Goal: Task Accomplishment & Management: Complete application form

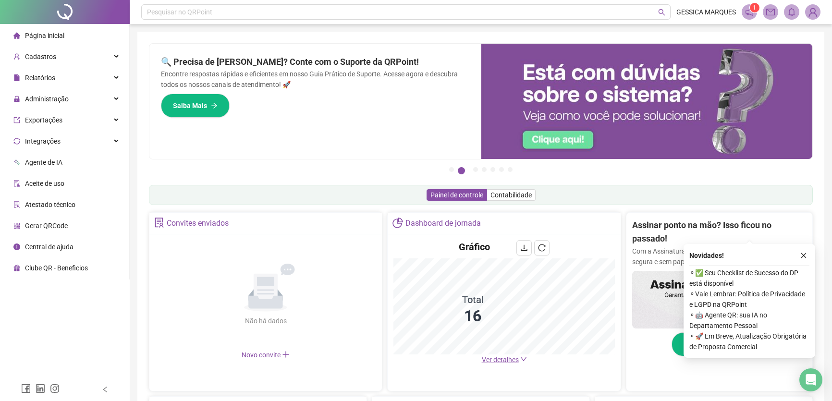
click at [51, 97] on span "Administração" at bounding box center [47, 99] width 44 height 8
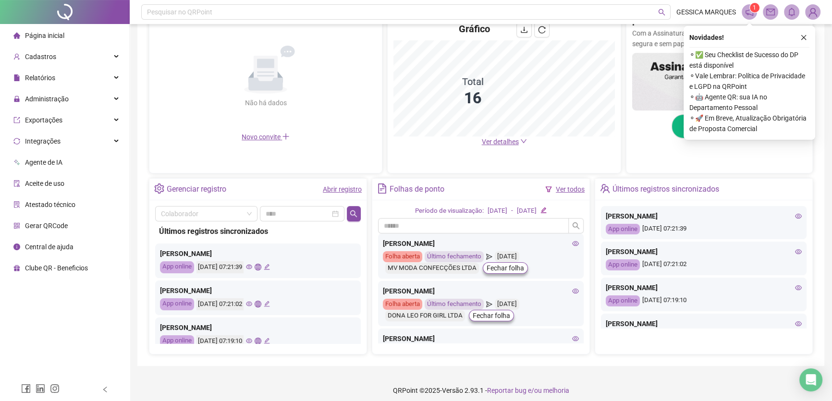
scroll to position [131, 0]
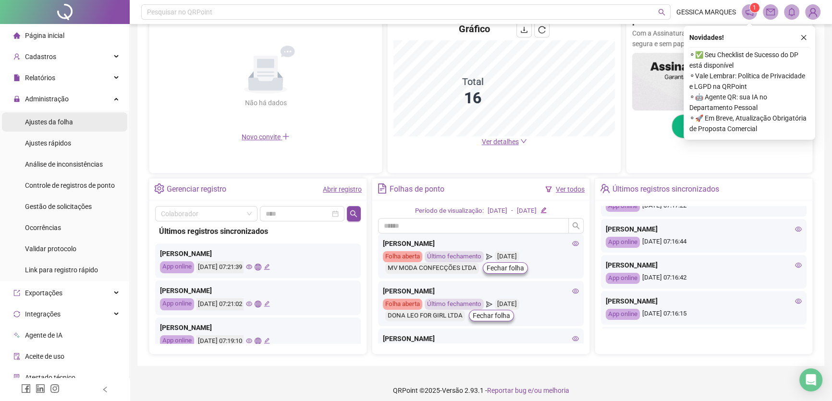
click at [67, 126] on div "Ajustes da folha" at bounding box center [49, 121] width 48 height 19
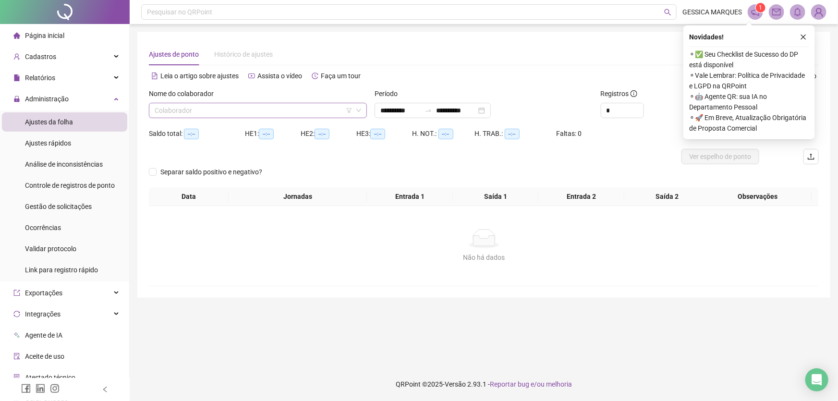
click at [297, 110] on input "search" at bounding box center [254, 110] width 198 height 14
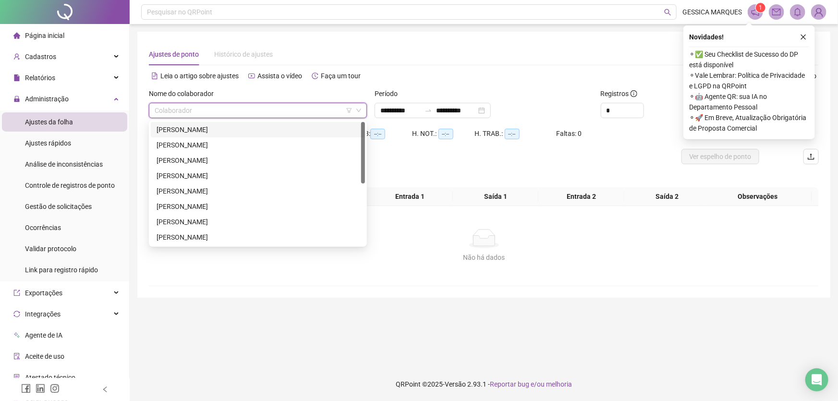
click at [288, 126] on div "[PERSON_NAME]" at bounding box center [258, 129] width 203 height 11
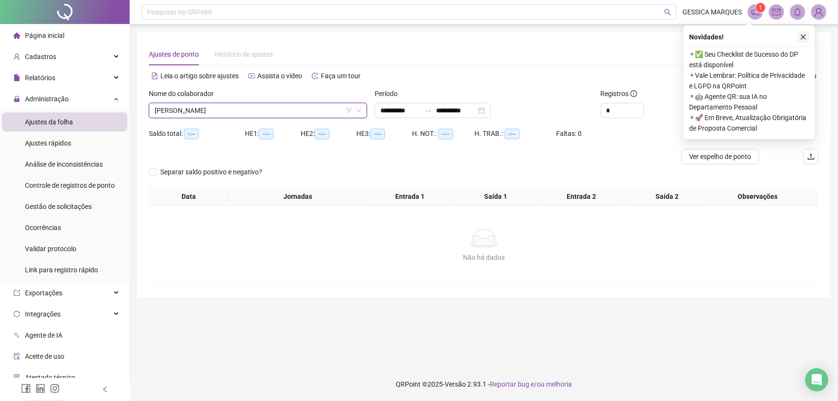
click at [808, 37] on button "button" at bounding box center [804, 37] width 12 height 12
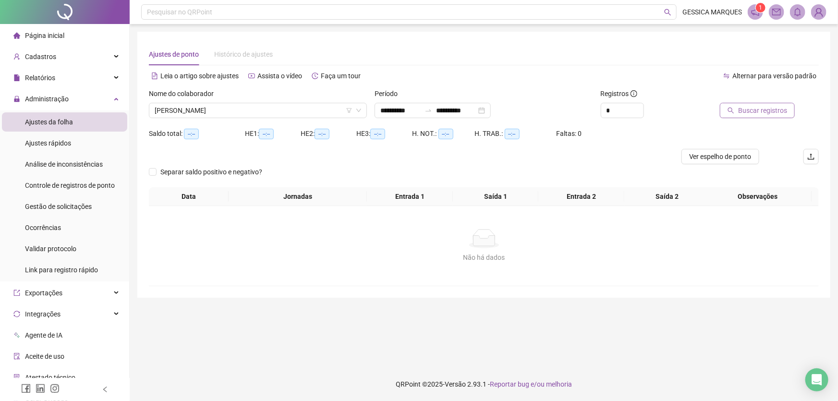
click at [747, 111] on span "Buscar registros" at bounding box center [762, 110] width 49 height 11
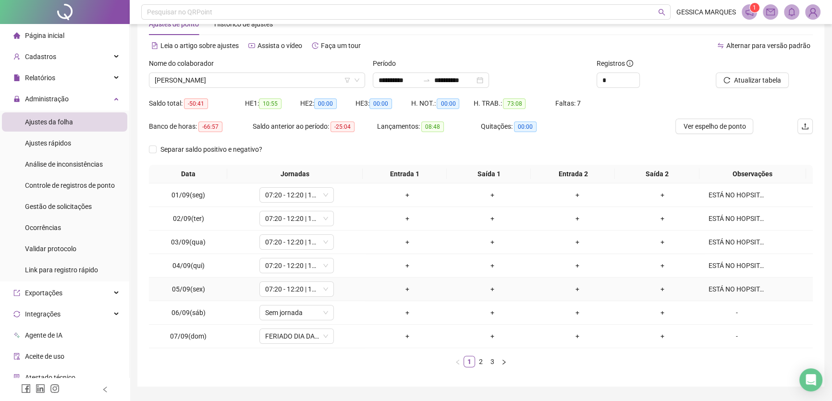
scroll to position [56, 0]
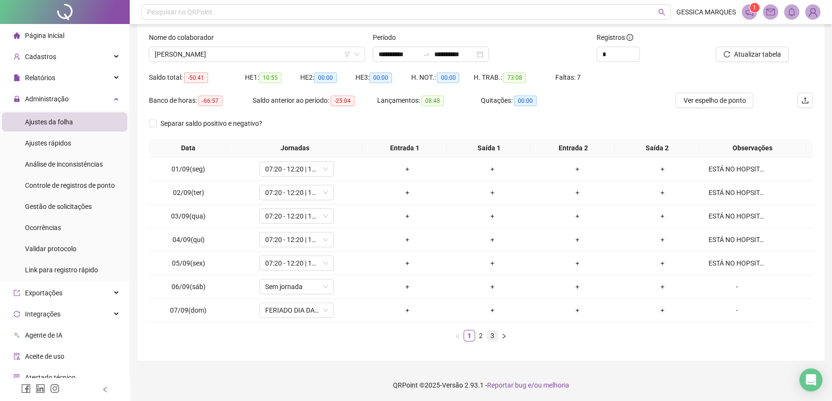
click at [492, 337] on link "3" at bounding box center [492, 335] width 11 height 11
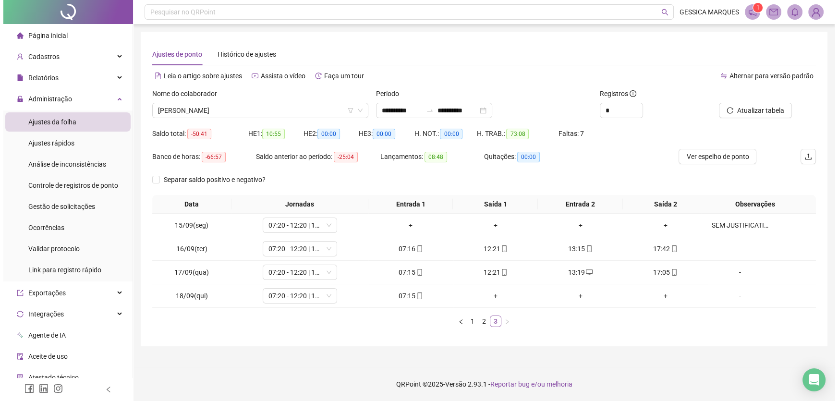
scroll to position [0, 0]
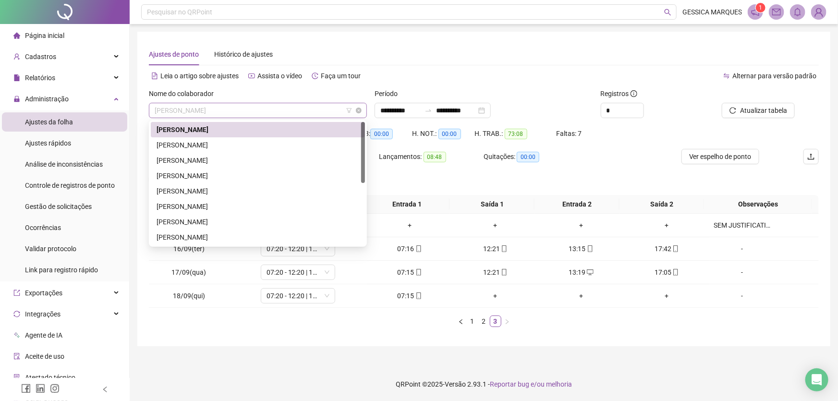
click at [262, 109] on span "[PERSON_NAME]" at bounding box center [258, 110] width 207 height 14
click at [255, 146] on div "[PERSON_NAME]" at bounding box center [258, 145] width 203 height 11
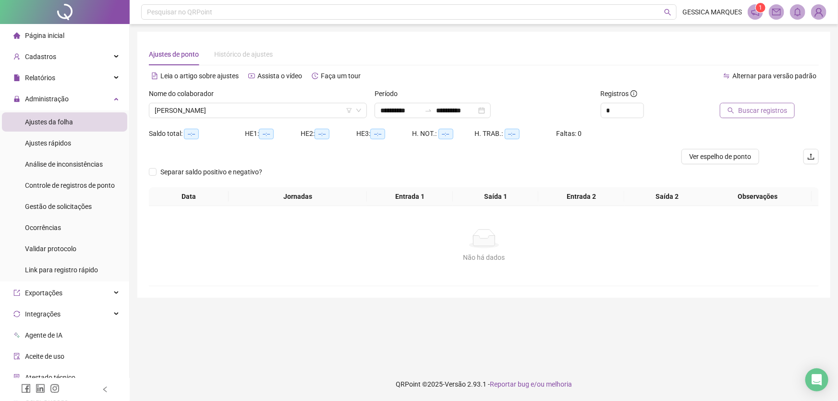
click at [772, 111] on span "Buscar registros" at bounding box center [762, 110] width 49 height 11
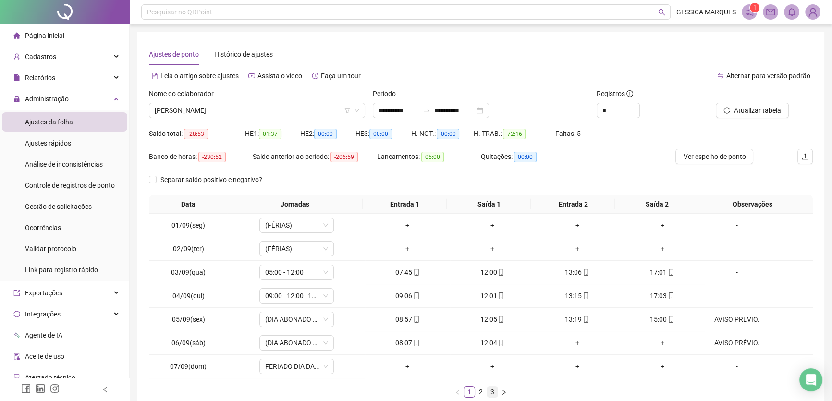
click at [492, 389] on link "3" at bounding box center [492, 392] width 11 height 11
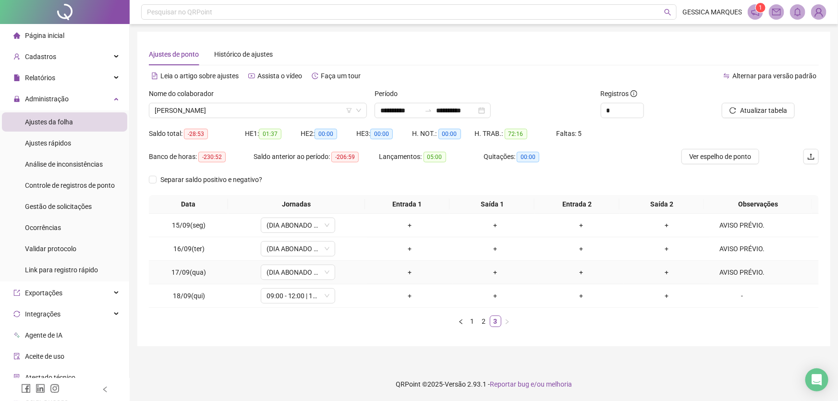
click at [734, 265] on td "AVISO PRÉVIO." at bounding box center [764, 273] width 109 height 24
click at [735, 274] on div "AVISO PRÉVIO." at bounding box center [742, 272] width 57 height 11
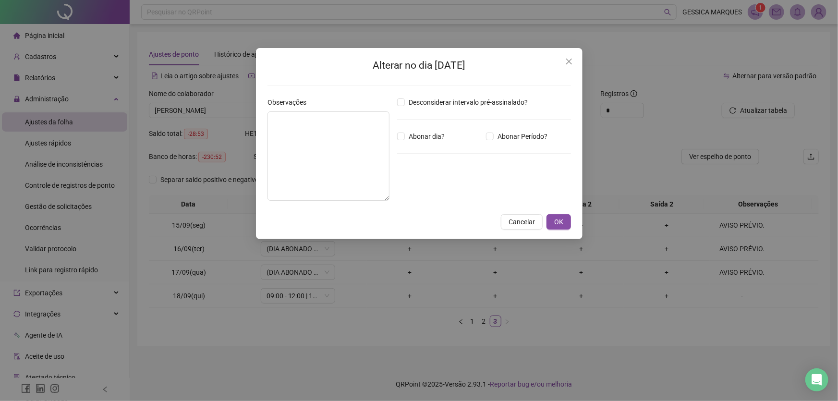
type textarea "**********"
type input "*****"
drag, startPoint x: 328, startPoint y: 120, endPoint x: 264, endPoint y: 124, distance: 64.5
click at [264, 124] on div "**********" at bounding box center [329, 152] width 130 height 111
click at [558, 221] on span "OK" at bounding box center [558, 222] width 9 height 11
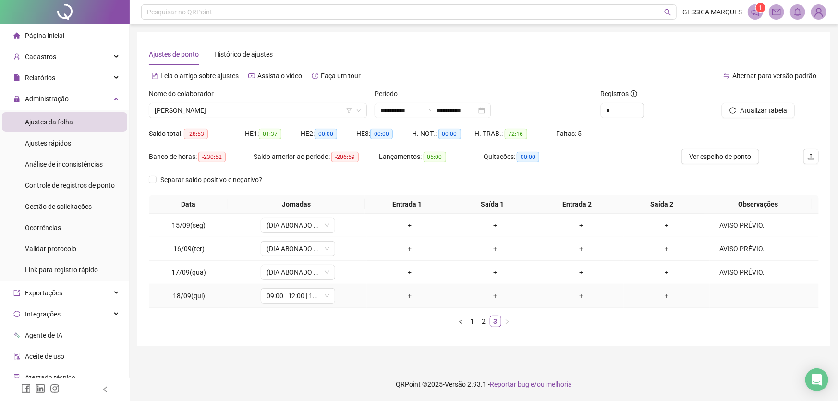
click at [736, 298] on div "-" at bounding box center [742, 296] width 57 height 11
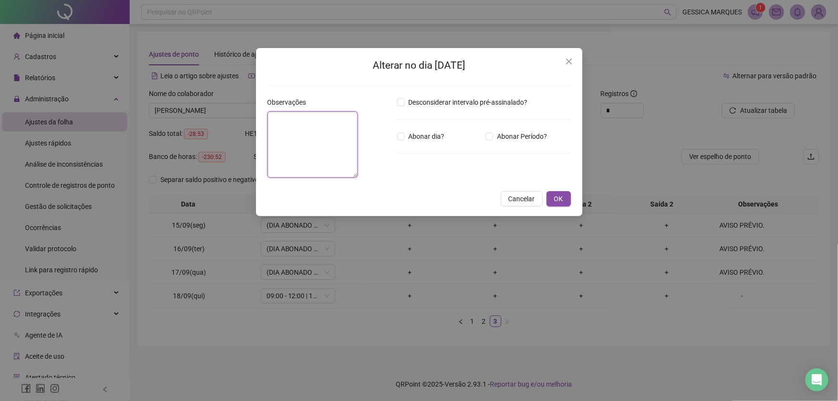
click at [324, 121] on textarea at bounding box center [313, 144] width 91 height 66
paste textarea "**********"
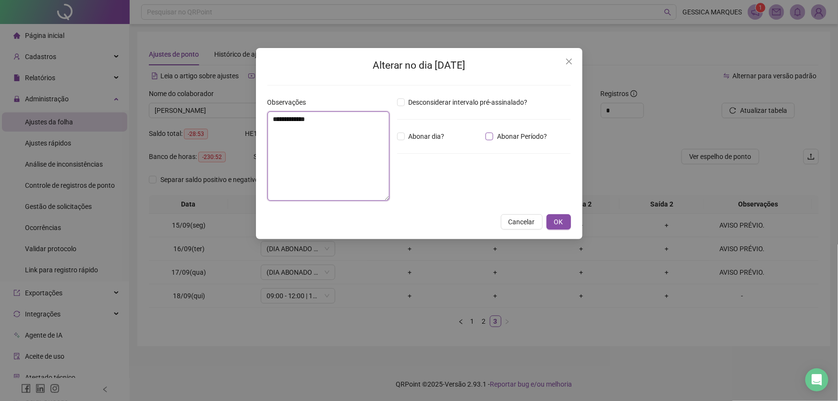
type textarea "**********"
click at [408, 191] on input "*****" at bounding box center [422, 189] width 38 height 12
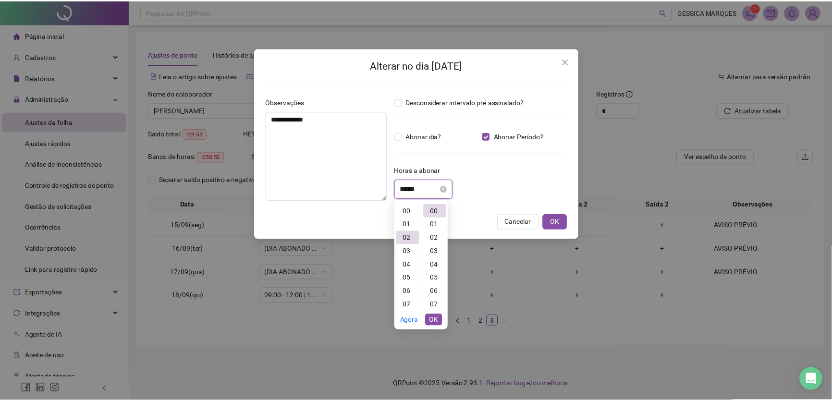
scroll to position [27, 0]
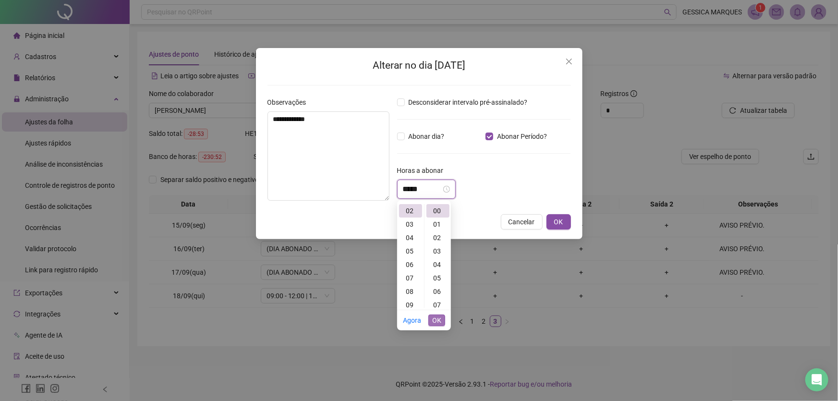
type input "*****"
click at [440, 324] on span "OK" at bounding box center [436, 320] width 9 height 11
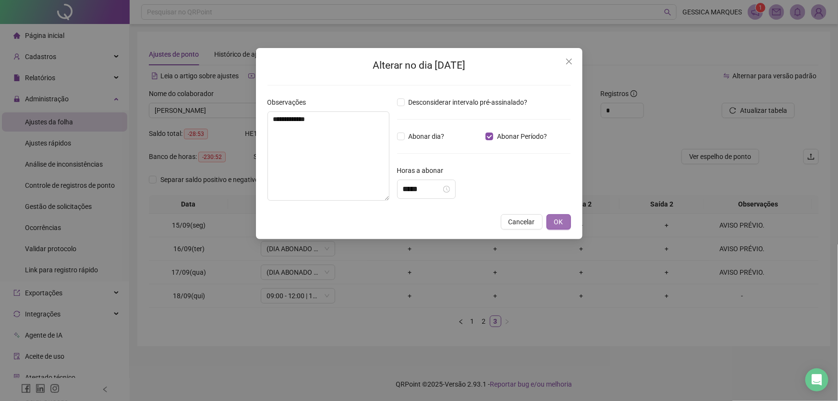
click at [561, 220] on span "OK" at bounding box center [558, 222] width 9 height 11
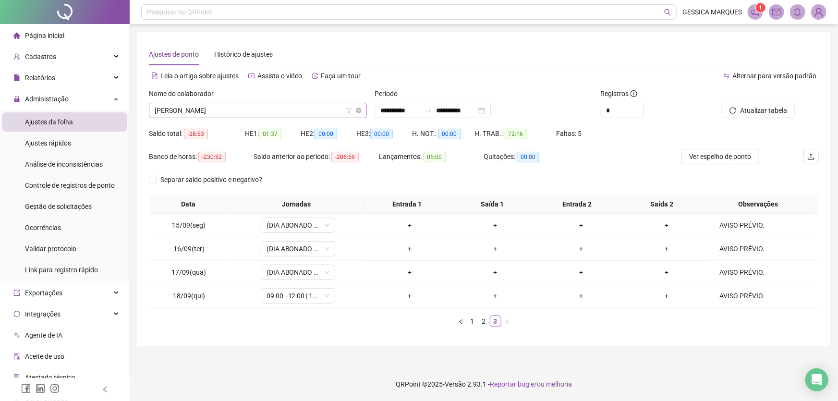
click at [298, 108] on span "[PERSON_NAME]" at bounding box center [258, 110] width 207 height 14
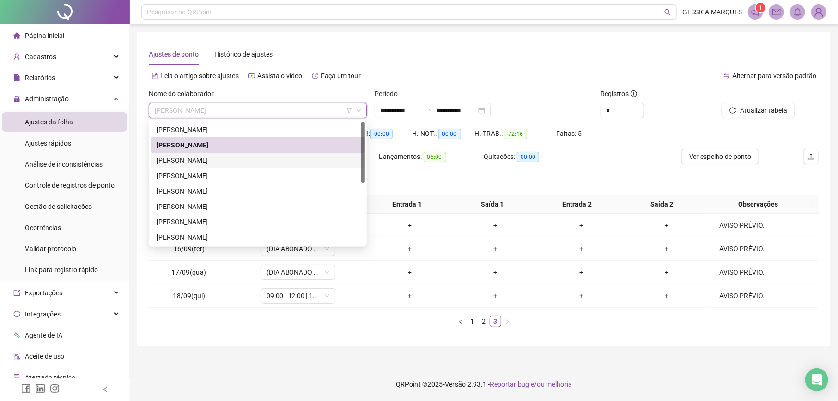
click at [274, 159] on div "[PERSON_NAME]" at bounding box center [258, 160] width 203 height 11
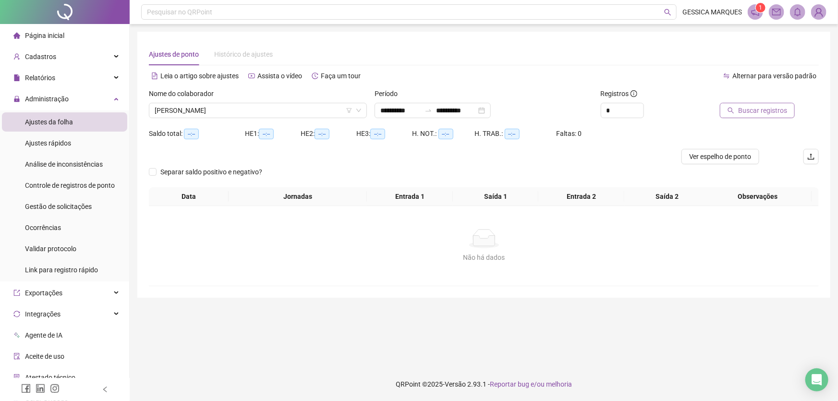
click at [750, 111] on span "Buscar registros" at bounding box center [762, 110] width 49 height 11
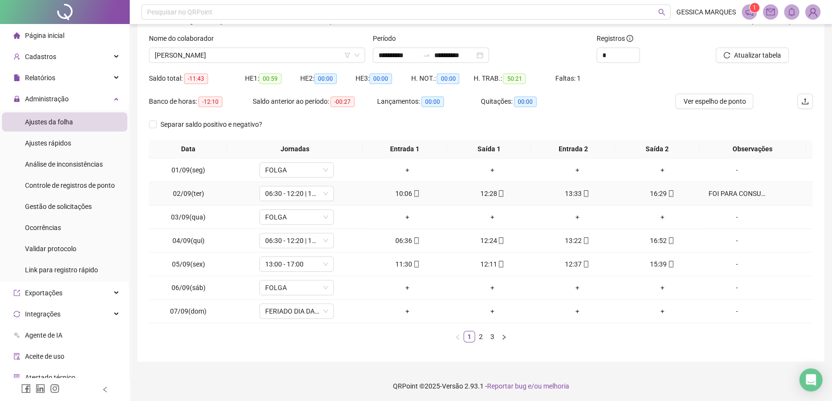
scroll to position [56, 0]
click at [497, 337] on link "3" at bounding box center [492, 335] width 11 height 11
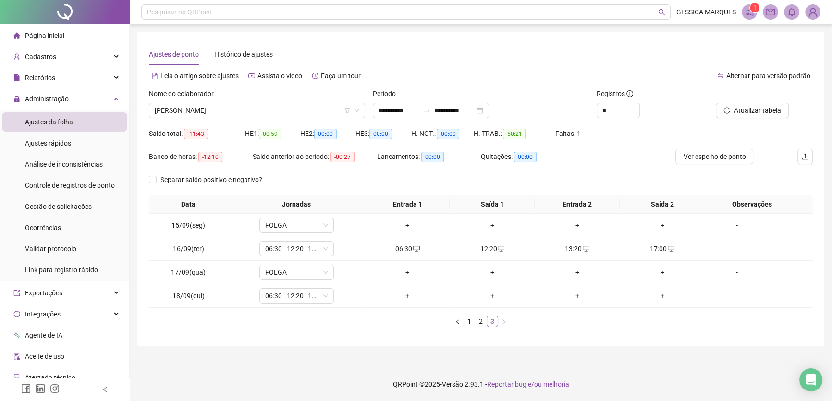
scroll to position [0, 0]
click at [408, 296] on div "+" at bounding box center [410, 296] width 78 height 11
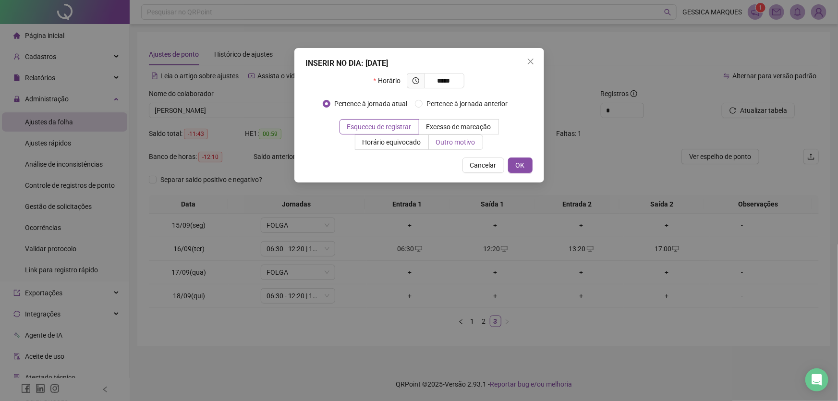
type input "*****"
click at [453, 144] on span "Outro motivo" at bounding box center [455, 142] width 39 height 8
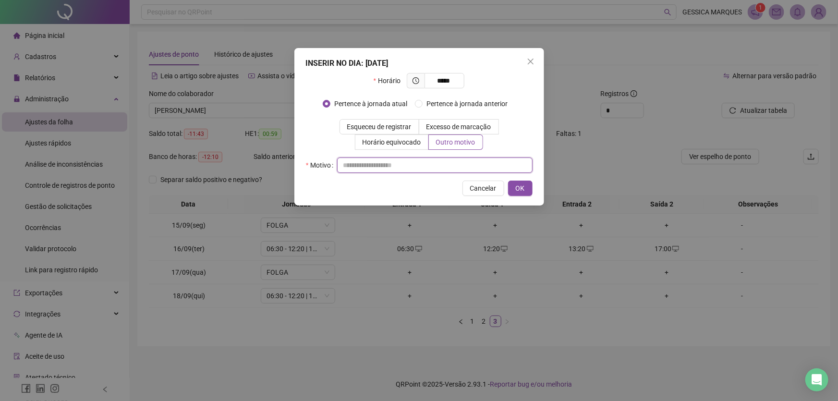
click at [372, 166] on input "text" at bounding box center [435, 165] width 196 height 15
type input "**********"
click at [524, 183] on span "OK" at bounding box center [520, 188] width 9 height 11
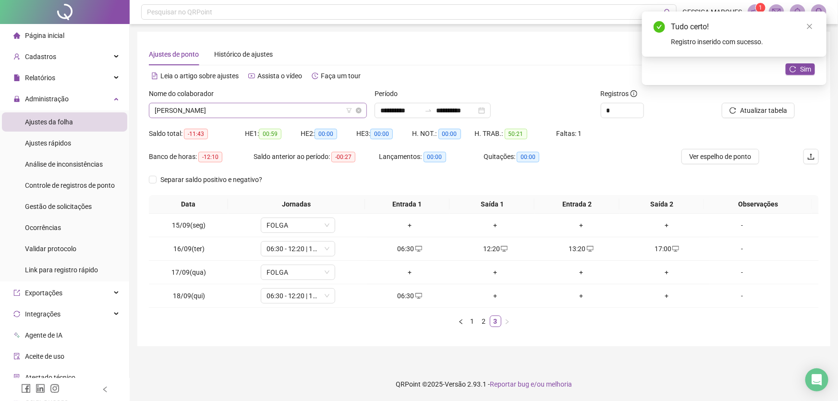
click at [281, 110] on span "[PERSON_NAME]" at bounding box center [258, 110] width 207 height 14
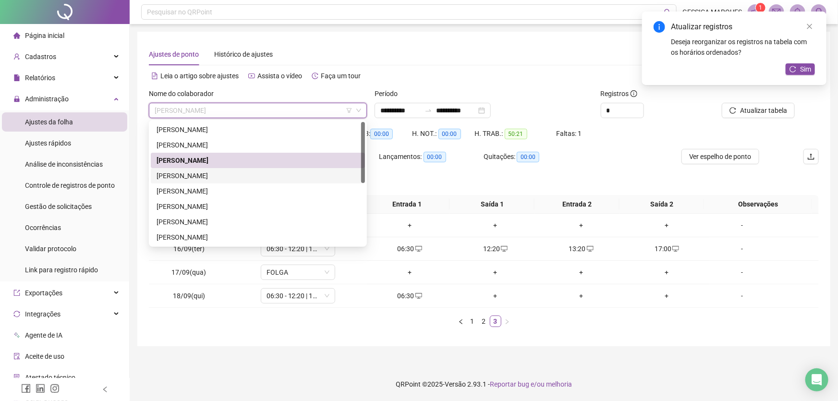
drag, startPoint x: 274, startPoint y: 173, endPoint x: 546, endPoint y: 149, distance: 273.0
click at [274, 173] on div "[PERSON_NAME]" at bounding box center [258, 176] width 203 height 11
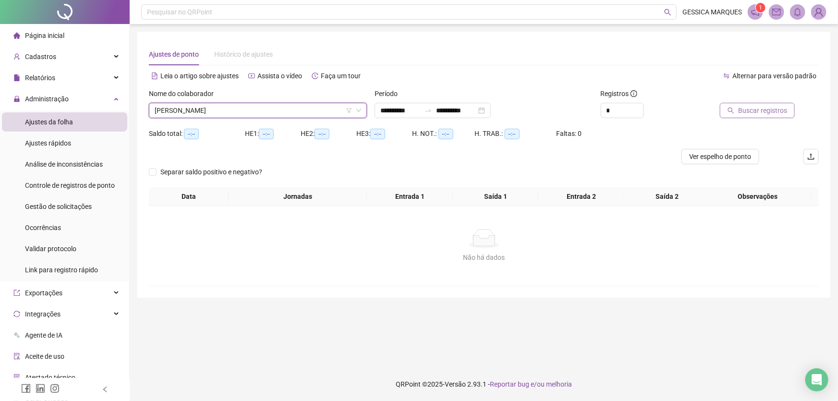
click at [727, 110] on button "Buscar registros" at bounding box center [757, 110] width 75 height 15
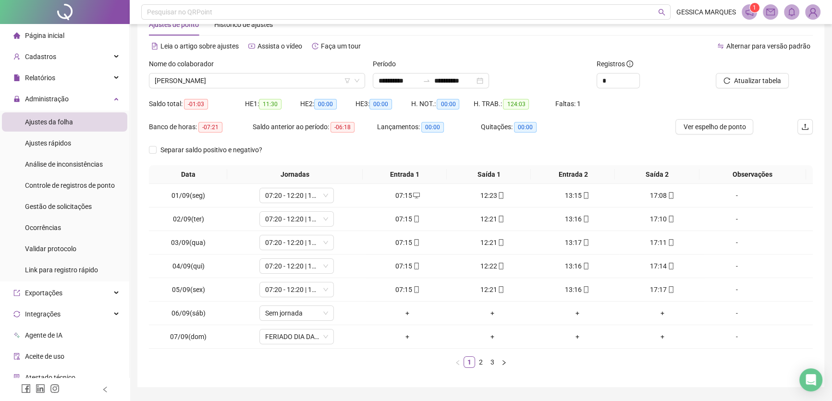
scroll to position [56, 0]
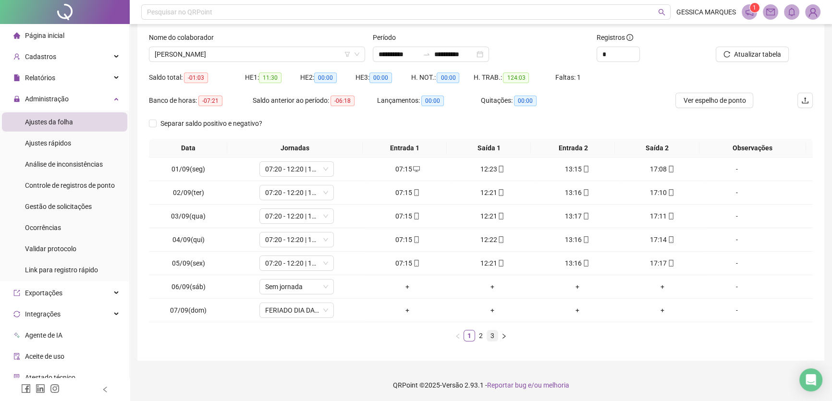
click at [488, 331] on link "3" at bounding box center [492, 335] width 11 height 11
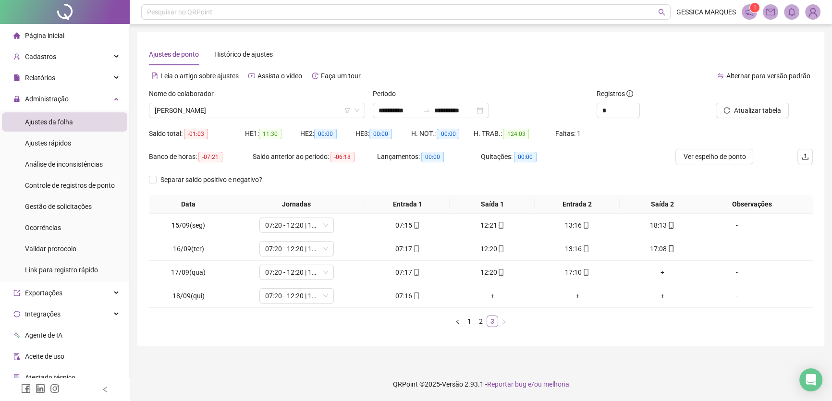
scroll to position [0, 0]
click at [659, 272] on div "+" at bounding box center [667, 272] width 78 height 11
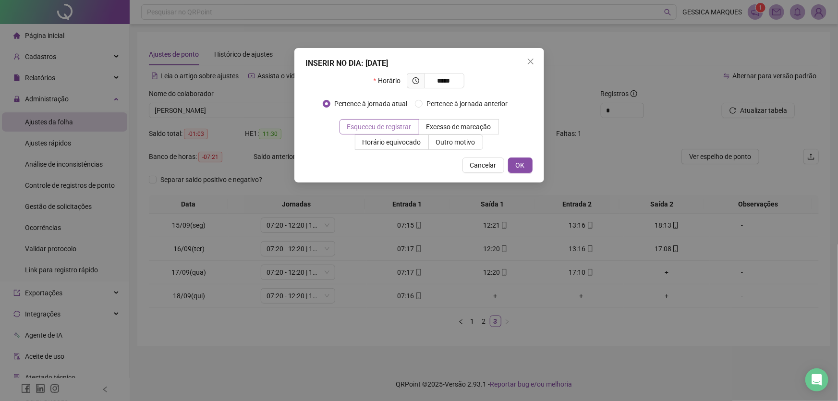
type input "*****"
click at [382, 123] on span "Esqueceu de registrar" at bounding box center [379, 127] width 64 height 8
click at [523, 166] on span "OK" at bounding box center [520, 165] width 9 height 11
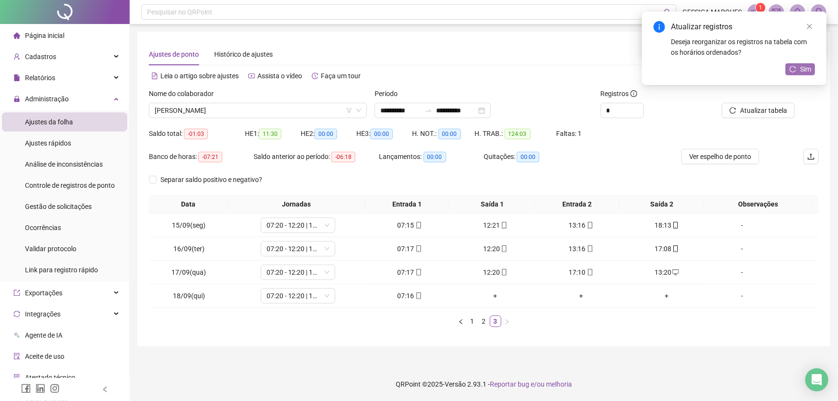
click at [809, 64] on span "Sim" at bounding box center [805, 69] width 11 height 11
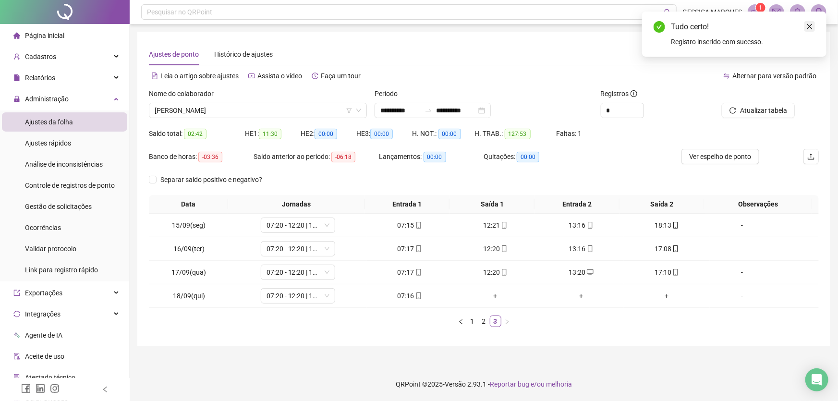
click at [810, 24] on icon "close" at bounding box center [810, 26] width 7 height 7
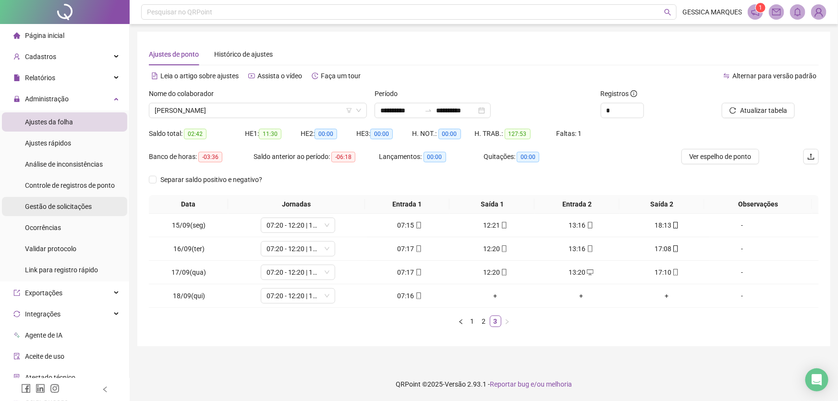
click at [72, 207] on span "Gestão de solicitações" at bounding box center [58, 207] width 67 height 8
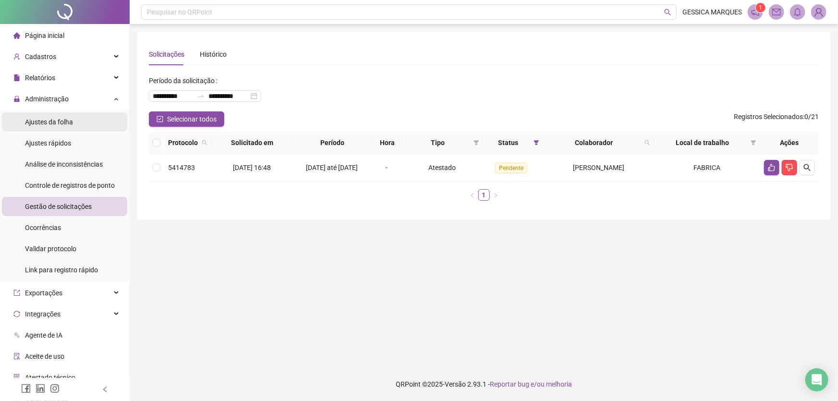
click at [72, 125] on span "Ajustes da folha" at bounding box center [49, 122] width 48 height 8
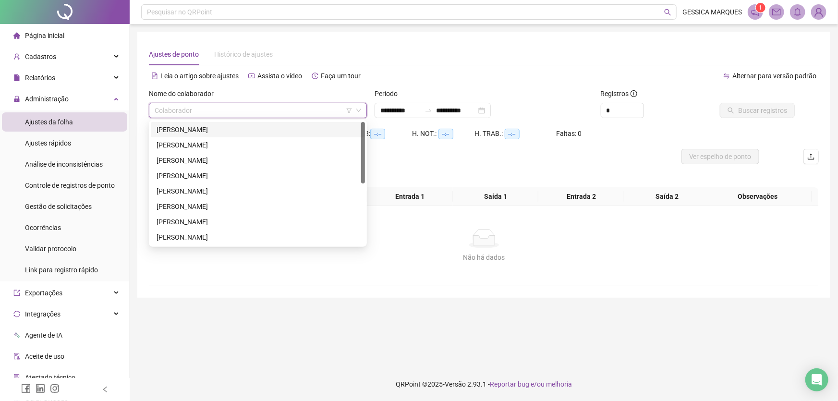
click at [238, 109] on input "search" at bounding box center [254, 110] width 198 height 14
click at [225, 174] on div "[PERSON_NAME]" at bounding box center [258, 176] width 203 height 11
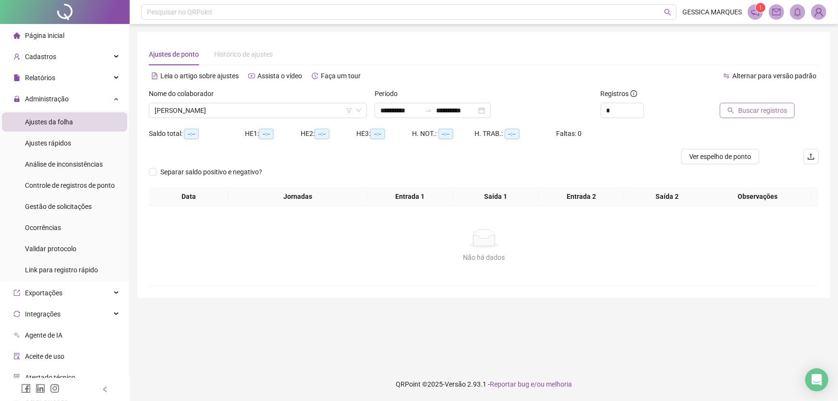
click at [766, 110] on span "Buscar registros" at bounding box center [762, 110] width 49 height 11
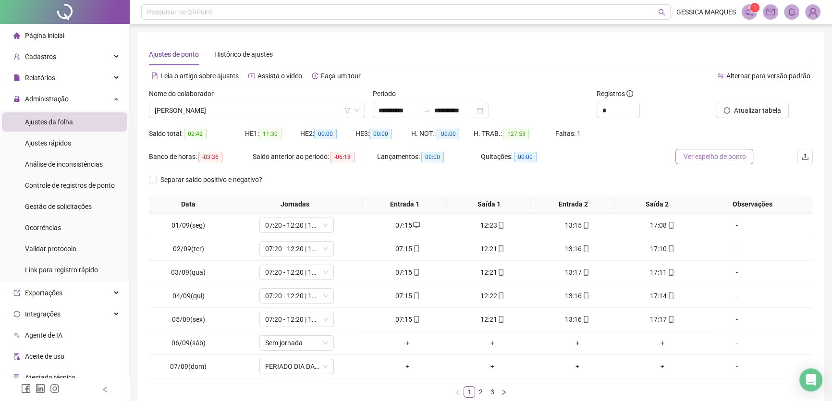
click at [712, 153] on span "Ver espelho de ponto" at bounding box center [714, 156] width 62 height 11
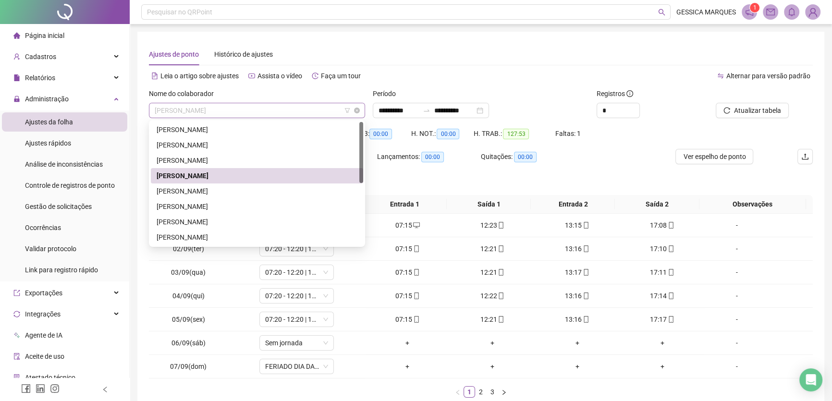
click at [295, 115] on span "[PERSON_NAME]" at bounding box center [257, 110] width 205 height 14
click at [250, 196] on div "[PERSON_NAME]" at bounding box center [257, 191] width 201 height 11
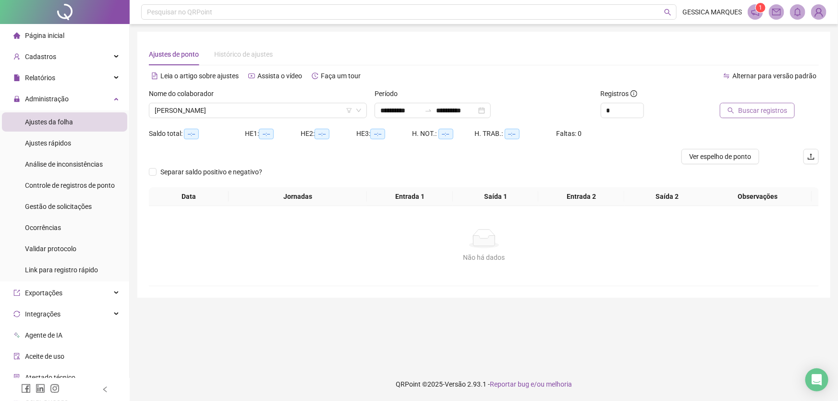
click at [771, 107] on span "Buscar registros" at bounding box center [762, 110] width 49 height 11
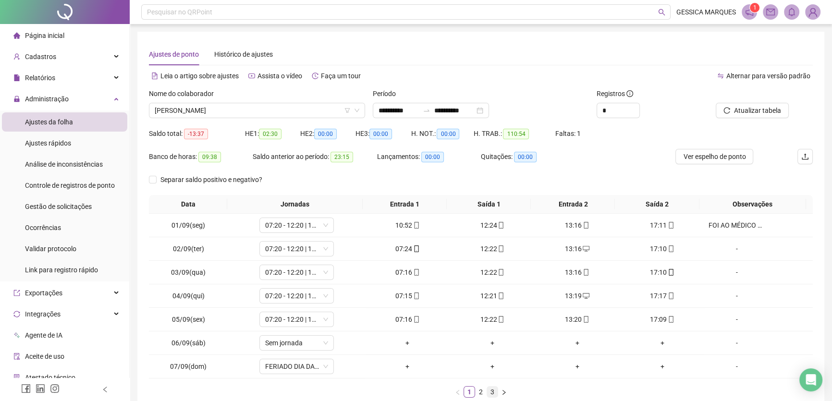
click at [492, 393] on link "3" at bounding box center [492, 392] width 11 height 11
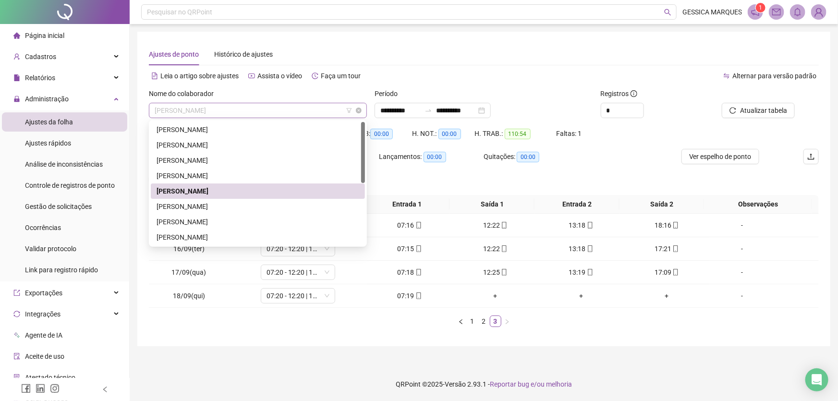
click at [285, 110] on span "[PERSON_NAME]" at bounding box center [258, 110] width 207 height 14
click at [277, 178] on div "[PERSON_NAME]" at bounding box center [258, 176] width 203 height 11
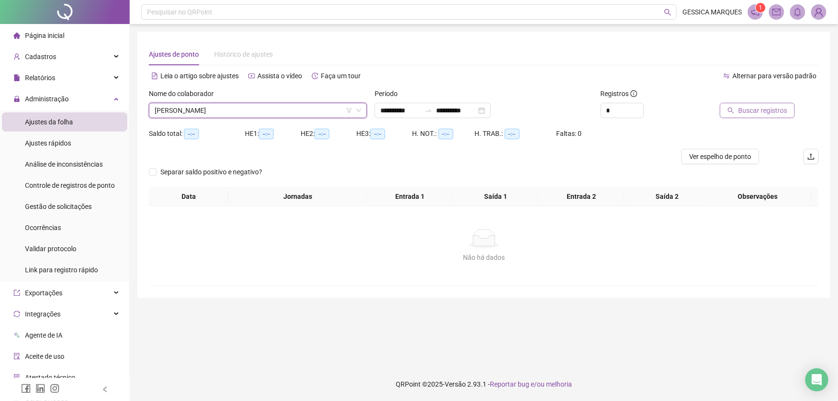
click at [750, 113] on span "Buscar registros" at bounding box center [762, 110] width 49 height 11
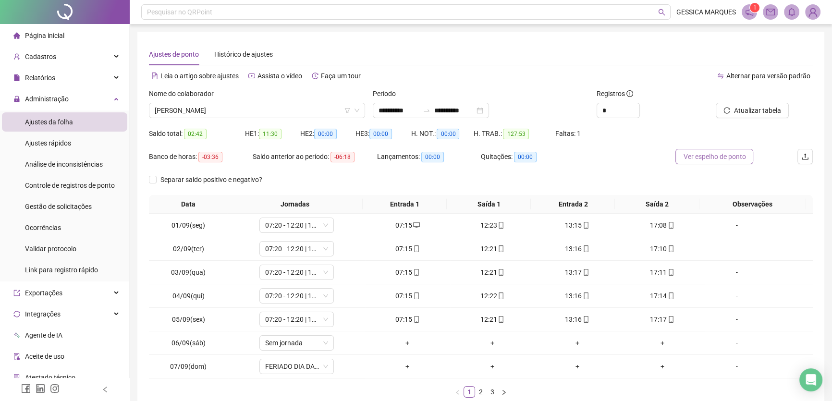
click at [723, 159] on span "Ver espelho de ponto" at bounding box center [714, 156] width 62 height 11
click at [305, 113] on span "[PERSON_NAME]" at bounding box center [257, 110] width 205 height 14
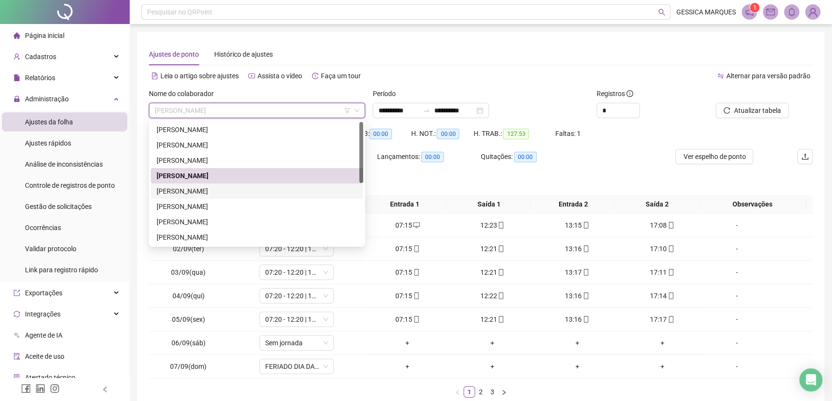
click at [259, 190] on div "[PERSON_NAME]" at bounding box center [257, 191] width 201 height 11
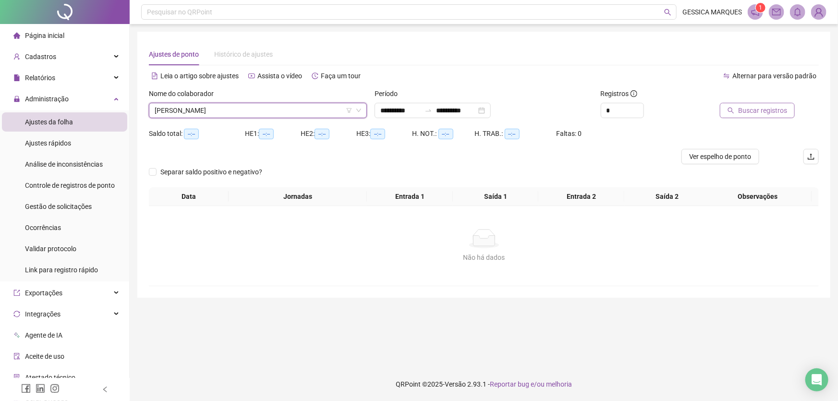
click at [759, 109] on span "Buscar registros" at bounding box center [762, 110] width 49 height 11
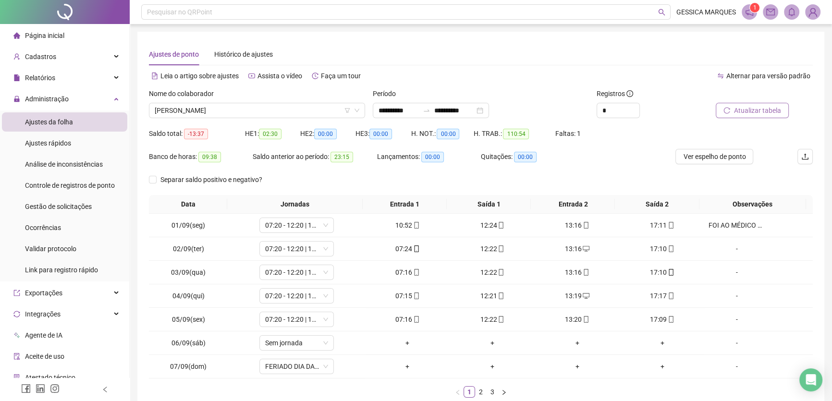
click at [756, 107] on span "Atualizar tabela" at bounding box center [757, 110] width 47 height 11
click at [714, 157] on span "Ver espelho de ponto" at bounding box center [714, 156] width 62 height 11
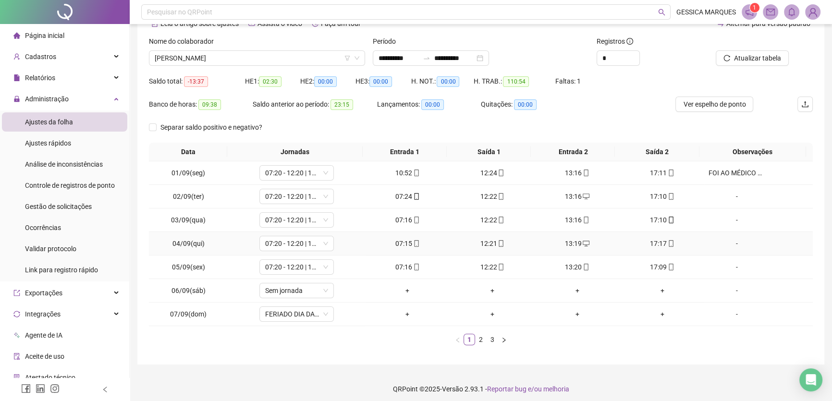
scroll to position [56, 0]
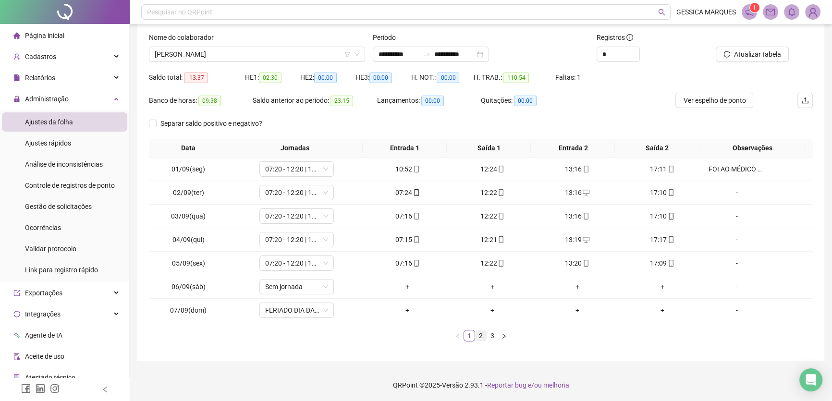
click at [479, 338] on link "2" at bounding box center [481, 335] width 11 height 11
click at [661, 282] on div "+" at bounding box center [662, 286] width 77 height 11
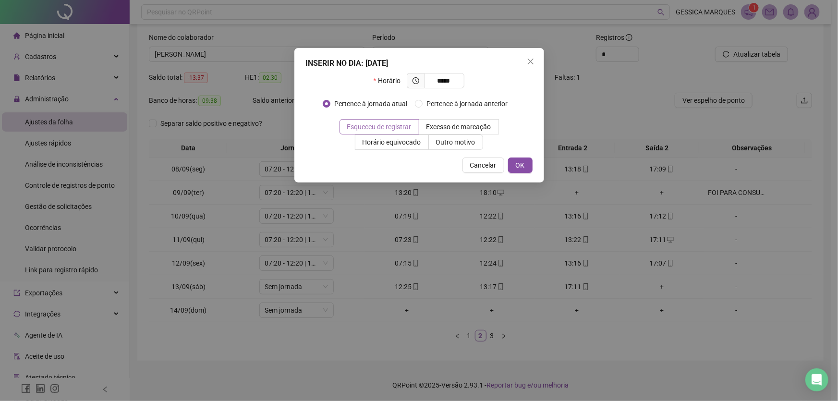
type input "*****"
click at [404, 125] on span "Esqueceu de registrar" at bounding box center [379, 127] width 64 height 8
click at [522, 160] on span "OK" at bounding box center [520, 165] width 9 height 11
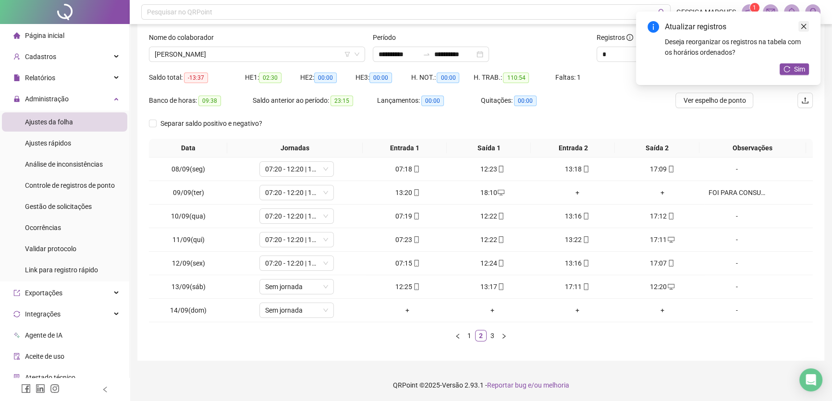
click at [799, 25] on link "Close" at bounding box center [803, 26] width 11 height 11
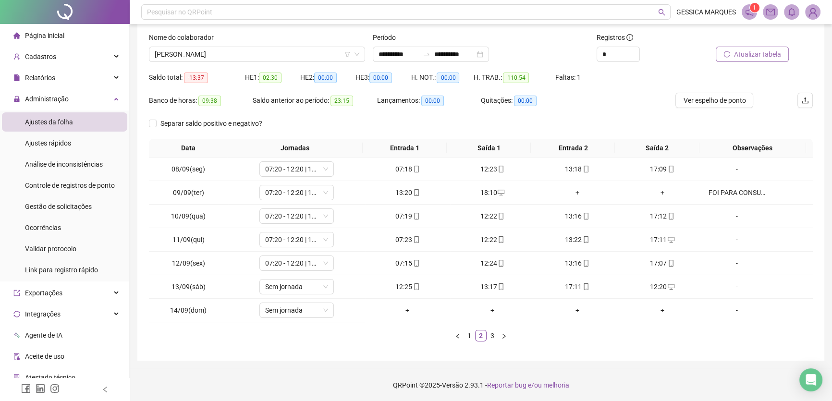
click at [771, 58] on span "Atualizar tabela" at bounding box center [757, 54] width 47 height 11
click at [733, 103] on span "Ver espelho de ponto" at bounding box center [714, 100] width 62 height 11
click at [495, 333] on link "3" at bounding box center [492, 335] width 11 height 11
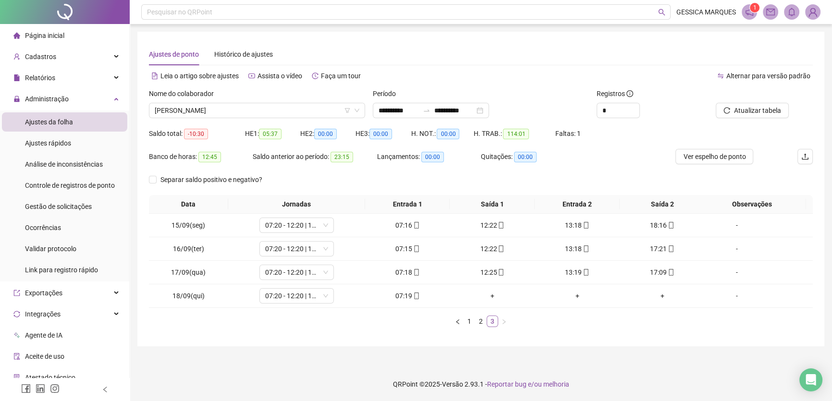
scroll to position [0, 0]
click at [80, 183] on span "Controle de registros de ponto" at bounding box center [70, 186] width 90 height 8
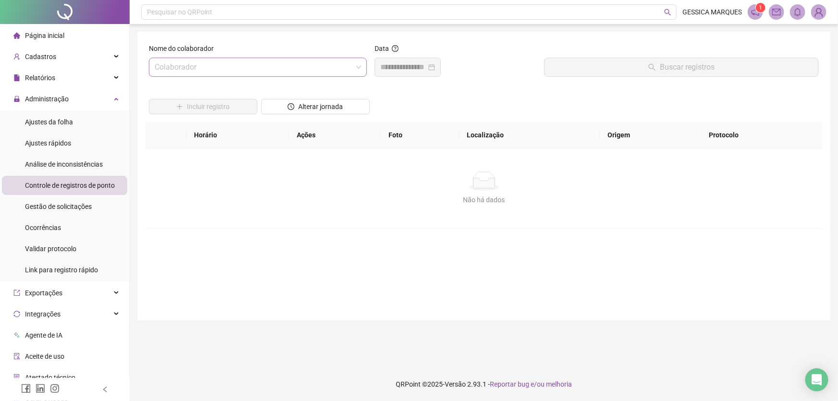
click at [238, 65] on input "search" at bounding box center [254, 67] width 198 height 18
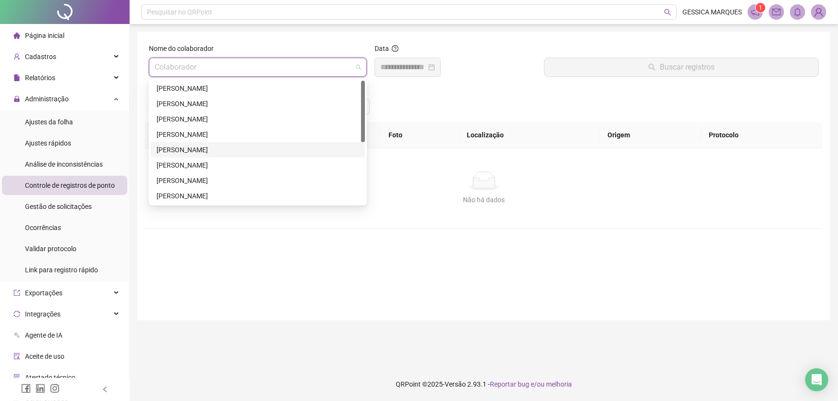
click at [247, 150] on div "[PERSON_NAME]" at bounding box center [258, 150] width 203 height 11
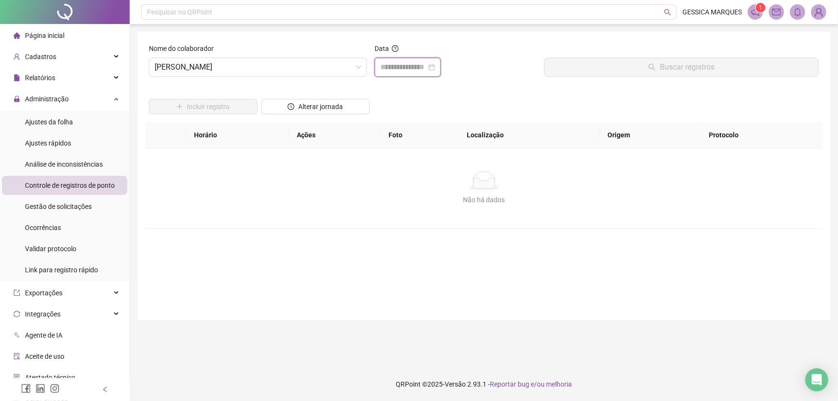
click at [421, 68] on input at bounding box center [403, 67] width 46 height 12
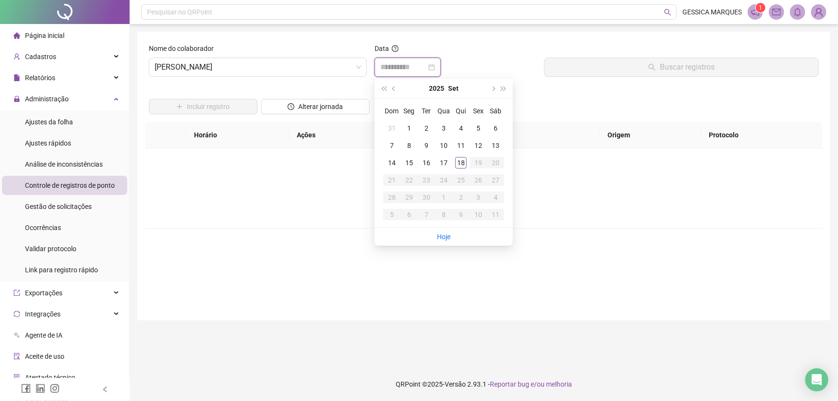
type input "**********"
click at [429, 163] on div "16" at bounding box center [427, 163] width 12 height 12
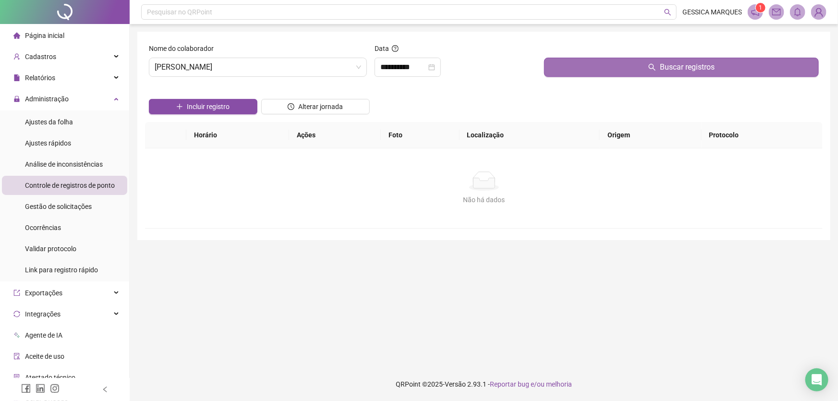
click at [570, 67] on button "Buscar registros" at bounding box center [681, 67] width 275 height 19
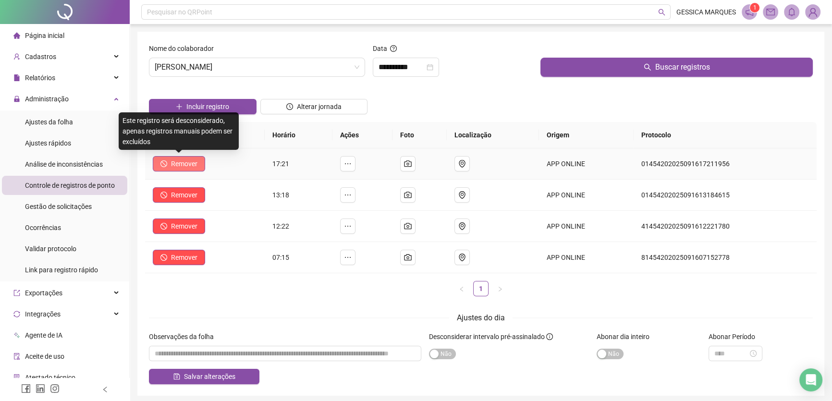
click at [192, 163] on span "Remover" at bounding box center [184, 164] width 26 height 11
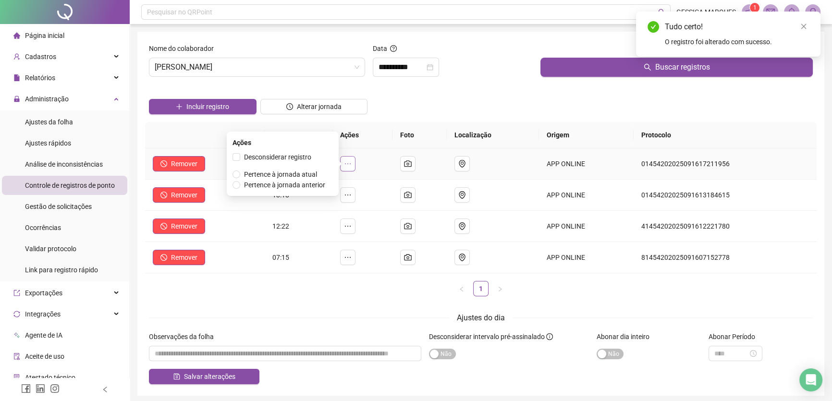
click at [348, 161] on icon "ellipsis" at bounding box center [348, 164] width 8 height 8
click at [250, 156] on span "Desconsiderar registro" at bounding box center [277, 157] width 67 height 8
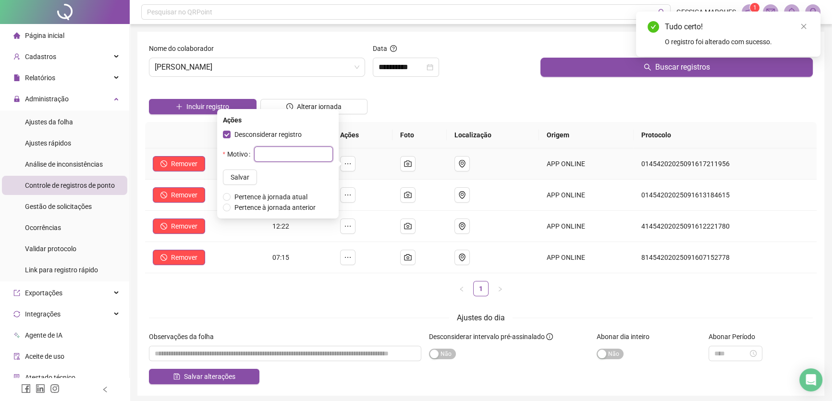
click at [264, 154] on input "text" at bounding box center [293, 154] width 79 height 15
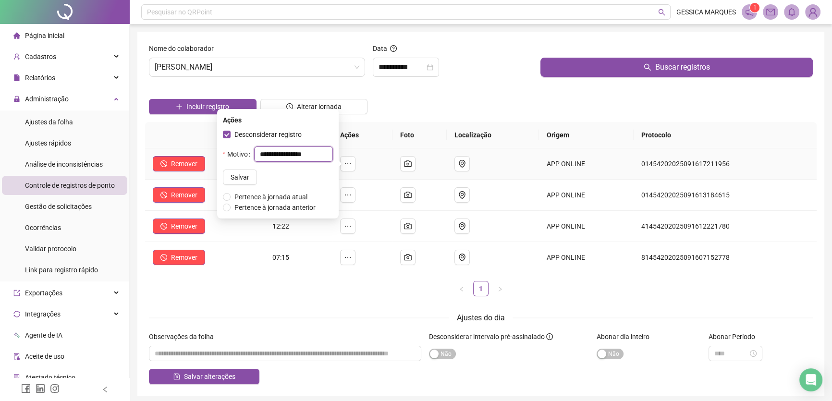
type input "**********"
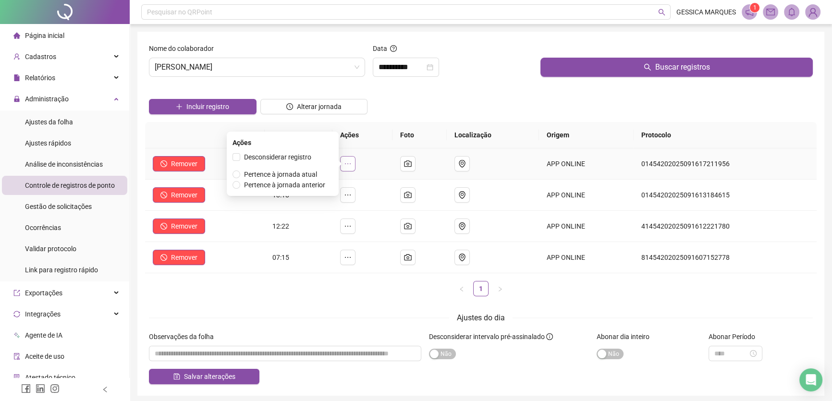
click at [352, 164] on icon "ellipsis" at bounding box center [348, 164] width 8 height 8
click at [287, 154] on span "Desconsiderar registro" at bounding box center [277, 157] width 67 height 8
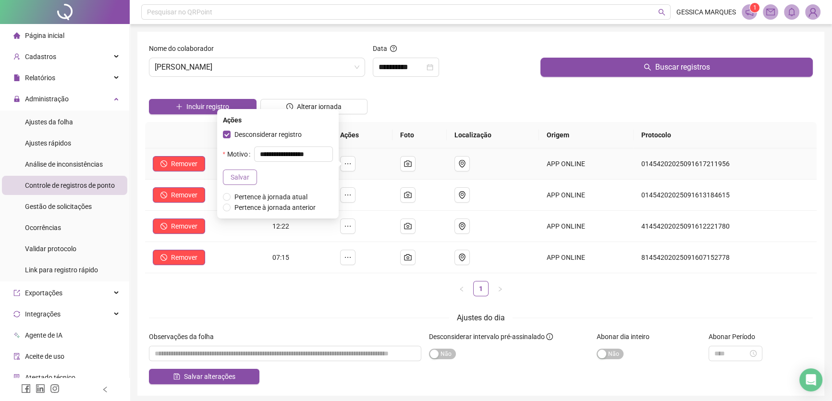
click at [231, 178] on span "Salvar" at bounding box center [240, 177] width 19 height 11
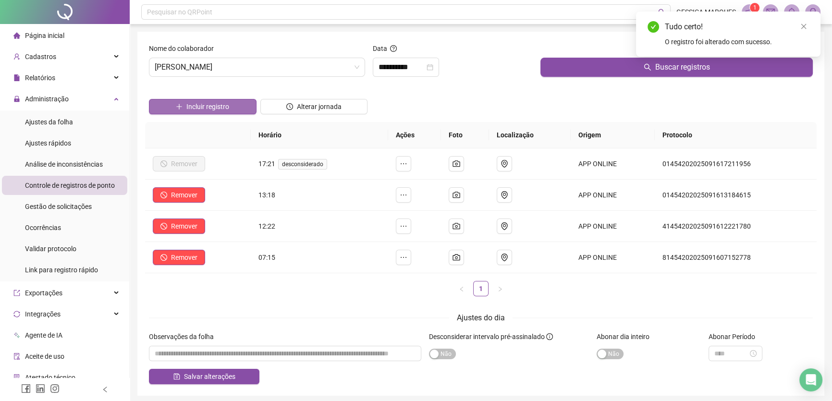
click at [183, 102] on button "Incluir registro" at bounding box center [203, 106] width 108 height 15
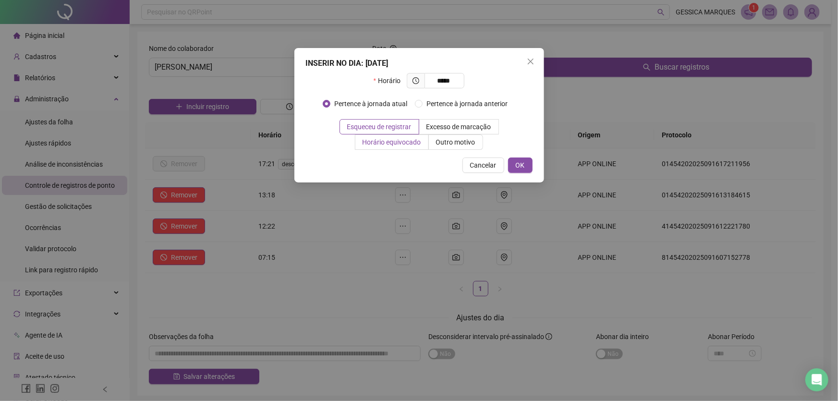
type input "*****"
click at [413, 140] on span "Horário equivocado" at bounding box center [392, 142] width 59 height 8
click at [524, 163] on span "OK" at bounding box center [520, 165] width 9 height 11
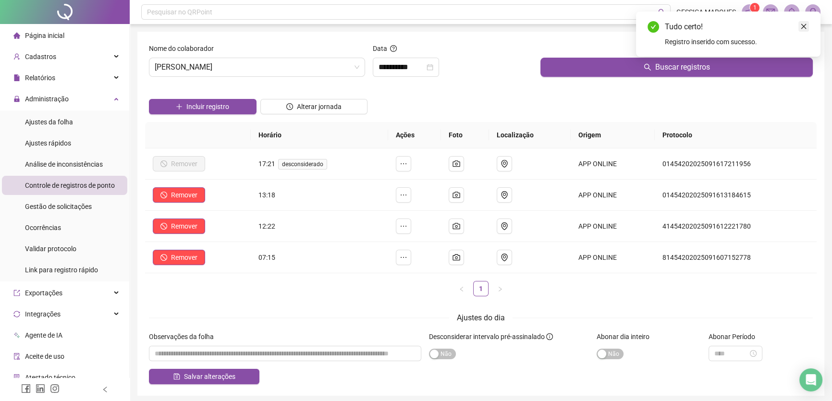
click at [802, 28] on icon "close" at bounding box center [803, 26] width 7 height 7
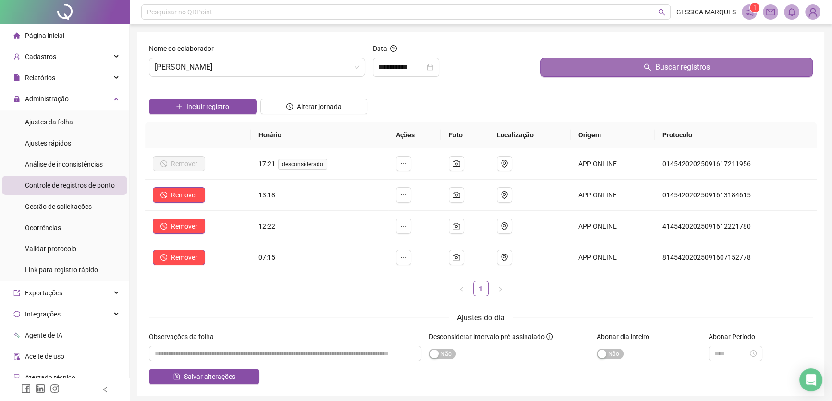
click at [664, 75] on button "Buscar registros" at bounding box center [676, 67] width 272 height 19
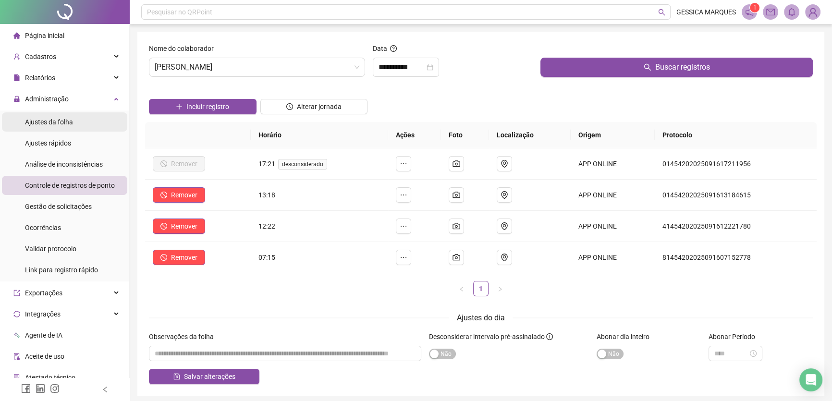
click at [62, 123] on span "Ajustes da folha" at bounding box center [49, 122] width 48 height 8
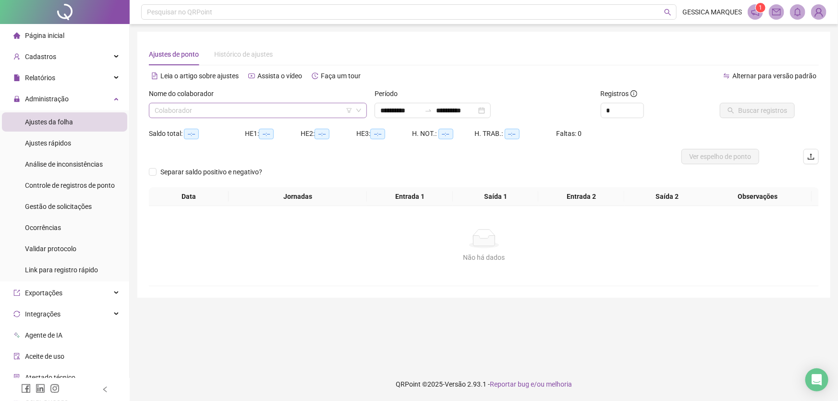
click at [225, 109] on input "search" at bounding box center [254, 110] width 198 height 14
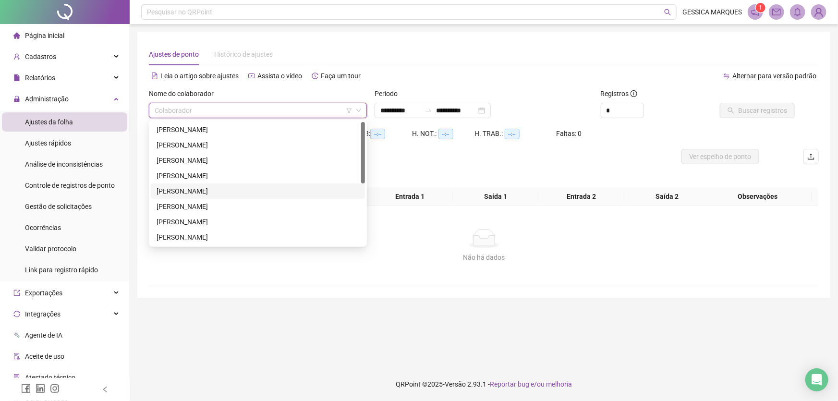
click at [231, 196] on div "[PERSON_NAME]" at bounding box center [258, 191] width 203 height 11
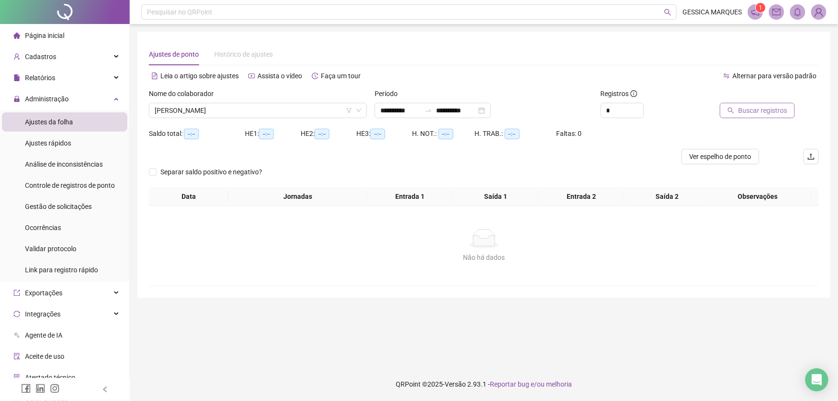
click at [734, 108] on icon "search" at bounding box center [731, 110] width 7 height 7
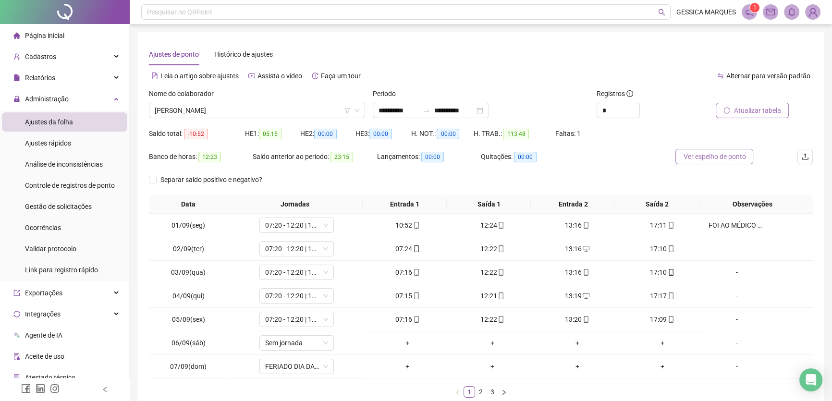
click at [692, 157] on span "Ver espelho de ponto" at bounding box center [714, 156] width 62 height 11
click at [83, 185] on span "Controle de registros de ponto" at bounding box center [70, 186] width 90 height 8
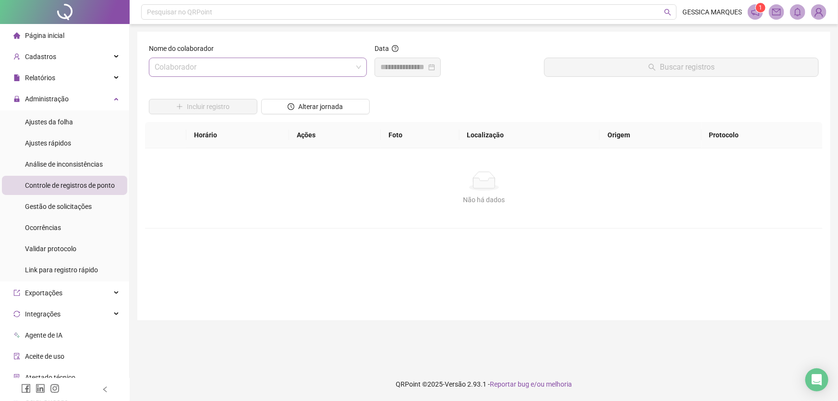
click at [213, 60] on input "search" at bounding box center [254, 67] width 198 height 18
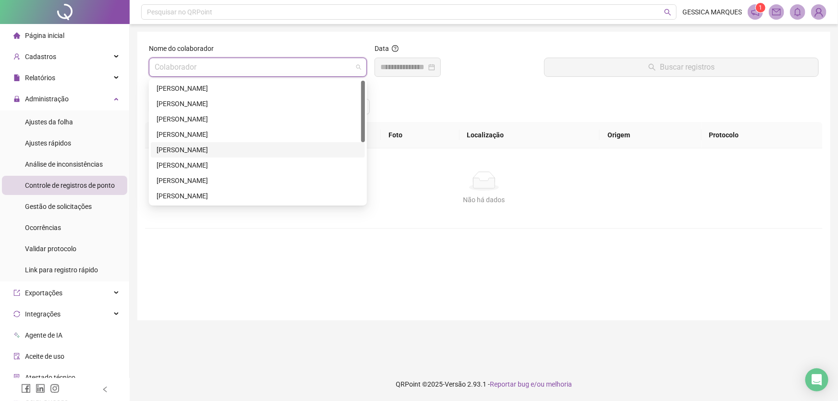
drag, startPoint x: 213, startPoint y: 147, endPoint x: 274, endPoint y: 140, distance: 61.4
click at [213, 147] on div "[PERSON_NAME]" at bounding box center [258, 150] width 203 height 11
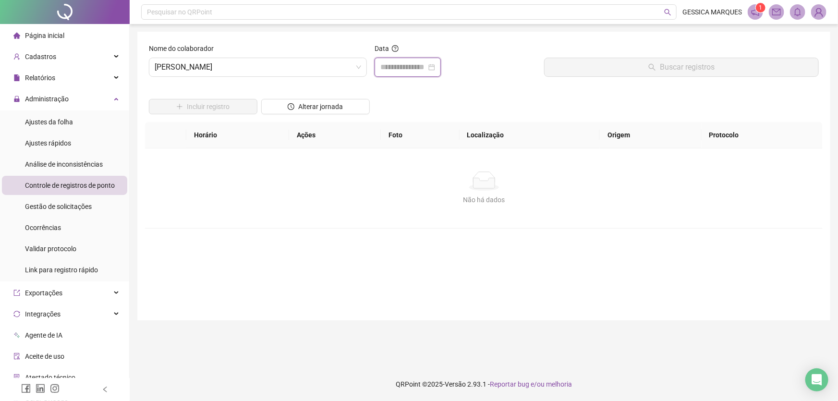
click at [427, 69] on input at bounding box center [403, 67] width 46 height 12
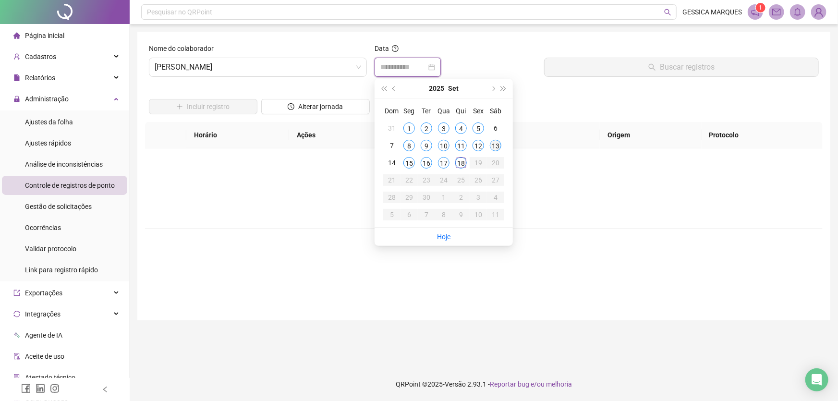
type input "**********"
click at [498, 146] on div "13" at bounding box center [496, 146] width 12 height 12
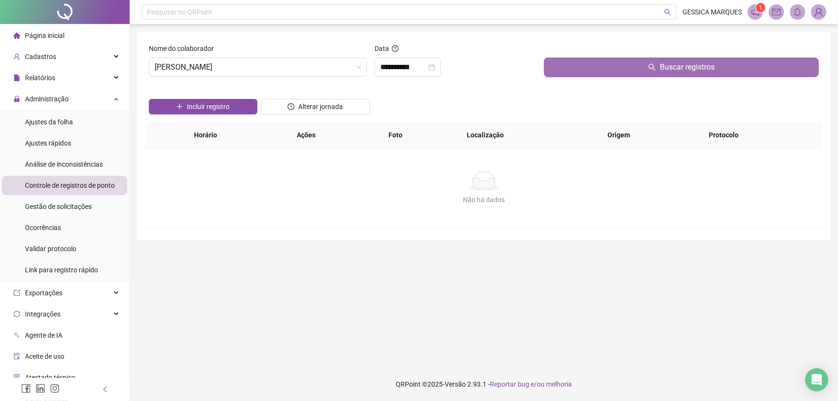
click at [597, 67] on button "Buscar registros" at bounding box center [681, 67] width 275 height 19
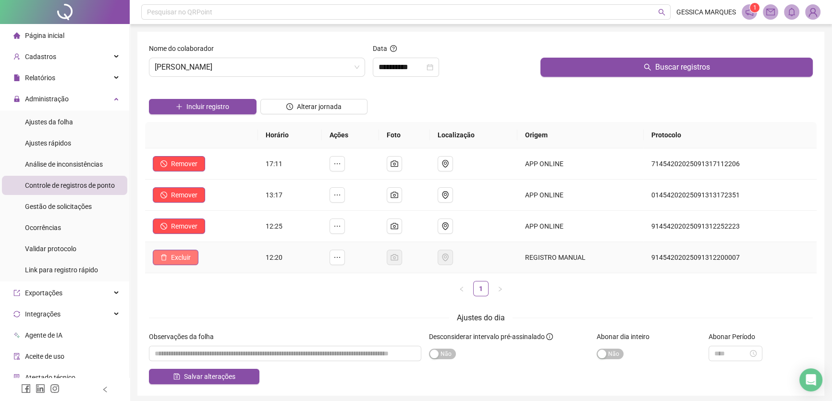
click at [186, 257] on span "Excluir" at bounding box center [181, 257] width 20 height 11
click at [211, 231] on span "Sim" at bounding box center [207, 232] width 11 height 11
click at [188, 261] on span "Excluir" at bounding box center [181, 257] width 20 height 11
click at [212, 235] on span "Sim" at bounding box center [207, 232] width 11 height 11
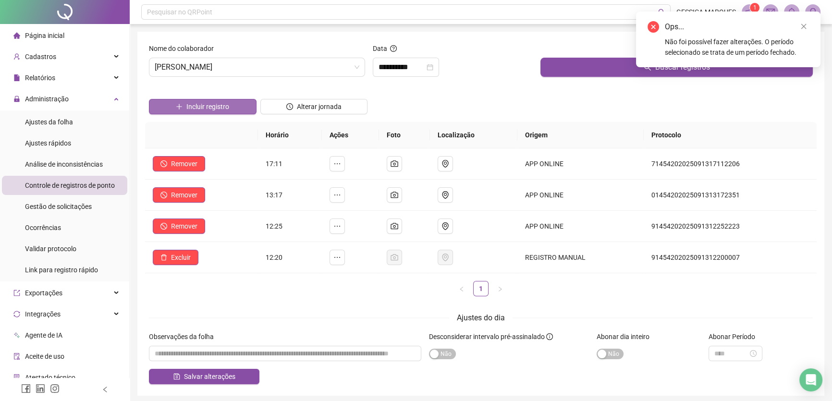
click at [225, 105] on span "Incluir registro" at bounding box center [207, 106] width 43 height 11
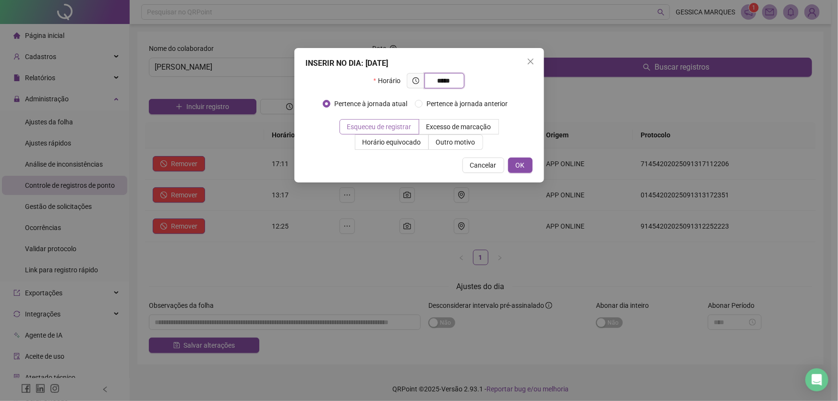
type input "*****"
click at [382, 121] on label "Esqueceu de registrar" at bounding box center [380, 126] width 80 height 15
click at [518, 162] on span "OK" at bounding box center [520, 165] width 9 height 11
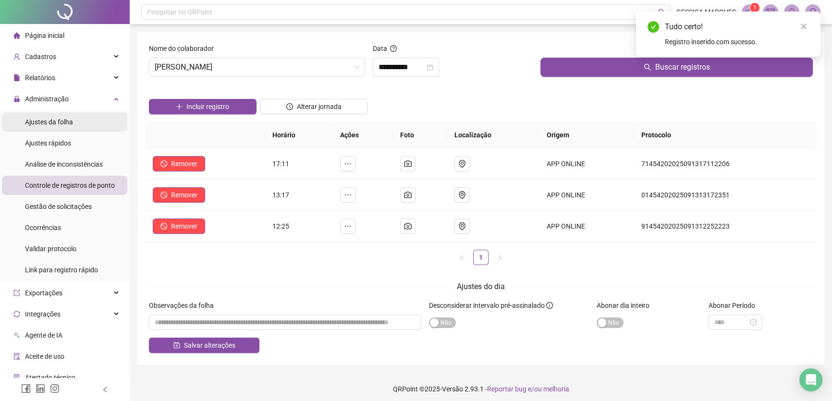
click at [52, 124] on span "Ajustes da folha" at bounding box center [49, 122] width 48 height 8
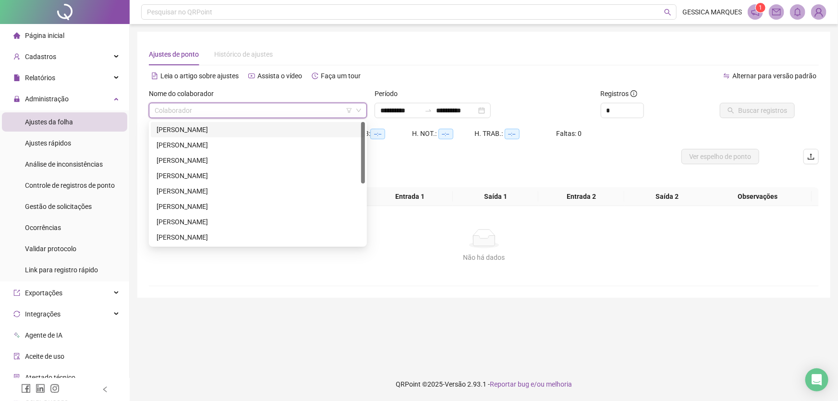
click at [171, 114] on input "search" at bounding box center [254, 110] width 198 height 14
click at [219, 189] on div "[PERSON_NAME]" at bounding box center [258, 191] width 203 height 11
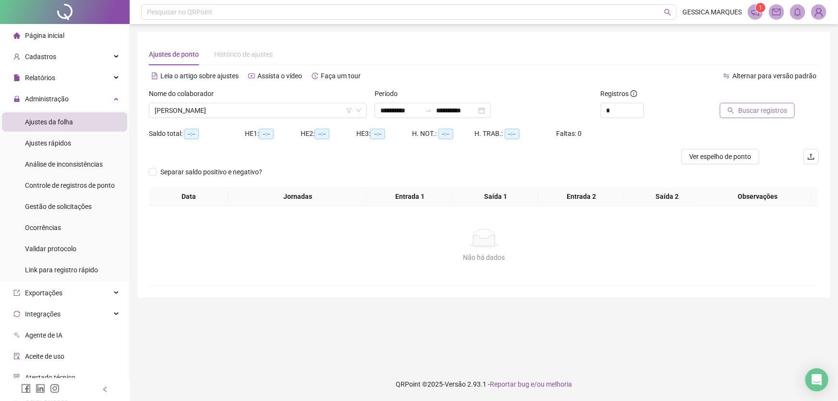
click at [743, 116] on button "Buscar registros" at bounding box center [757, 110] width 75 height 15
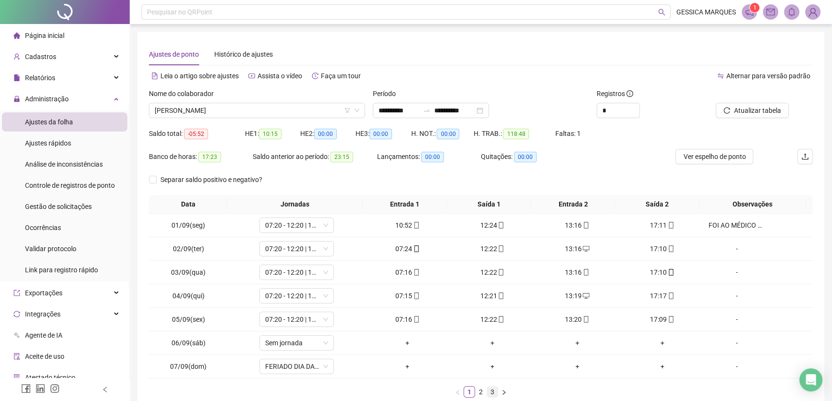
click at [489, 391] on link "3" at bounding box center [492, 392] width 11 height 11
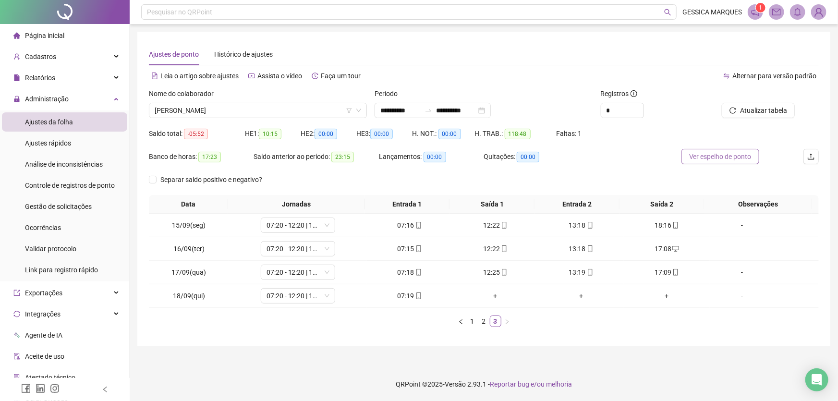
click at [732, 158] on span "Ver espelho de ponto" at bounding box center [720, 156] width 62 height 11
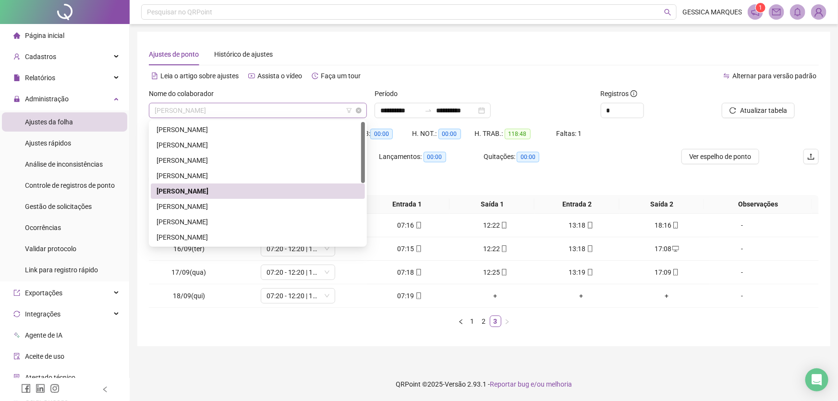
click at [296, 114] on span "[PERSON_NAME]" at bounding box center [258, 110] width 207 height 14
click at [271, 208] on div "[PERSON_NAME]" at bounding box center [258, 206] width 203 height 11
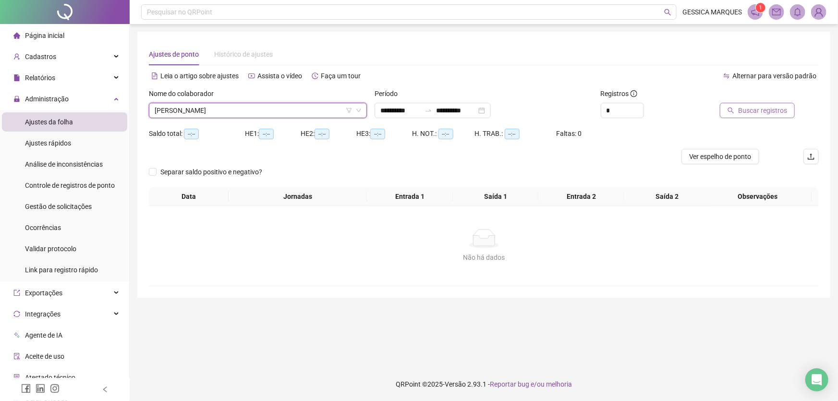
click at [740, 107] on button "Buscar registros" at bounding box center [757, 110] width 75 height 15
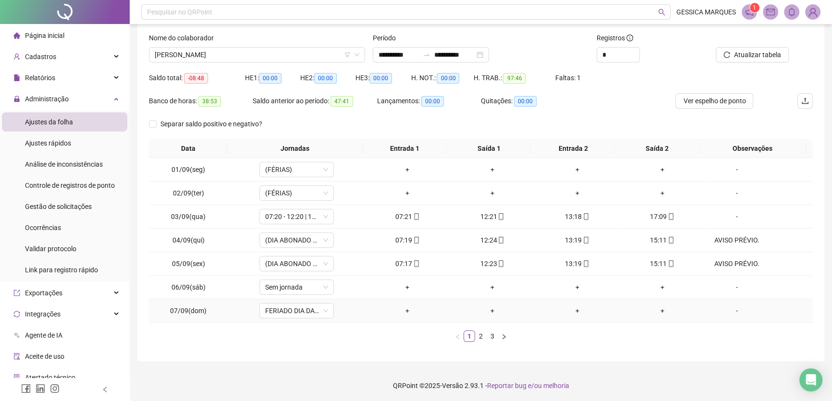
scroll to position [56, 0]
click at [496, 337] on link "3" at bounding box center [492, 335] width 11 height 11
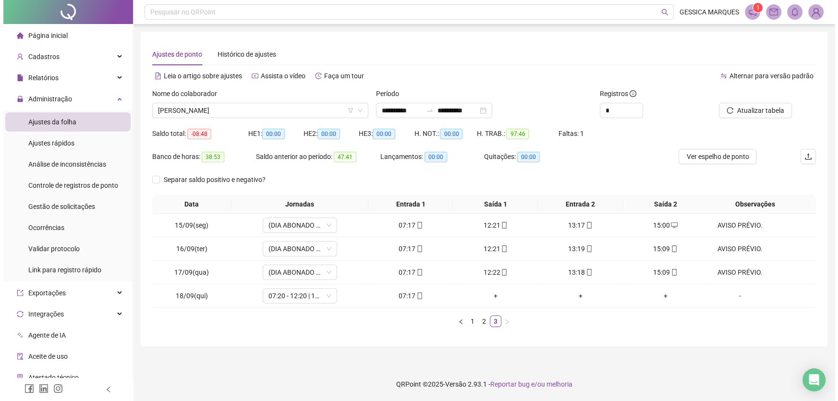
scroll to position [0, 0]
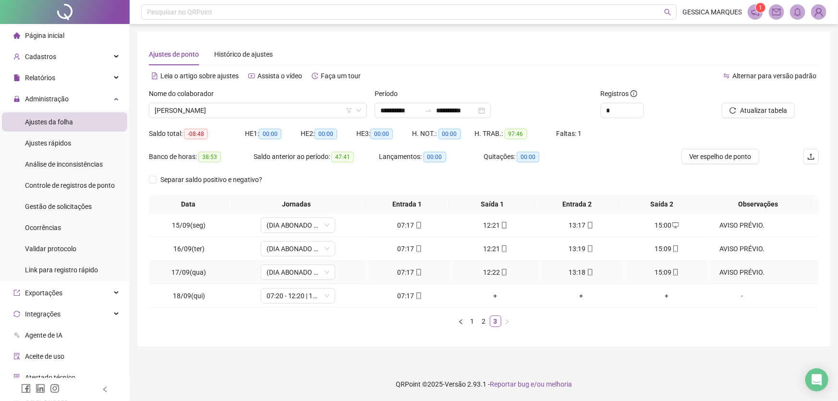
click at [724, 274] on div "AVISO PRÉVIO." at bounding box center [742, 272] width 57 height 11
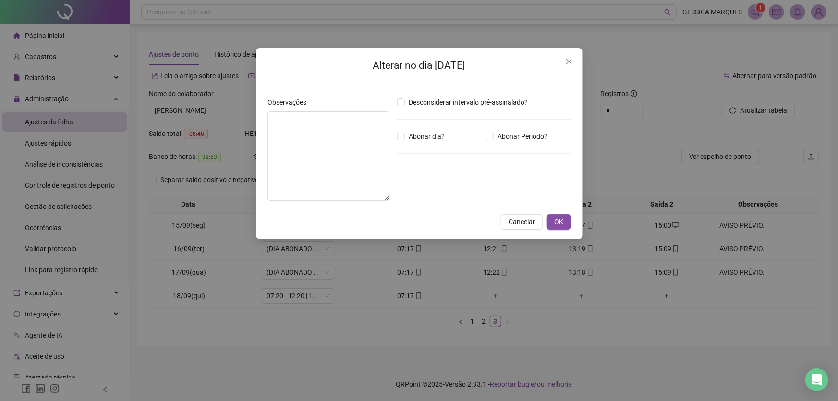
type textarea "**********"
type input "*****"
drag, startPoint x: 327, startPoint y: 119, endPoint x: 270, endPoint y: 116, distance: 56.3
click at [270, 116] on textarea "**********" at bounding box center [329, 155] width 122 height 89
click at [568, 222] on button "OK" at bounding box center [559, 221] width 24 height 15
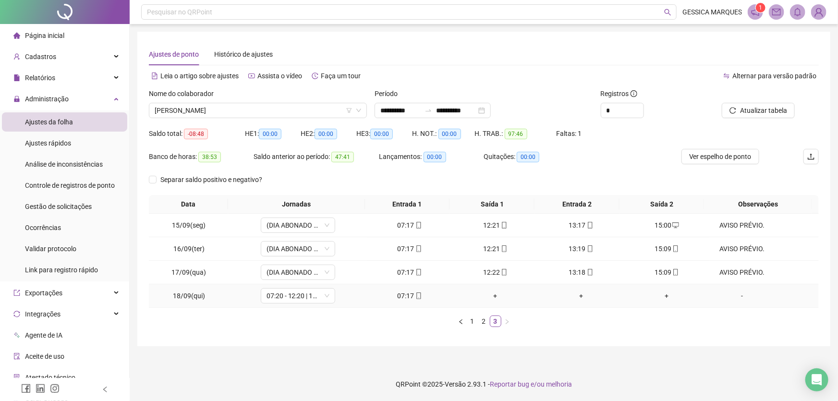
click at [738, 294] on div "-" at bounding box center [742, 296] width 57 height 11
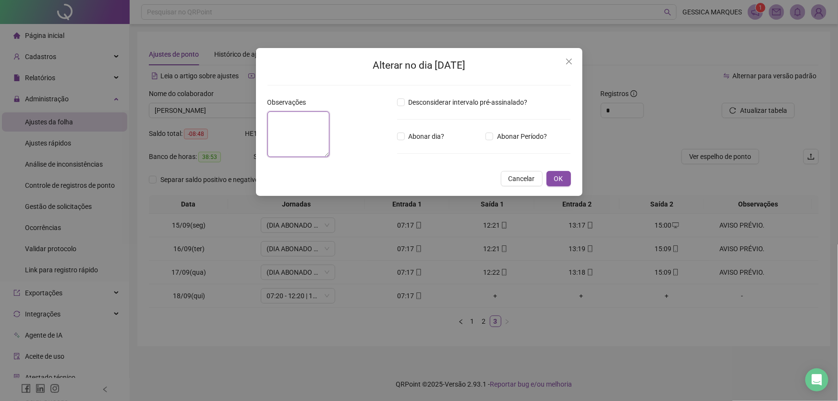
click at [327, 134] on textarea at bounding box center [299, 134] width 62 height 46
paste textarea "**********"
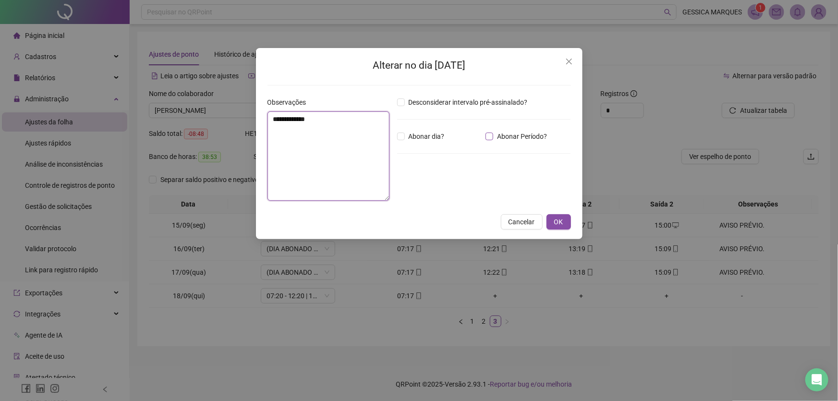
type textarea "**********"
click at [409, 190] on input "*****" at bounding box center [422, 189] width 38 height 12
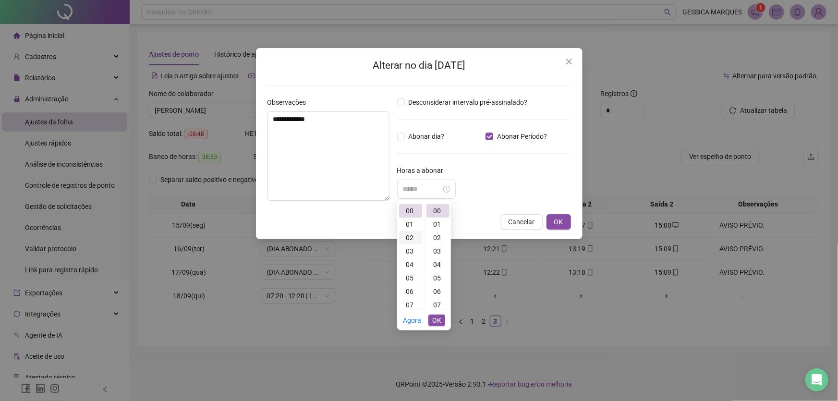
click at [413, 239] on div "02" at bounding box center [410, 237] width 23 height 13
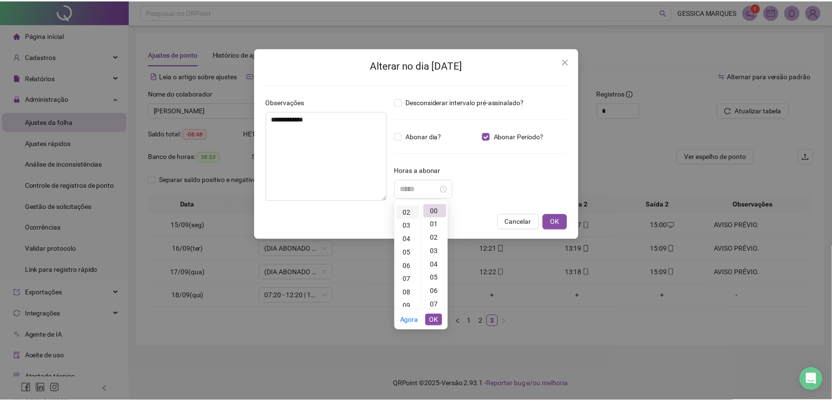
scroll to position [27, 0]
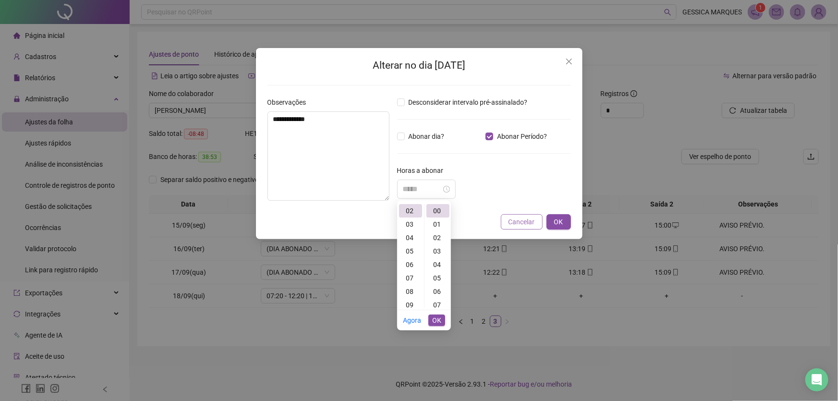
type input "*****"
click at [439, 320] on span "OK" at bounding box center [436, 320] width 9 height 11
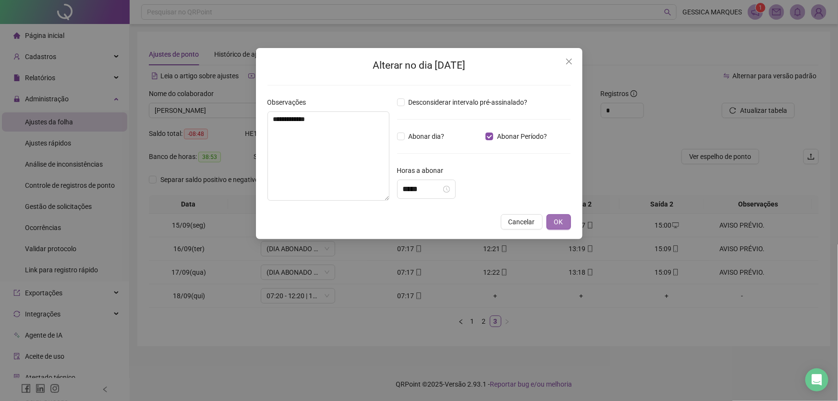
click at [563, 222] on span "OK" at bounding box center [558, 222] width 9 height 11
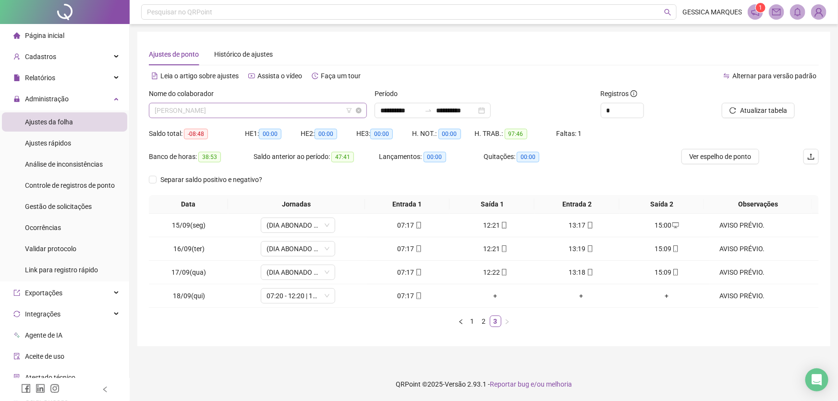
click at [248, 103] on div "[PERSON_NAME]" at bounding box center [258, 110] width 218 height 15
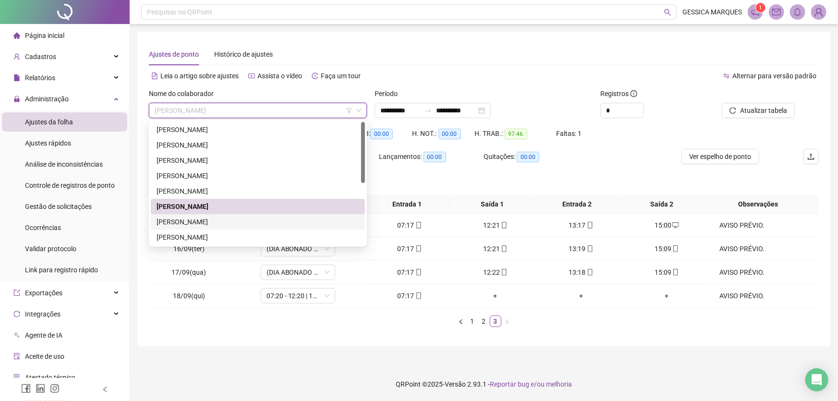
click at [208, 220] on div "[PERSON_NAME]" at bounding box center [258, 222] width 203 height 11
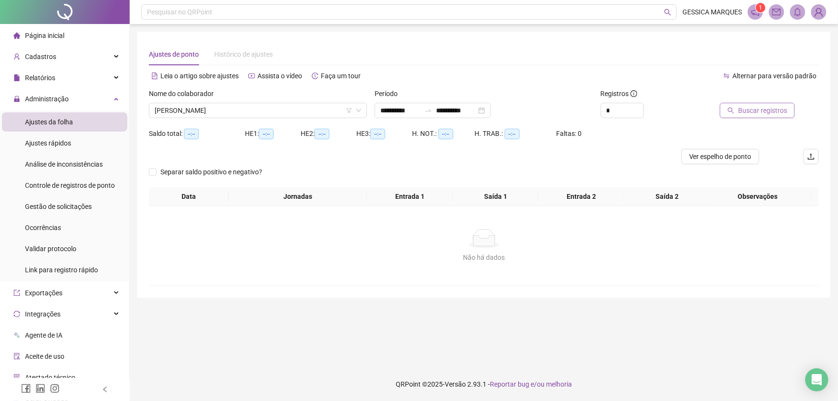
click at [767, 108] on span "Buscar registros" at bounding box center [762, 110] width 49 height 11
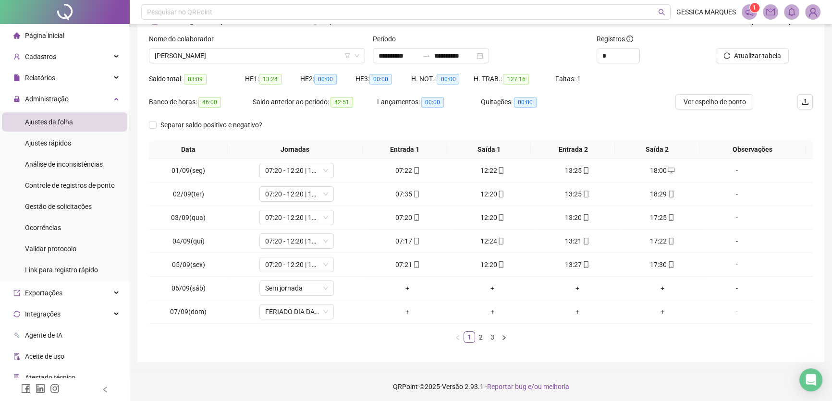
scroll to position [56, 0]
click at [493, 336] on link "3" at bounding box center [492, 335] width 11 height 11
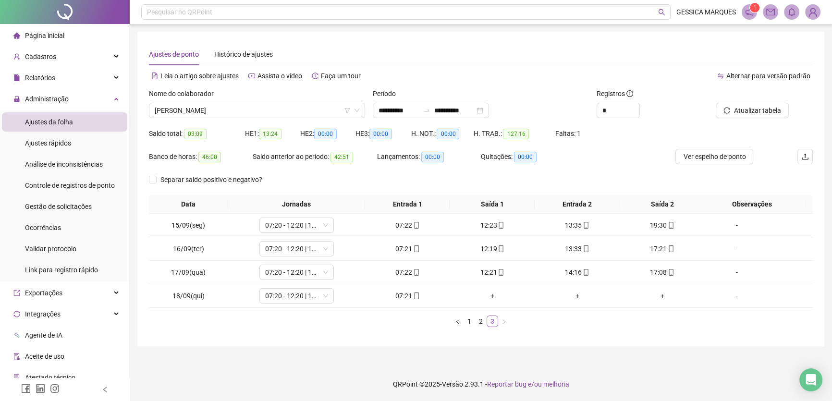
scroll to position [0, 0]
click at [736, 247] on div "-" at bounding box center [742, 249] width 57 height 11
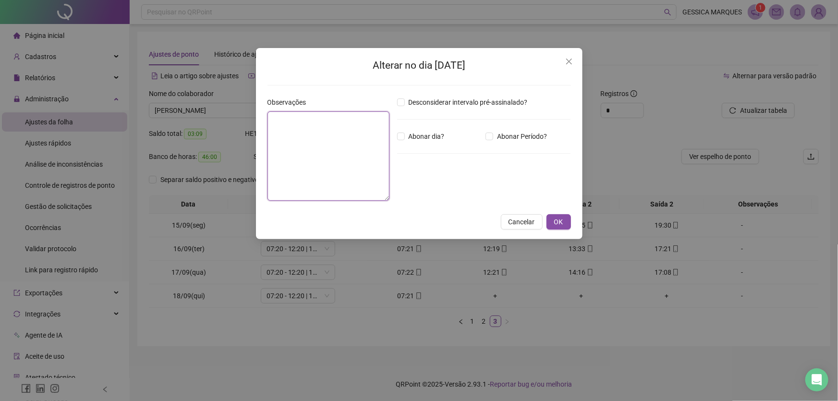
click at [291, 128] on textarea at bounding box center [329, 155] width 122 height 89
click at [309, 120] on textarea "**********" at bounding box center [329, 155] width 122 height 89
type textarea "**********"
click at [562, 221] on span "OK" at bounding box center [558, 222] width 9 height 11
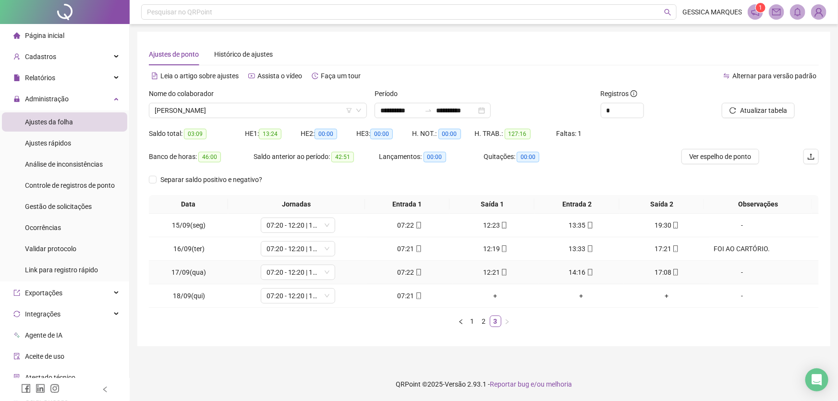
click at [735, 270] on div "-" at bounding box center [742, 272] width 57 height 11
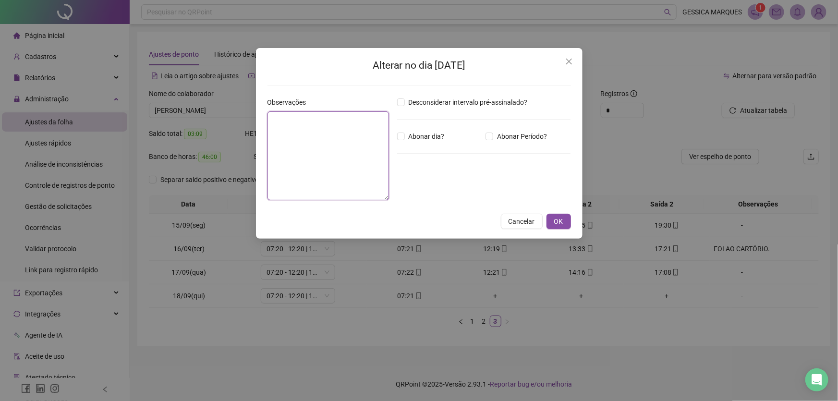
click at [312, 139] on textarea at bounding box center [329, 155] width 122 height 89
type textarea "**********"
click at [568, 220] on button "OK" at bounding box center [559, 221] width 24 height 15
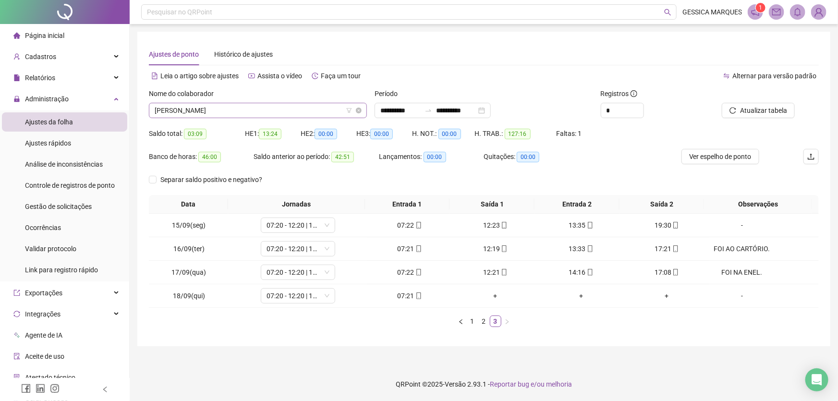
click at [283, 110] on span "[PERSON_NAME]" at bounding box center [258, 110] width 207 height 14
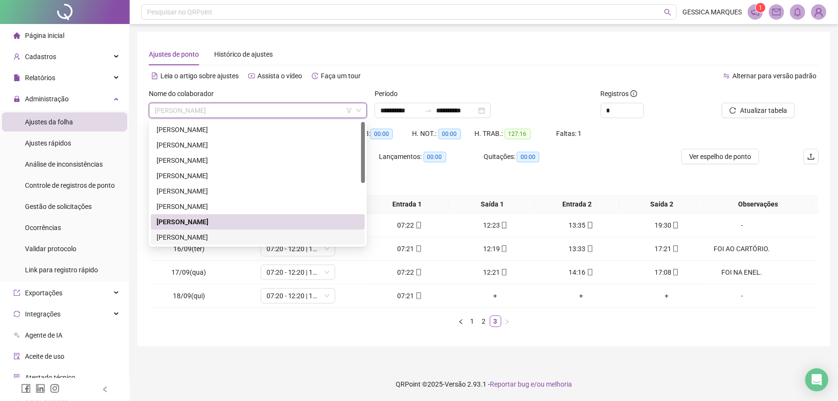
click at [269, 234] on div "[PERSON_NAME]" at bounding box center [258, 237] width 203 height 11
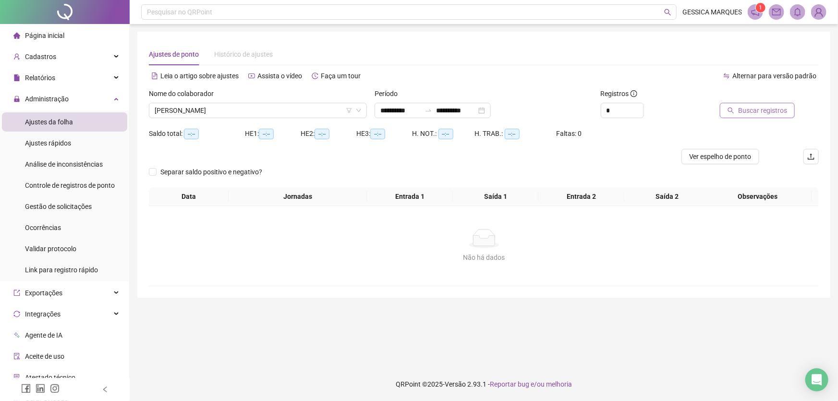
click at [755, 104] on button "Buscar registros" at bounding box center [757, 110] width 75 height 15
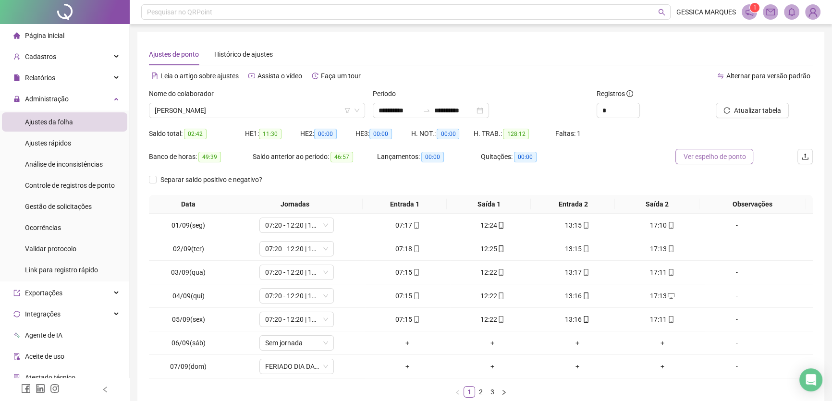
click at [713, 156] on span "Ver espelho de ponto" at bounding box center [714, 156] width 62 height 11
click at [289, 112] on span "[PERSON_NAME]" at bounding box center [257, 110] width 205 height 14
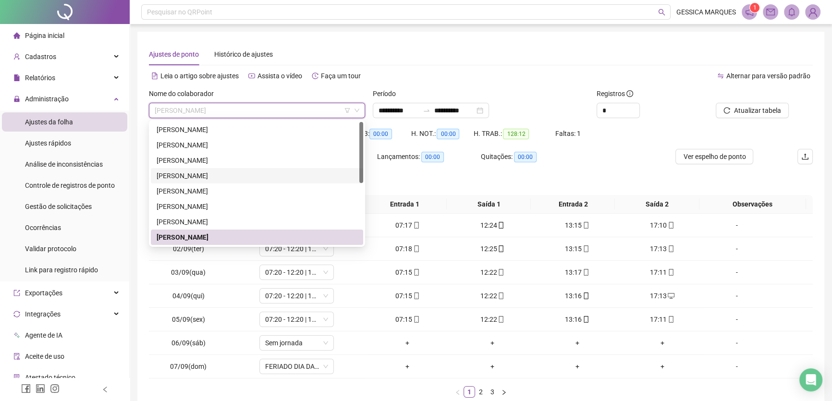
scroll to position [87, 0]
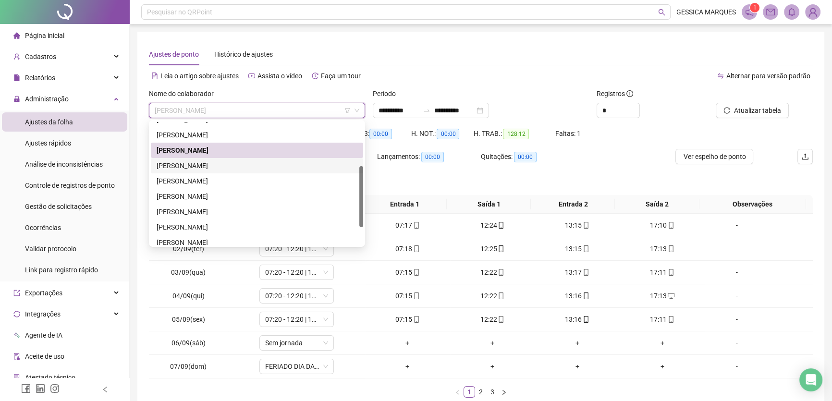
click at [235, 164] on div "[PERSON_NAME]" at bounding box center [257, 165] width 201 height 11
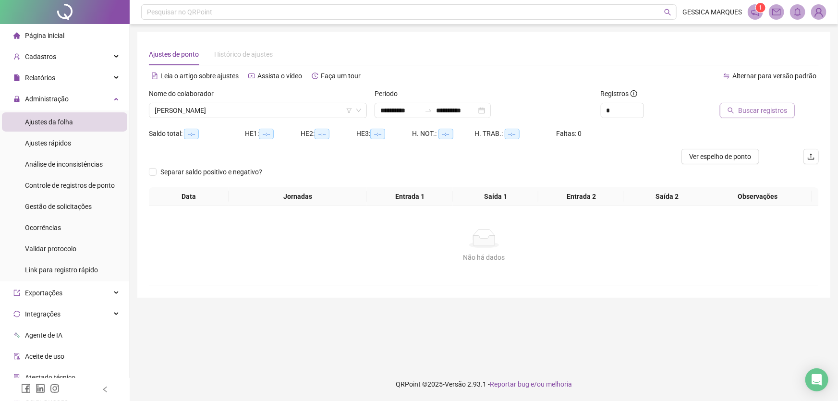
click at [744, 109] on span "Buscar registros" at bounding box center [762, 110] width 49 height 11
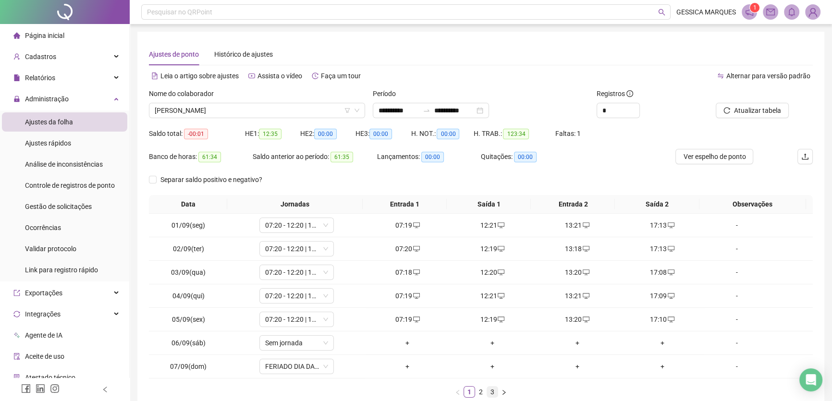
click at [495, 389] on link "3" at bounding box center [492, 392] width 11 height 11
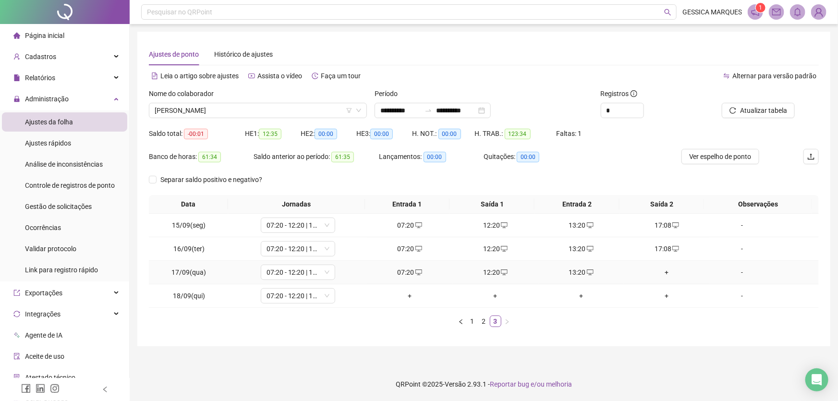
click at [663, 272] on div "+" at bounding box center [667, 272] width 78 height 11
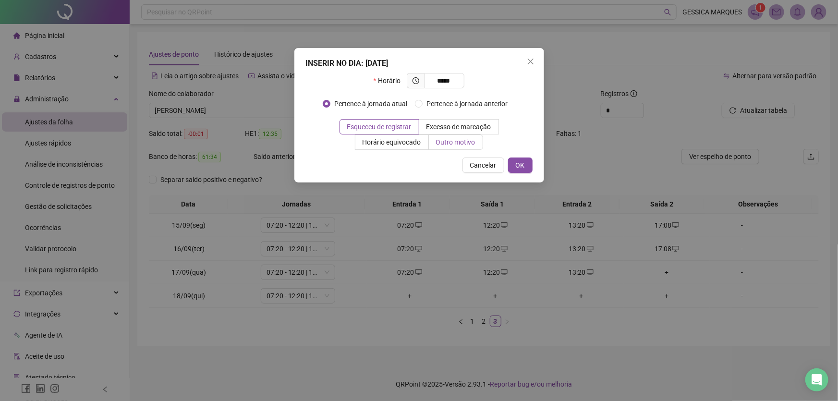
type input "*****"
click at [447, 144] on span "Outro motivo" at bounding box center [455, 142] width 39 height 8
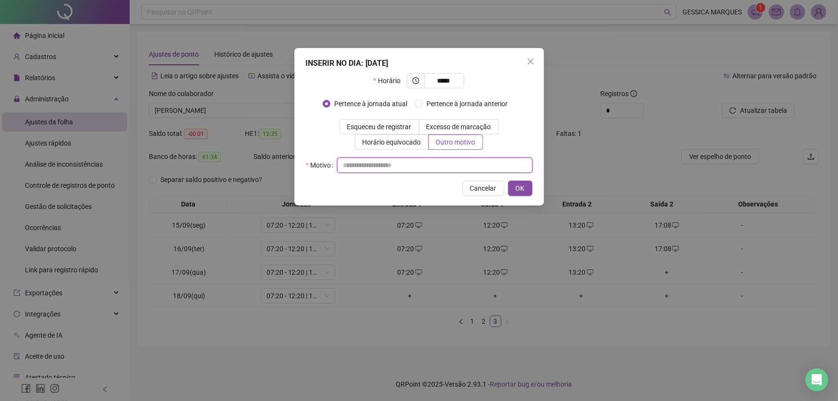
click at [384, 162] on input "text" at bounding box center [435, 165] width 196 height 15
type input "**********"
click at [519, 186] on span "OK" at bounding box center [520, 188] width 9 height 11
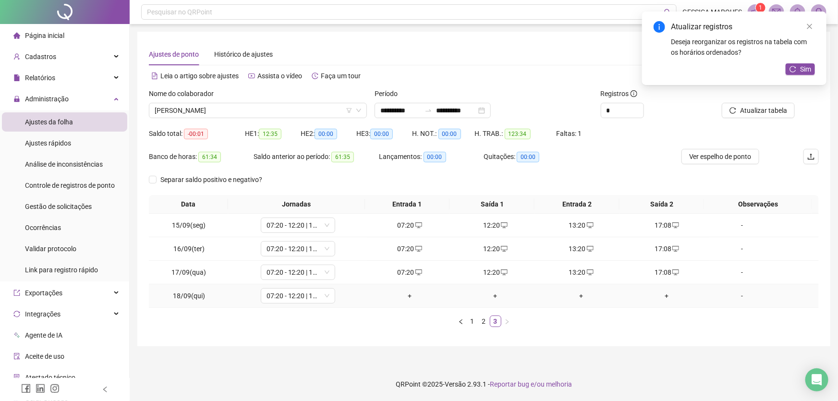
click at [406, 297] on div "+" at bounding box center [410, 296] width 78 height 11
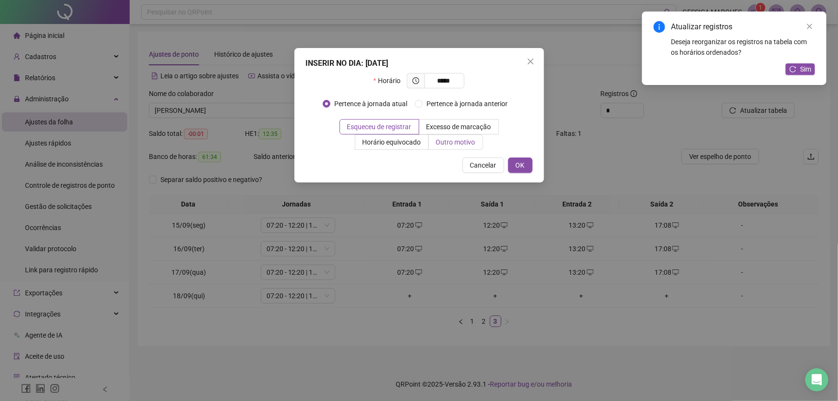
type input "*****"
click at [451, 146] on span "Outro motivo" at bounding box center [455, 142] width 39 height 8
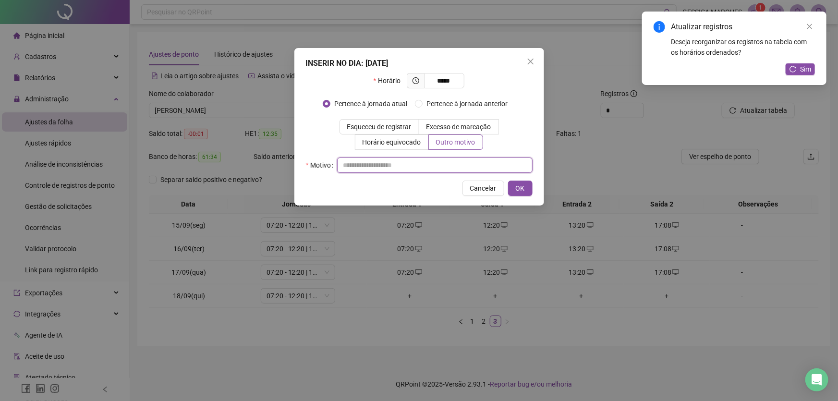
click at [402, 164] on input "text" at bounding box center [435, 165] width 196 height 15
type input "**********"
click at [526, 179] on div "**********" at bounding box center [419, 127] width 250 height 158
click at [522, 183] on span "OK" at bounding box center [520, 188] width 9 height 11
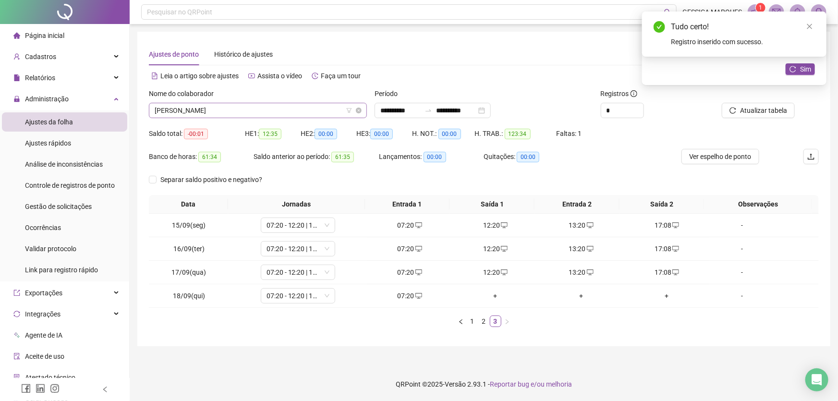
click at [303, 110] on span "[PERSON_NAME]" at bounding box center [258, 110] width 207 height 14
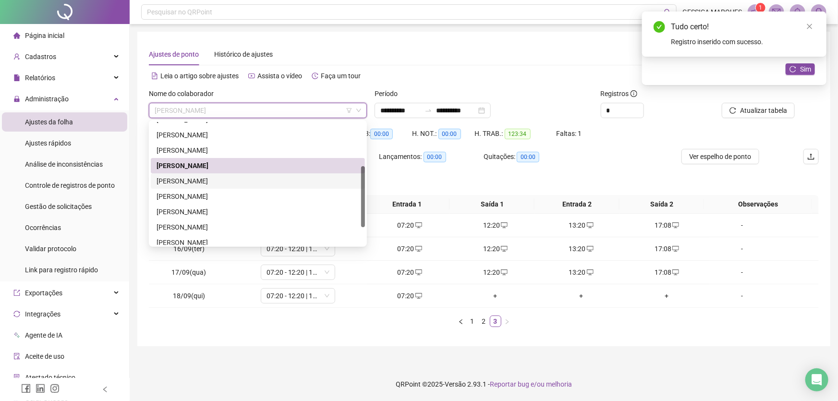
click at [212, 183] on div "[PERSON_NAME]" at bounding box center [258, 181] width 203 height 11
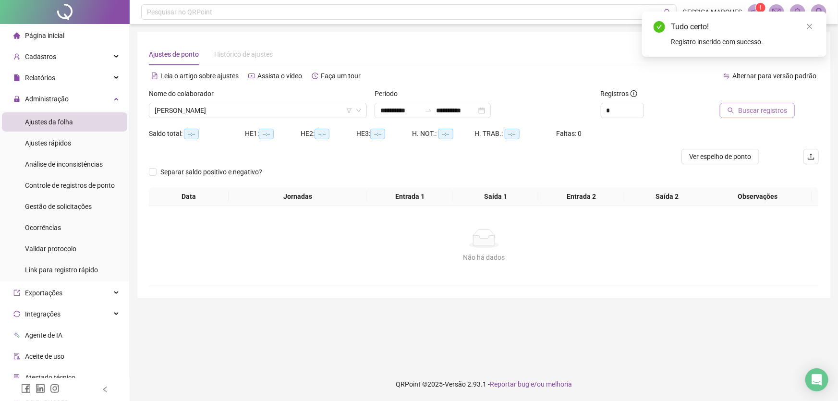
click at [734, 111] on icon "search" at bounding box center [731, 110] width 7 height 7
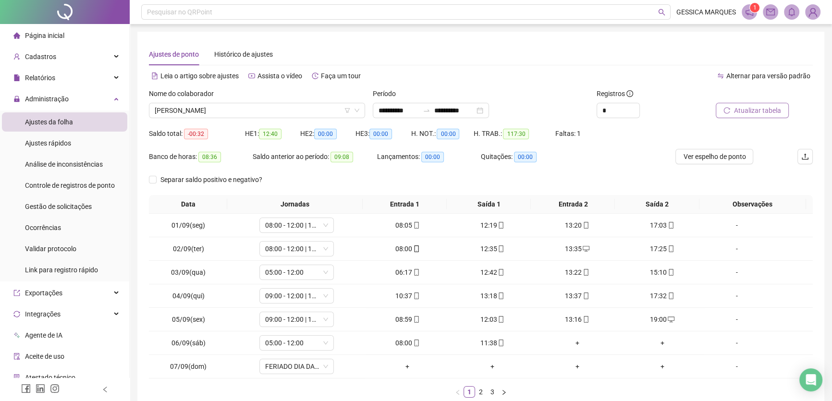
click at [745, 112] on span "Atualizar tabela" at bounding box center [757, 110] width 47 height 11
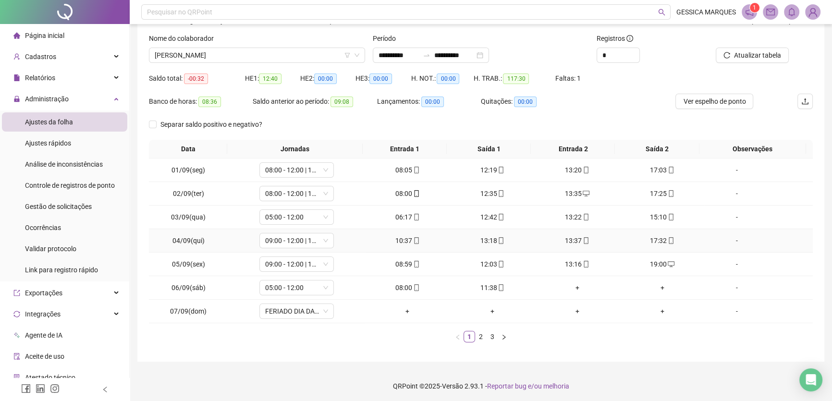
scroll to position [56, 0]
click at [480, 337] on link "2" at bounding box center [481, 335] width 11 height 11
click at [491, 333] on link "3" at bounding box center [492, 335] width 11 height 11
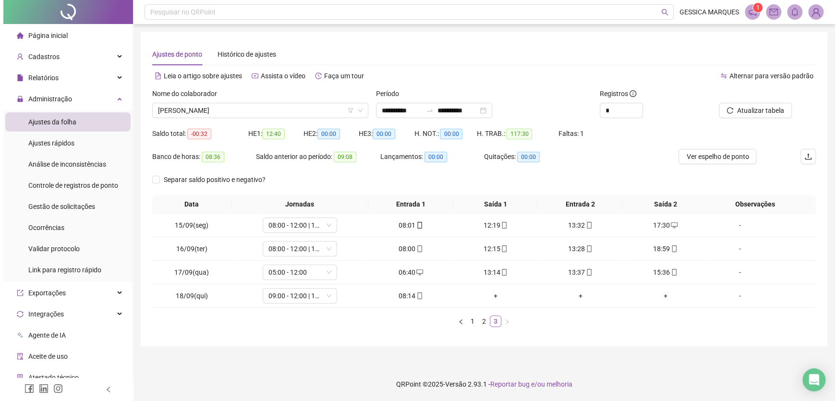
scroll to position [0, 0]
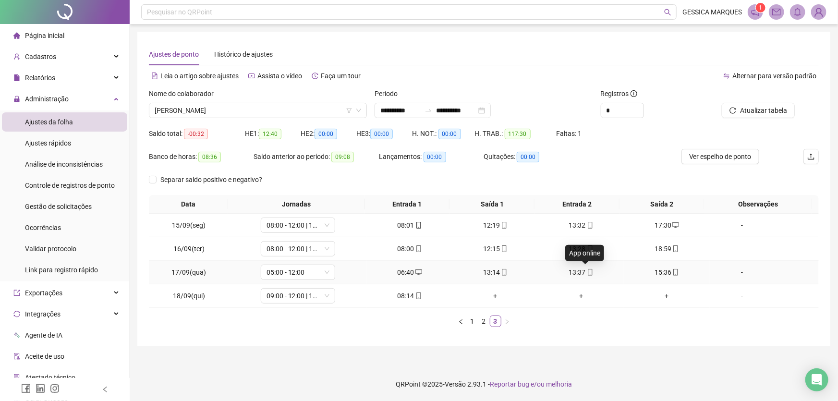
click at [587, 270] on icon "mobile" at bounding box center [590, 272] width 7 height 7
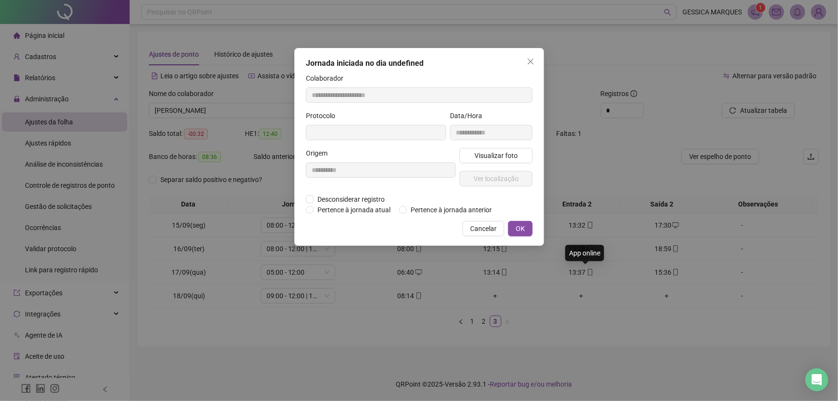
type input "**********"
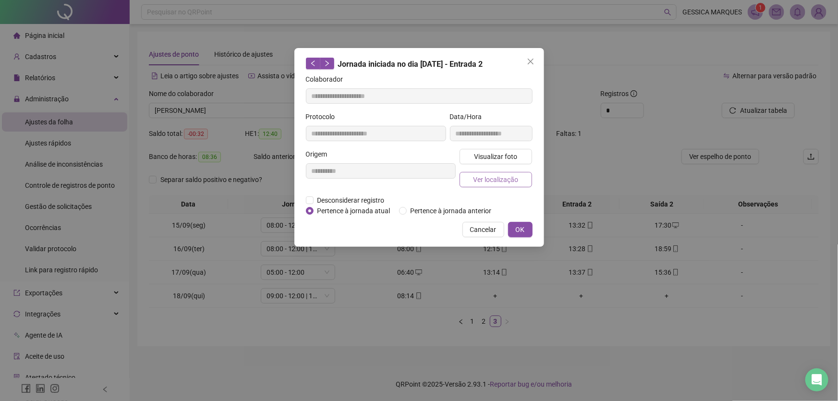
click at [515, 178] on span "Ver localização" at bounding box center [495, 179] width 45 height 11
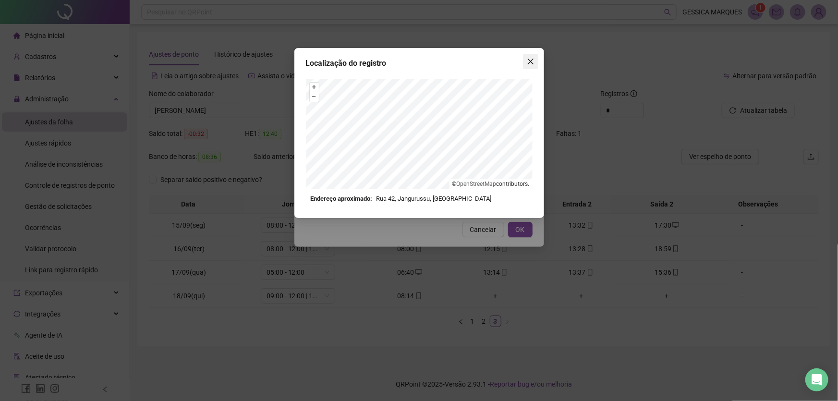
click at [527, 54] on button "Close" at bounding box center [530, 61] width 15 height 15
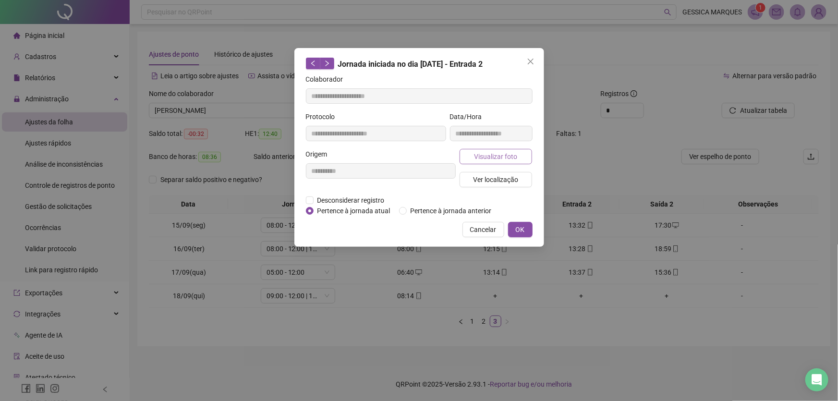
click at [510, 158] on span "Visualizar foto" at bounding box center [495, 156] width 43 height 11
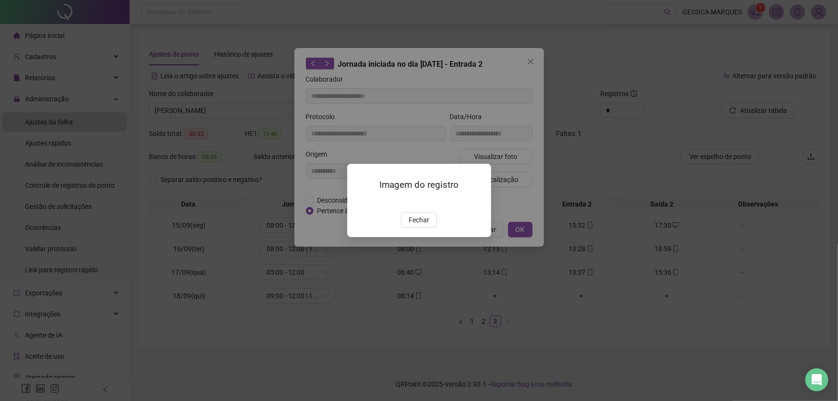
click at [359, 202] on img at bounding box center [359, 202] width 0 height 0
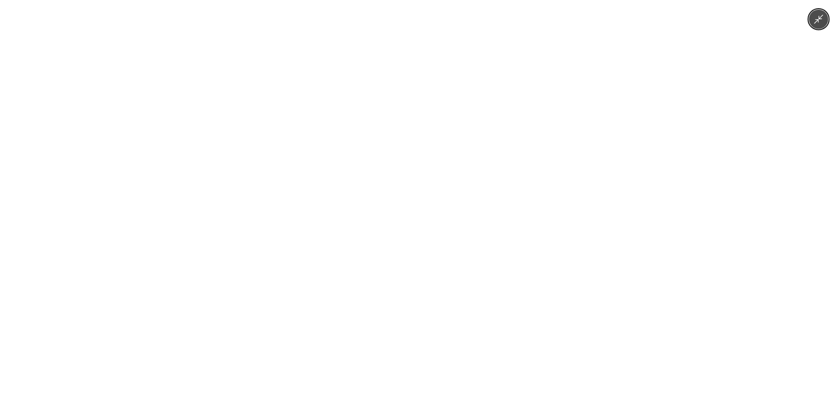
click at [373, 230] on img at bounding box center [419, 200] width 301 height 401
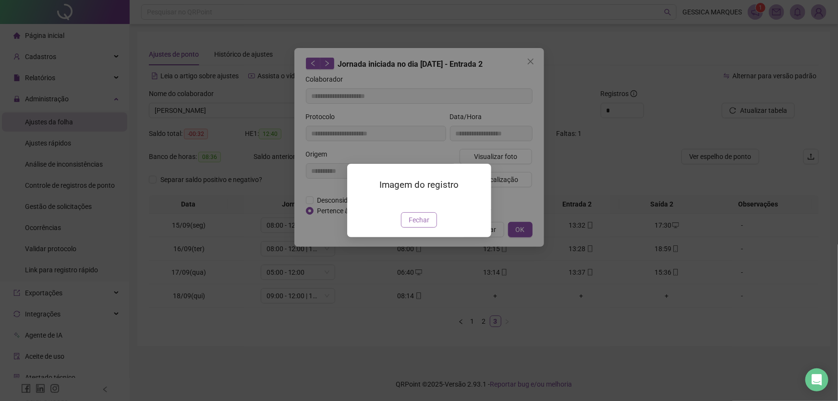
click at [420, 225] on span "Fechar" at bounding box center [419, 220] width 21 height 11
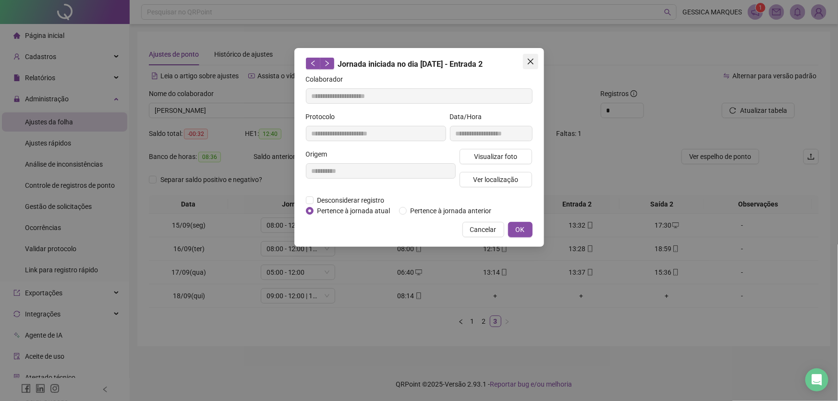
click at [531, 57] on button "Close" at bounding box center [530, 61] width 15 height 15
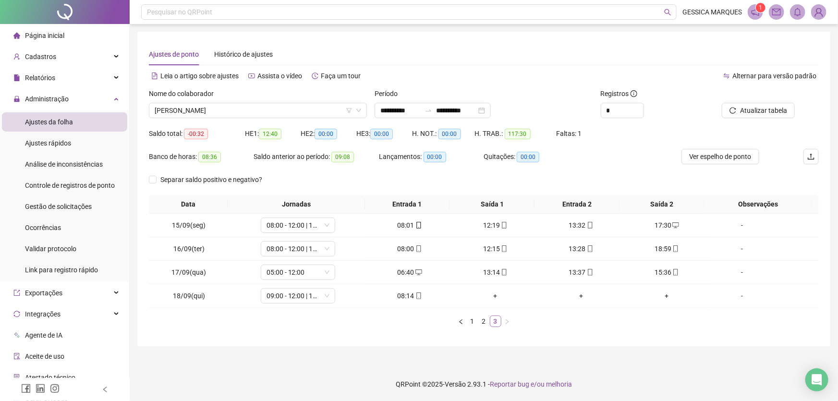
click at [497, 319] on link "3" at bounding box center [495, 321] width 11 height 11
click at [746, 152] on span "Ver espelho de ponto" at bounding box center [720, 156] width 62 height 11
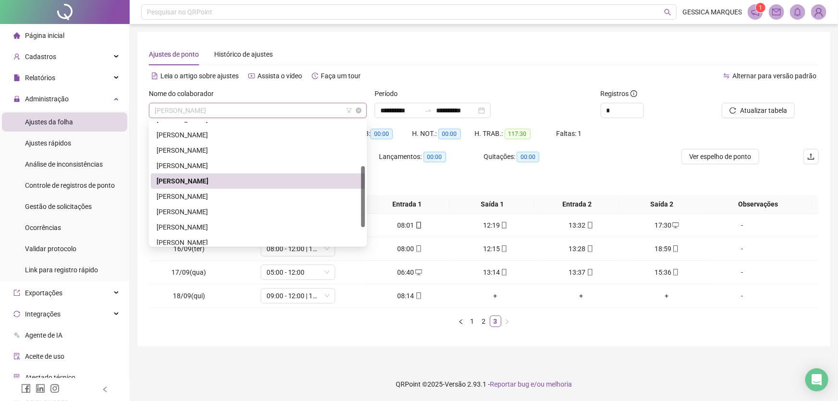
click at [280, 110] on span "[PERSON_NAME]" at bounding box center [258, 110] width 207 height 14
click at [243, 194] on div "[PERSON_NAME]" at bounding box center [258, 196] width 203 height 11
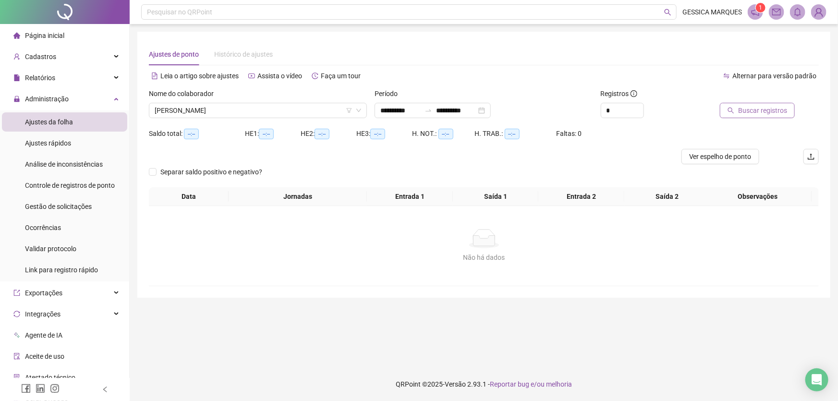
click at [766, 110] on span "Buscar registros" at bounding box center [762, 110] width 49 height 11
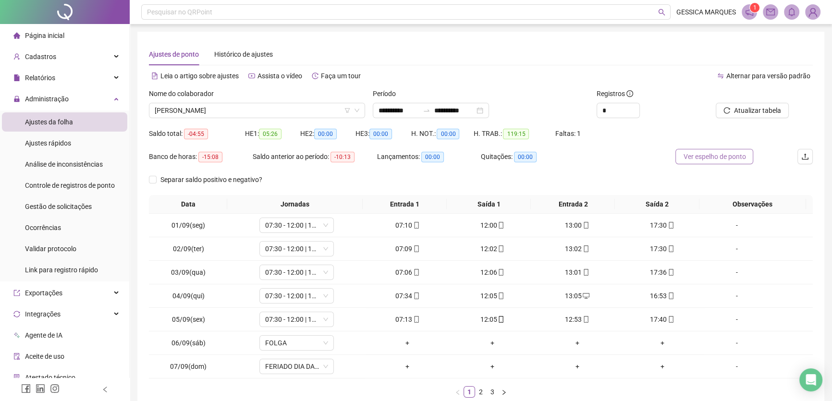
click at [711, 158] on span "Ver espelho de ponto" at bounding box center [714, 156] width 62 height 11
click at [55, 184] on span "Controle de registros de ponto" at bounding box center [70, 186] width 90 height 8
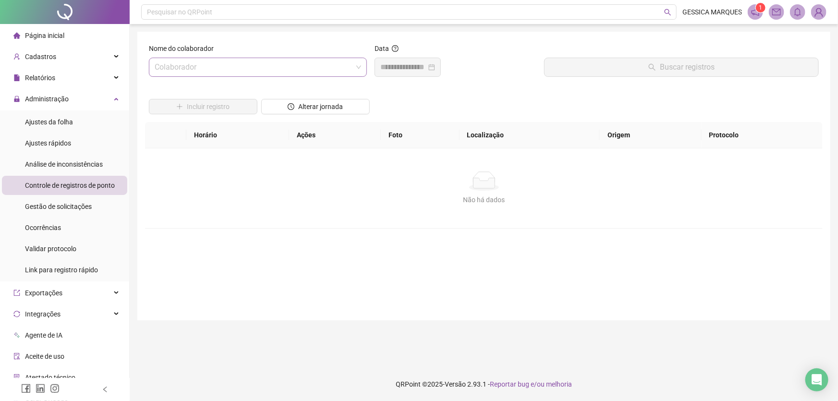
click at [220, 65] on input "search" at bounding box center [254, 67] width 198 height 18
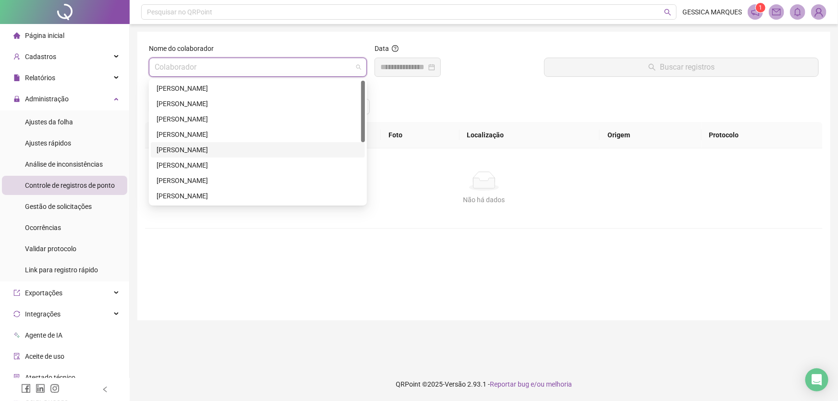
scroll to position [87, 0]
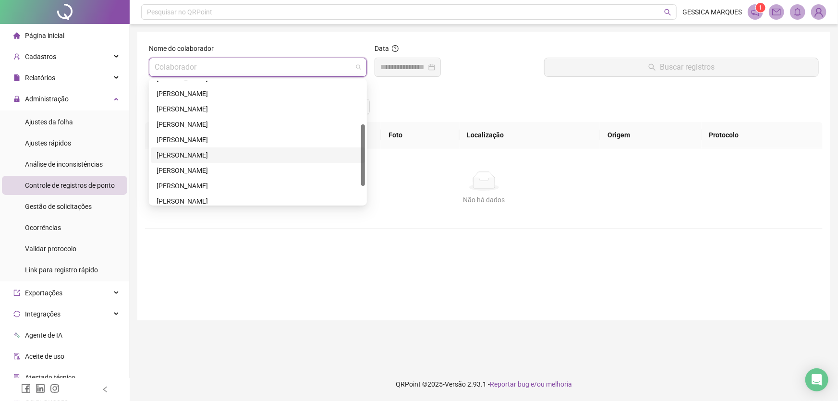
click at [251, 154] on div "[PERSON_NAME]" at bounding box center [258, 155] width 203 height 11
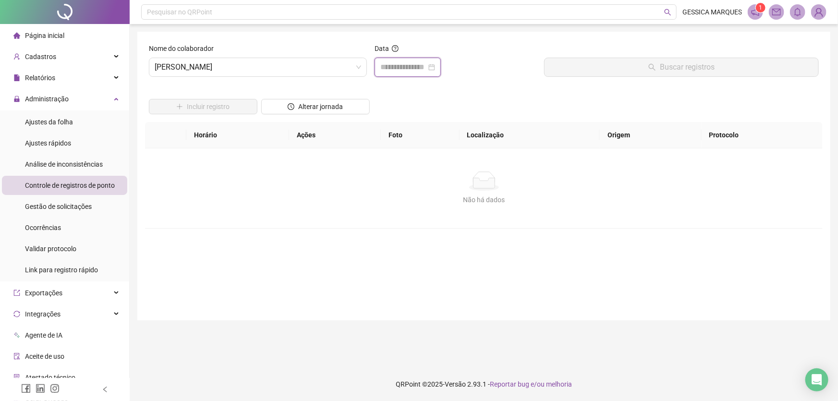
click at [427, 63] on input at bounding box center [403, 67] width 46 height 12
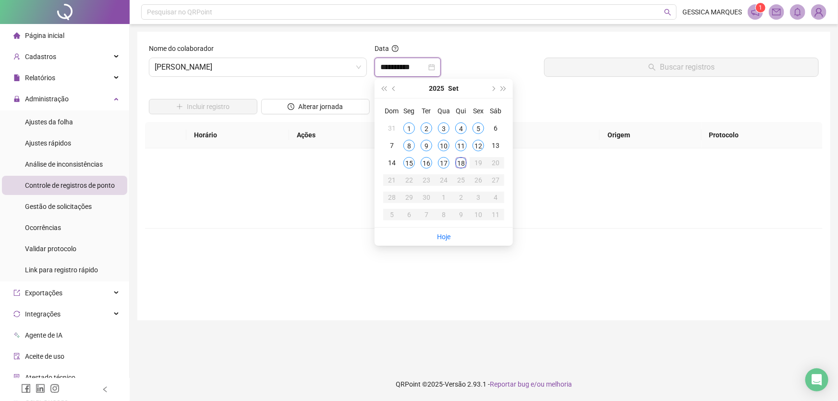
type input "**********"
drag, startPoint x: 441, startPoint y: 161, endPoint x: 531, endPoint y: 116, distance: 100.8
click at [442, 161] on div "17" at bounding box center [444, 163] width 12 height 12
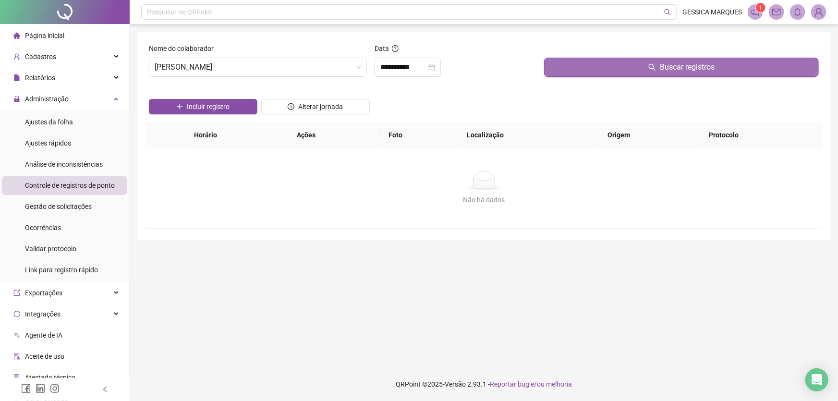
drag, startPoint x: 564, startPoint y: 52, endPoint x: 567, endPoint y: 61, distance: 8.5
click at [565, 54] on div at bounding box center [681, 50] width 275 height 14
click at [567, 65] on button "Buscar registros" at bounding box center [681, 67] width 275 height 19
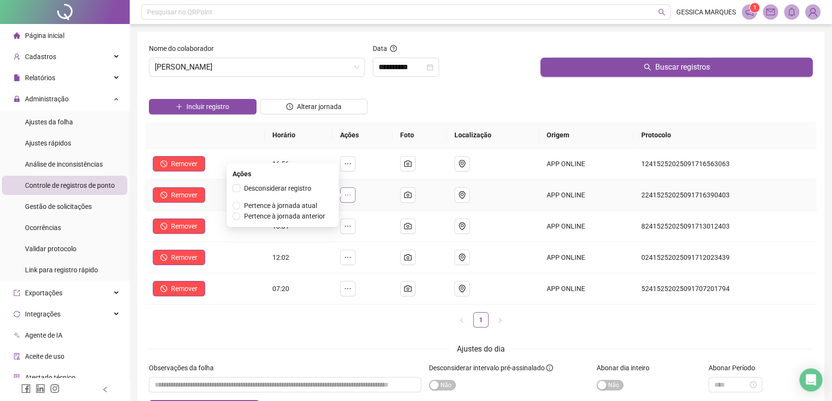
click at [352, 196] on icon "ellipsis" at bounding box center [348, 195] width 8 height 8
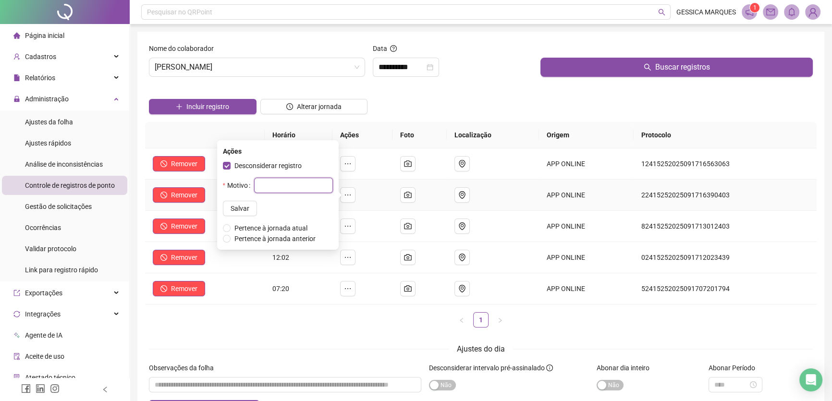
click at [261, 184] on input "text" at bounding box center [293, 185] width 79 height 15
type input "**********"
click at [242, 206] on button "Salvar" at bounding box center [240, 208] width 34 height 15
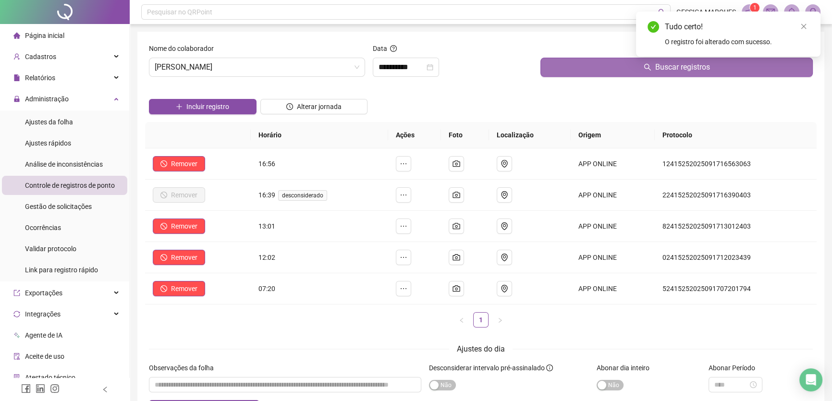
click at [644, 71] on button "Buscar registros" at bounding box center [676, 67] width 272 height 19
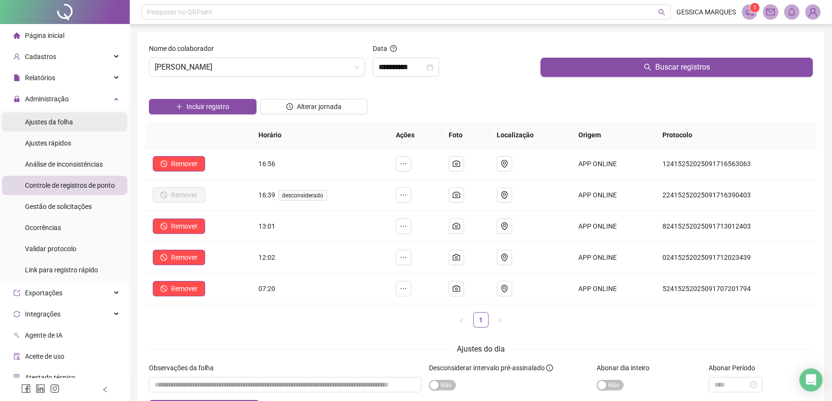
click at [38, 119] on span "Ajustes da folha" at bounding box center [49, 122] width 48 height 8
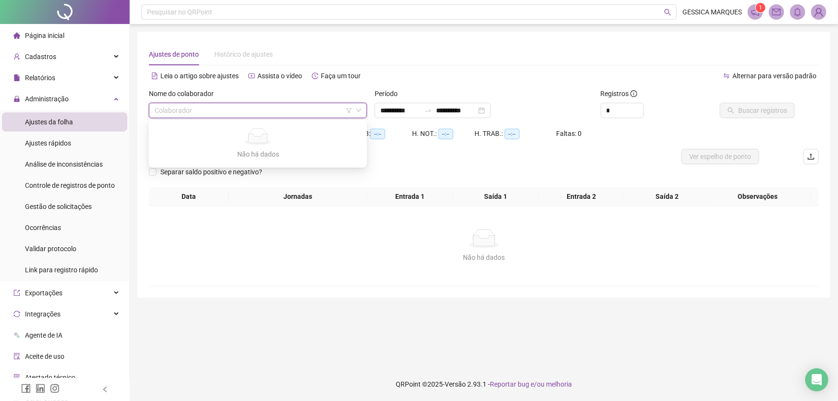
click at [236, 114] on input "search" at bounding box center [254, 110] width 198 height 14
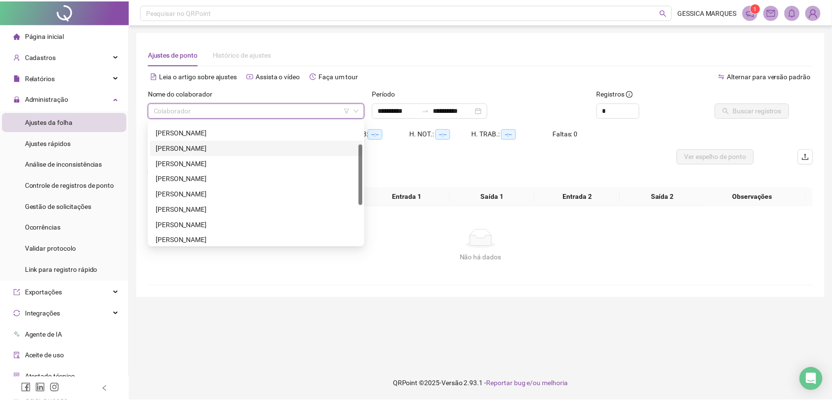
scroll to position [122, 0]
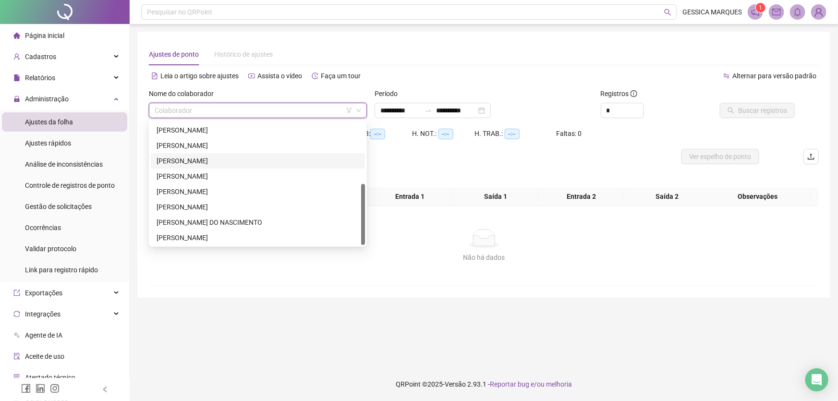
click at [231, 158] on div "[PERSON_NAME]" at bounding box center [258, 161] width 203 height 11
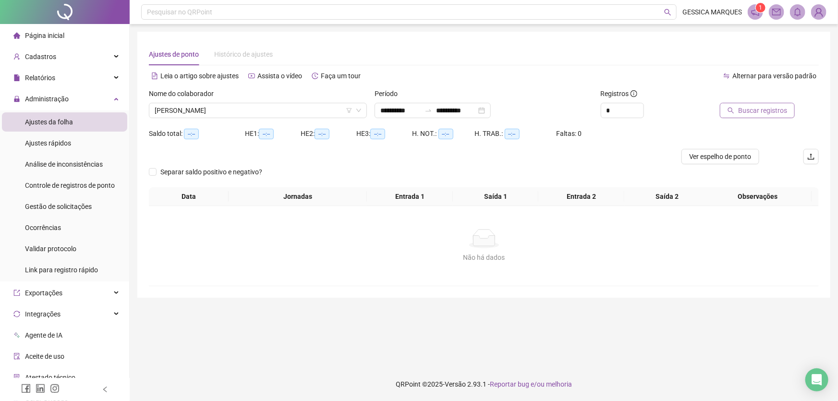
click at [754, 107] on span "Buscar registros" at bounding box center [762, 110] width 49 height 11
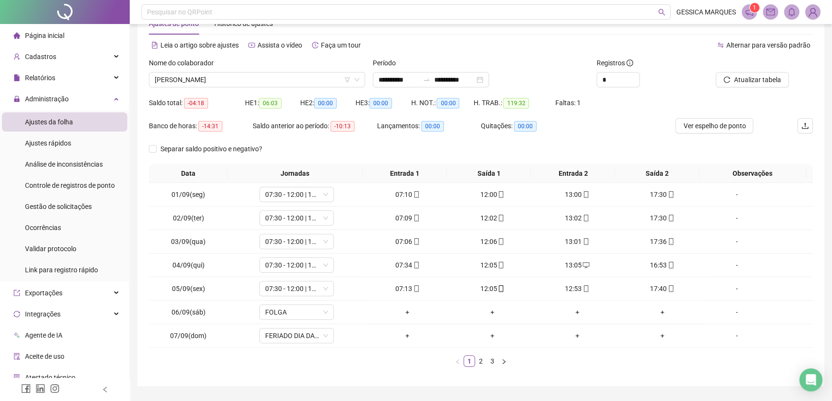
scroll to position [56, 0]
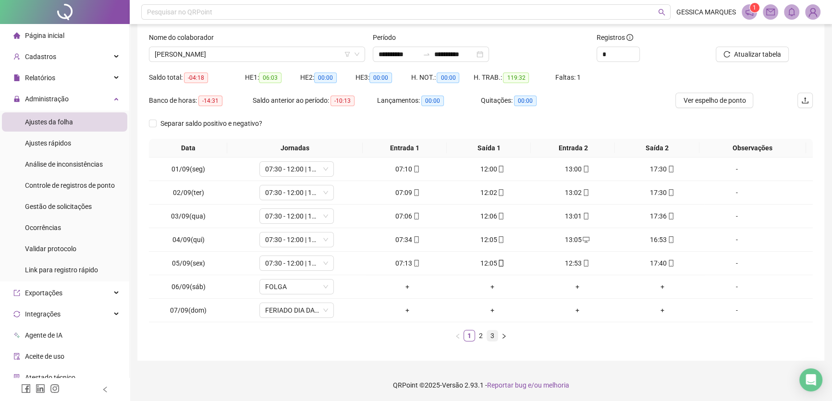
click at [495, 337] on link "3" at bounding box center [492, 335] width 11 height 11
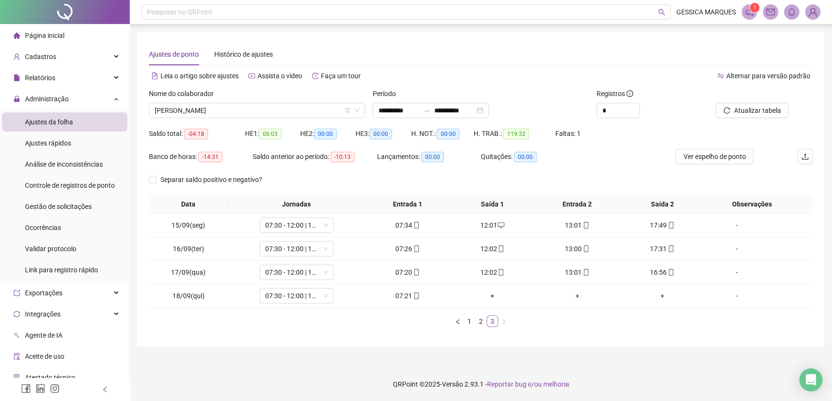
scroll to position [0, 0]
click at [709, 158] on span "Ver espelho de ponto" at bounding box center [720, 156] width 62 height 11
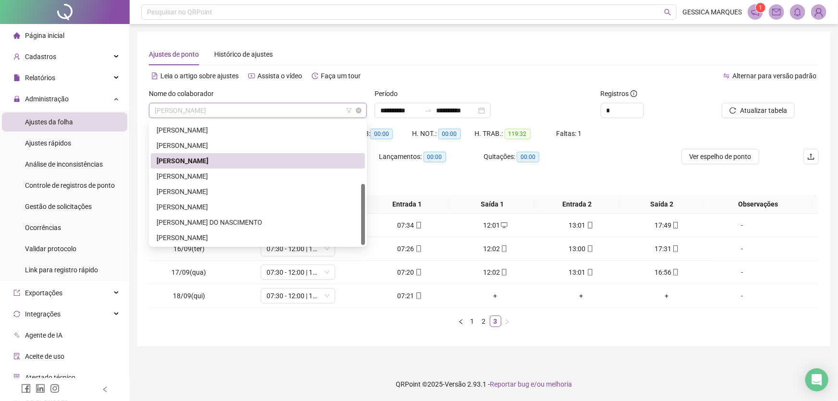
click at [272, 104] on span "[PERSON_NAME]" at bounding box center [258, 110] width 207 height 14
click at [262, 173] on div "[PERSON_NAME]" at bounding box center [258, 176] width 203 height 11
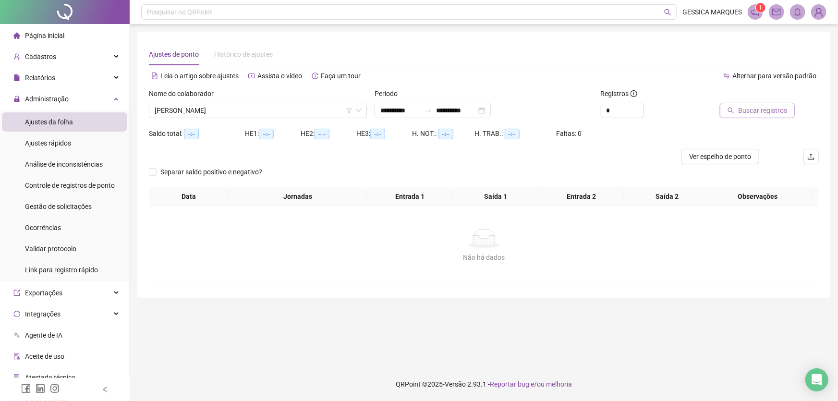
click at [745, 108] on span "Buscar registros" at bounding box center [762, 110] width 49 height 11
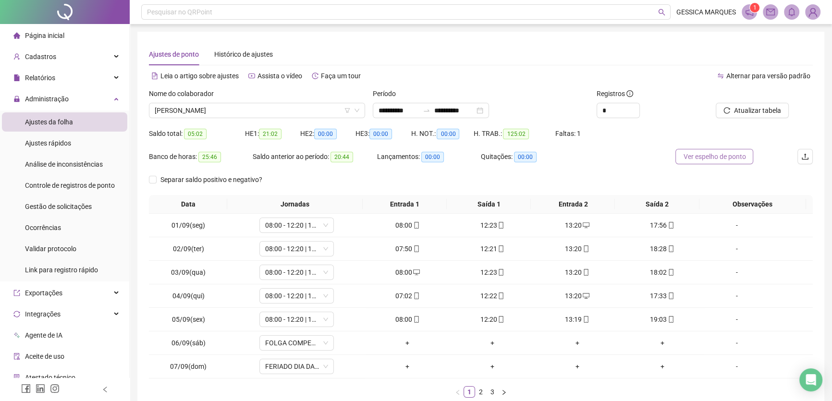
click at [720, 160] on span "Ver espelho de ponto" at bounding box center [714, 156] width 62 height 11
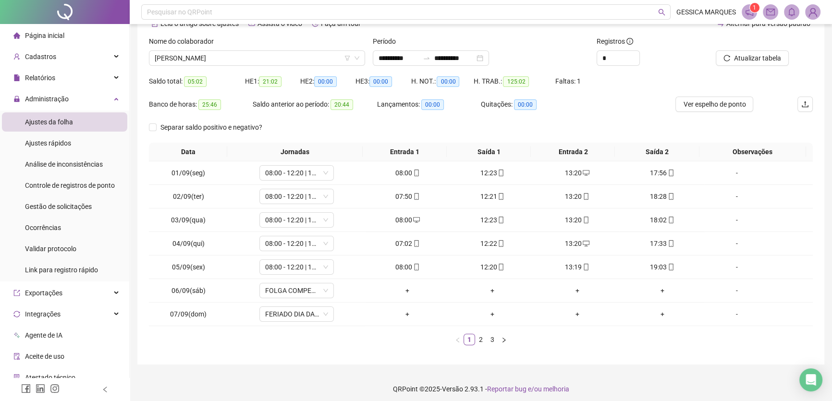
scroll to position [56, 0]
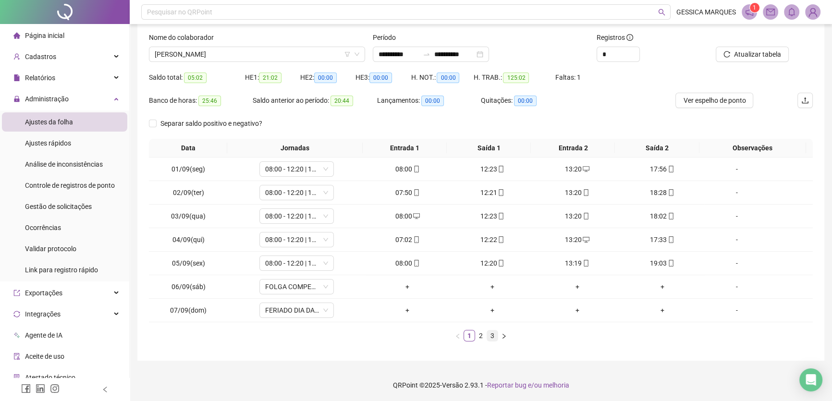
click at [489, 336] on link "3" at bounding box center [492, 335] width 11 height 11
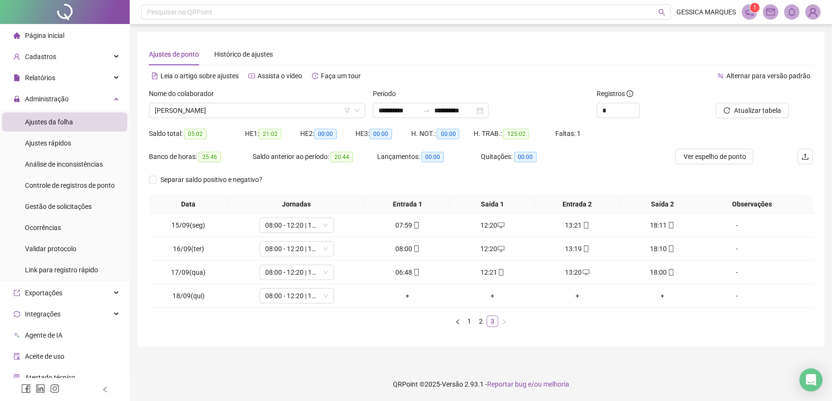
scroll to position [0, 0]
click at [409, 298] on div "+" at bounding box center [410, 296] width 78 height 11
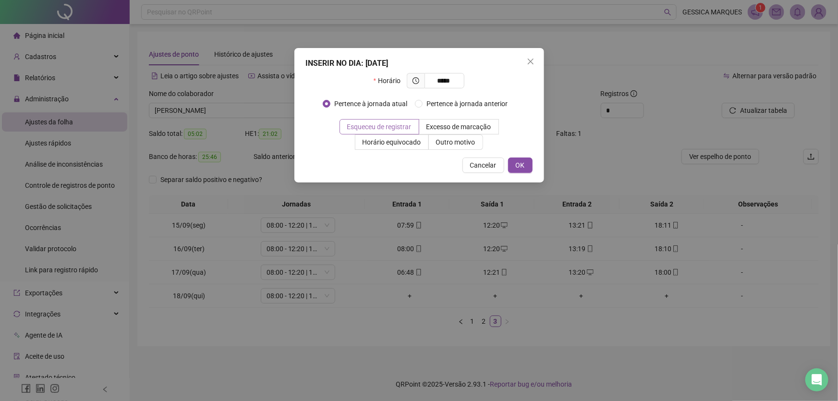
type input "*****"
click at [379, 129] on span "Esqueceu de registrar" at bounding box center [379, 127] width 64 height 8
click at [526, 166] on button "OK" at bounding box center [520, 165] width 24 height 15
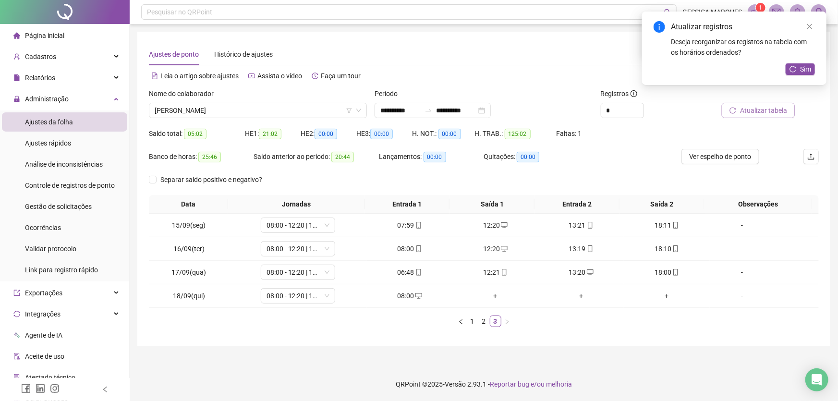
click at [754, 113] on span "Atualizar tabela" at bounding box center [763, 110] width 47 height 11
click at [800, 71] on button "Sim" at bounding box center [800, 69] width 29 height 12
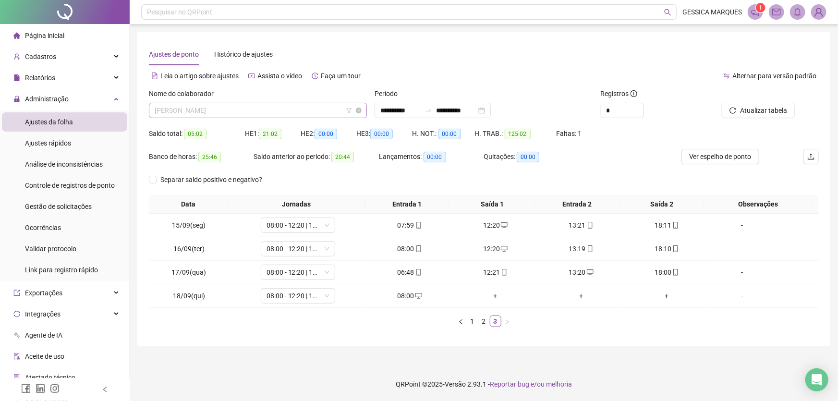
click at [328, 114] on span "[PERSON_NAME]" at bounding box center [258, 110] width 207 height 14
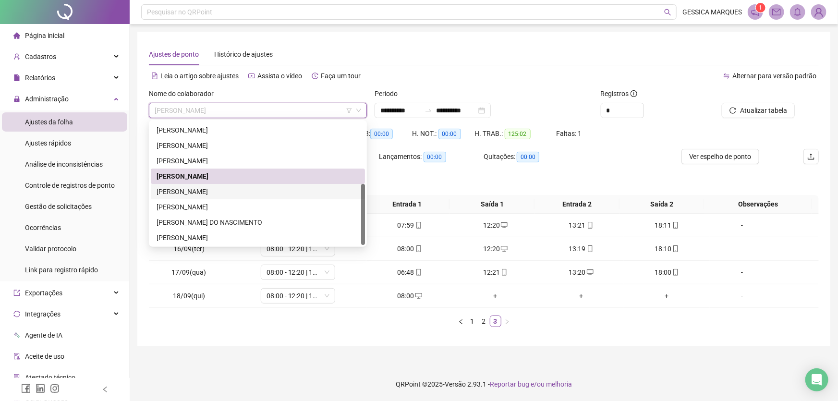
click at [245, 195] on div "[PERSON_NAME]" at bounding box center [258, 191] width 203 height 11
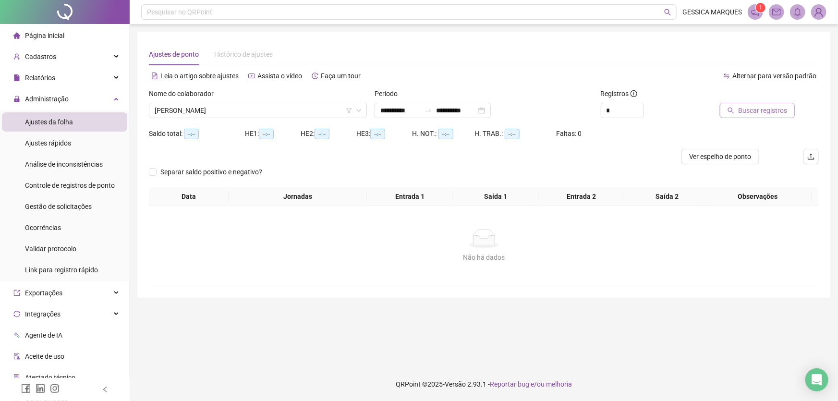
click at [754, 113] on span "Buscar registros" at bounding box center [762, 110] width 49 height 11
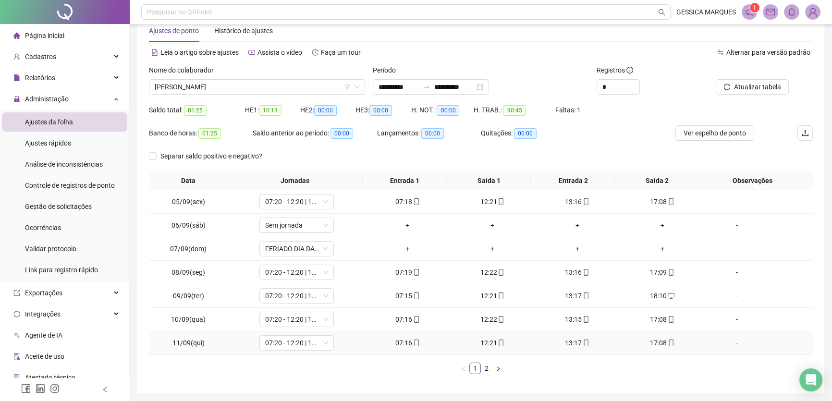
scroll to position [56, 0]
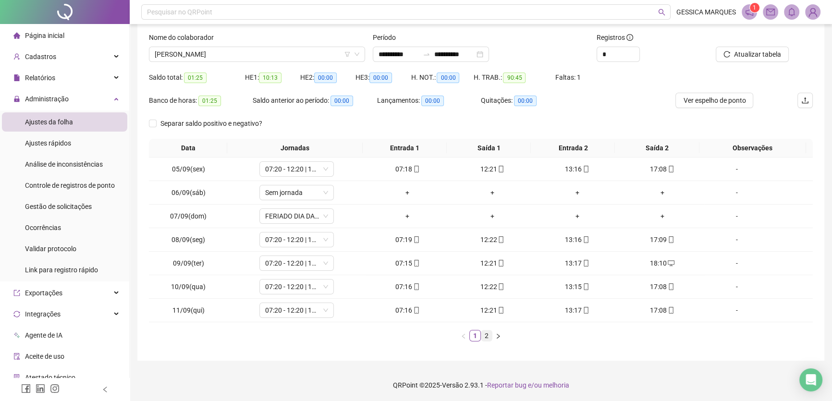
click at [488, 336] on link "2" at bounding box center [486, 335] width 11 height 11
click at [693, 98] on span "Ver espelho de ponto" at bounding box center [714, 100] width 62 height 11
click at [283, 51] on span "[PERSON_NAME]" at bounding box center [257, 54] width 205 height 14
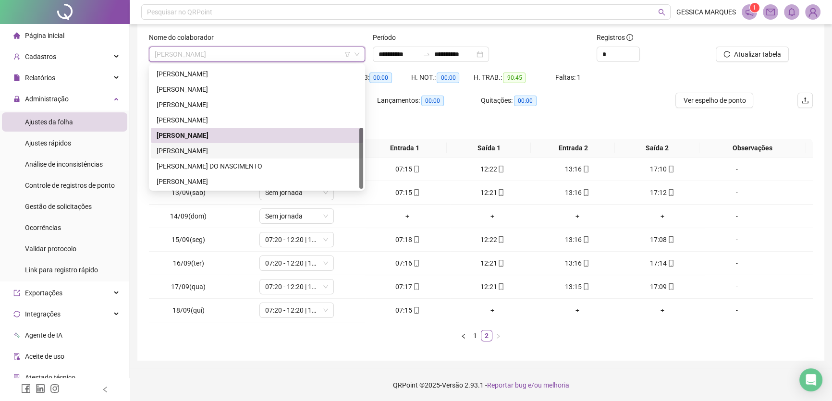
click at [241, 155] on div "[PERSON_NAME]" at bounding box center [257, 151] width 201 height 11
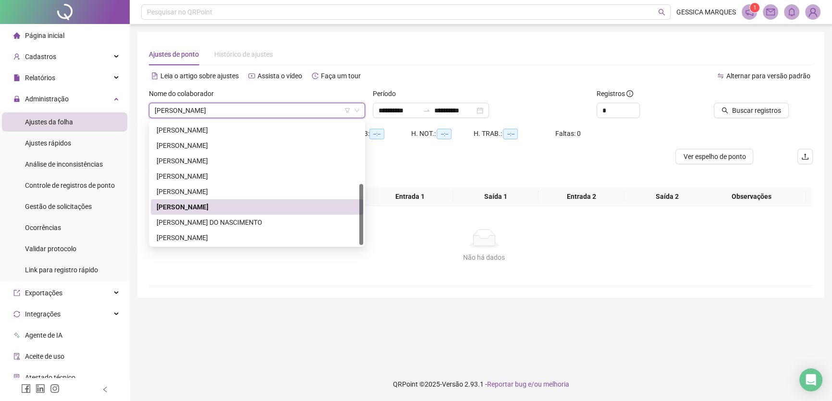
scroll to position [0, 0]
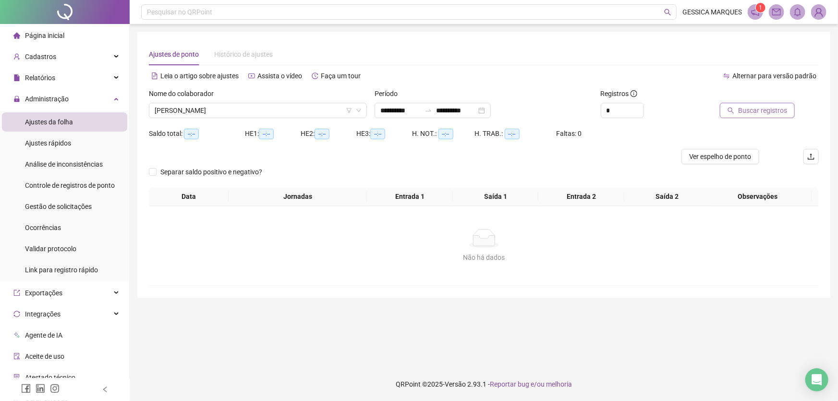
click at [760, 110] on span "Buscar registros" at bounding box center [762, 110] width 49 height 11
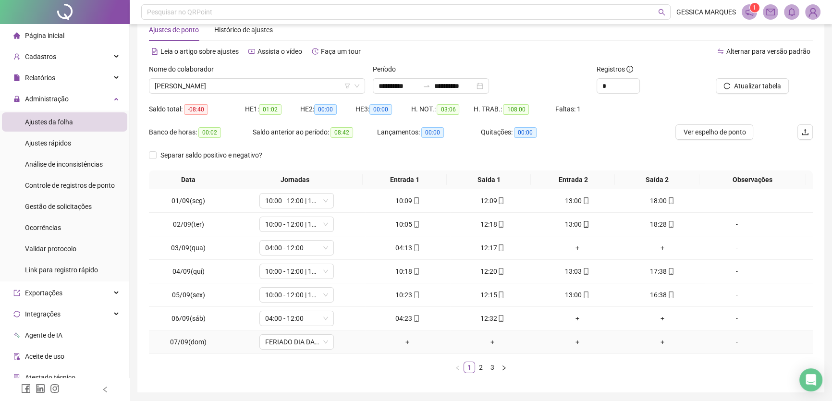
scroll to position [56, 0]
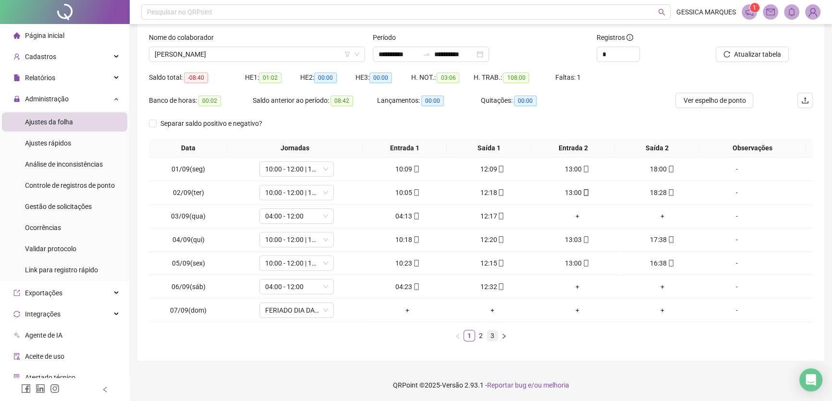
click at [493, 340] on link "3" at bounding box center [492, 335] width 11 height 11
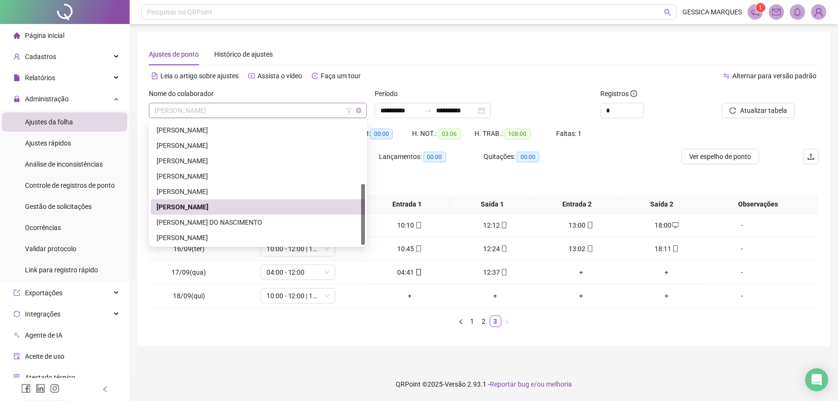
click at [257, 110] on span "[PERSON_NAME]" at bounding box center [258, 110] width 207 height 14
click at [226, 223] on div "[PERSON_NAME] DO NASCIMENTO" at bounding box center [258, 222] width 203 height 11
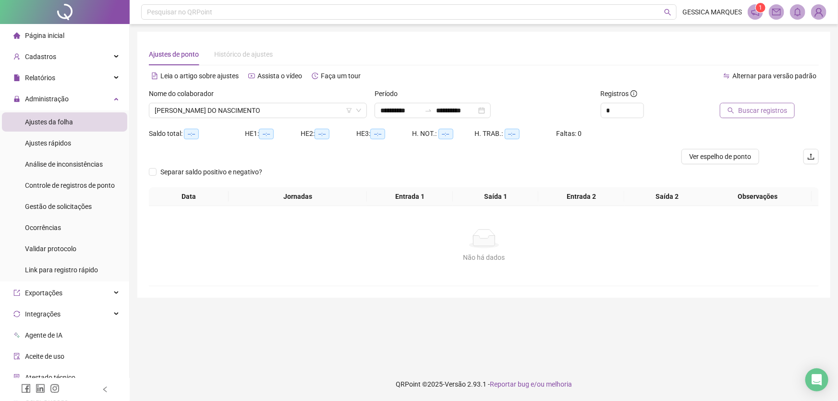
click at [742, 113] on span "Buscar registros" at bounding box center [762, 110] width 49 height 11
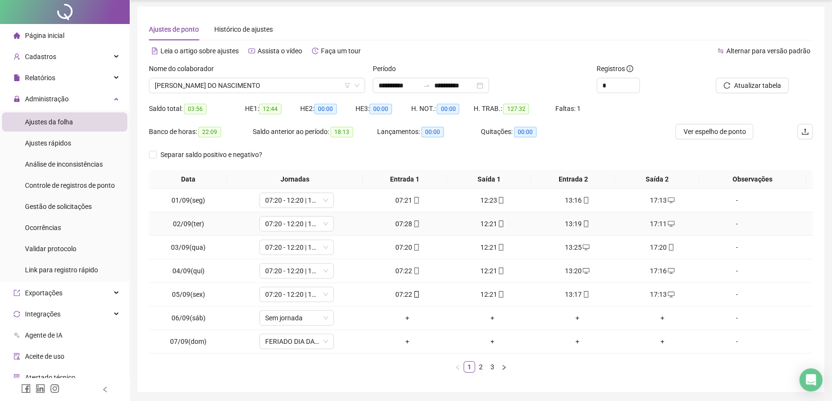
scroll to position [56, 0]
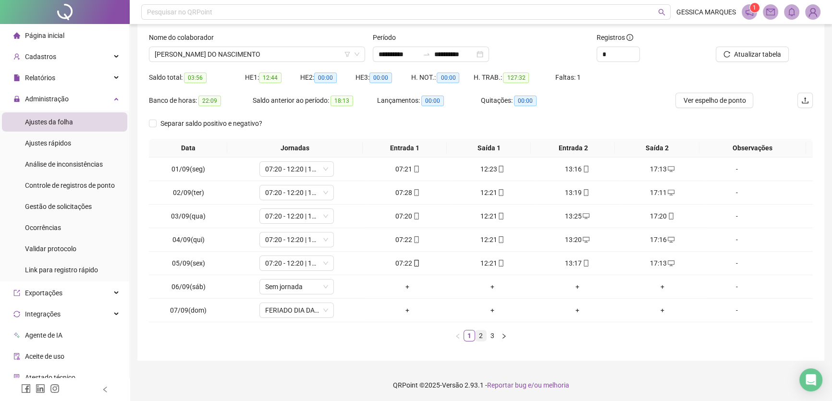
click at [481, 337] on link "2" at bounding box center [481, 335] width 11 height 11
click at [492, 336] on link "3" at bounding box center [492, 335] width 11 height 11
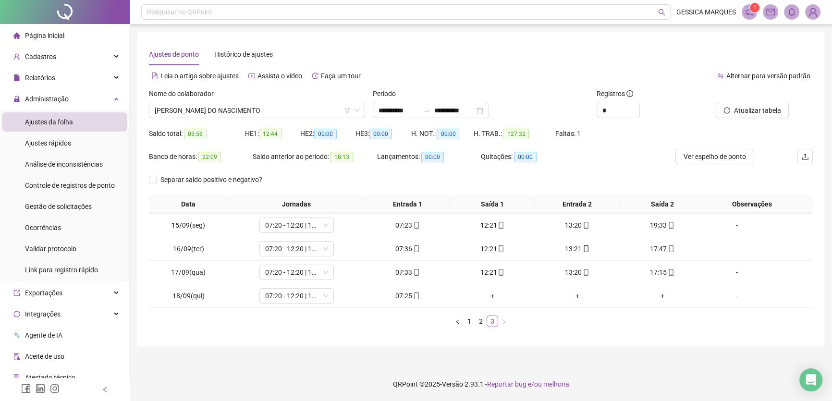
scroll to position [0, 0]
click at [740, 154] on span "Ver espelho de ponto" at bounding box center [720, 156] width 62 height 11
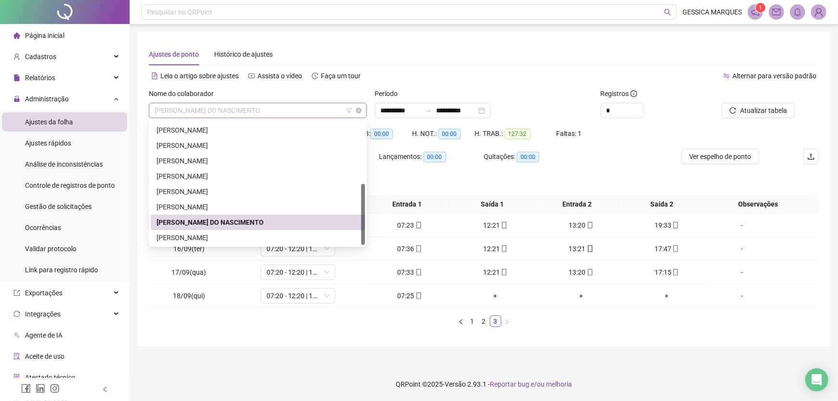
click at [268, 112] on span "[PERSON_NAME] DO NASCIMENTO" at bounding box center [258, 110] width 207 height 14
click at [223, 234] on div "[PERSON_NAME]" at bounding box center [258, 237] width 203 height 11
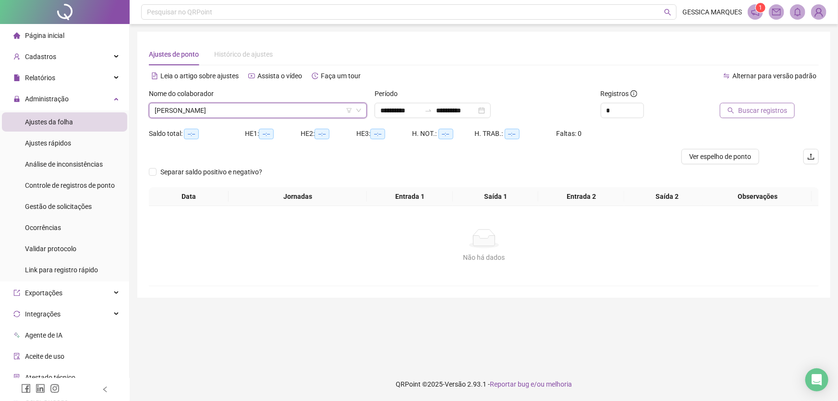
click at [761, 106] on span "Buscar registros" at bounding box center [762, 110] width 49 height 11
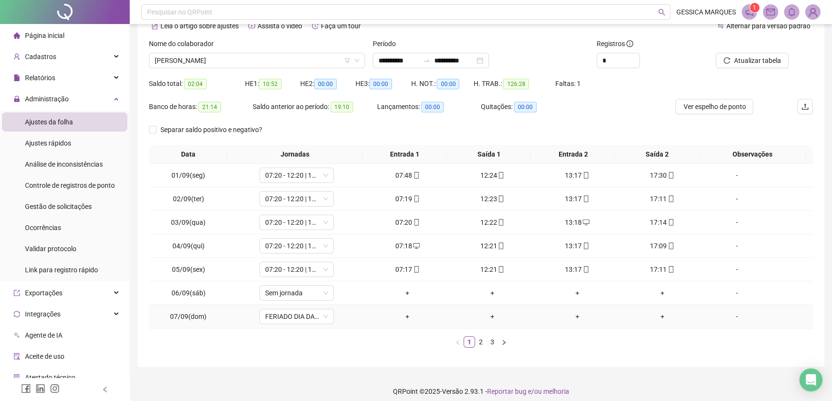
scroll to position [56, 0]
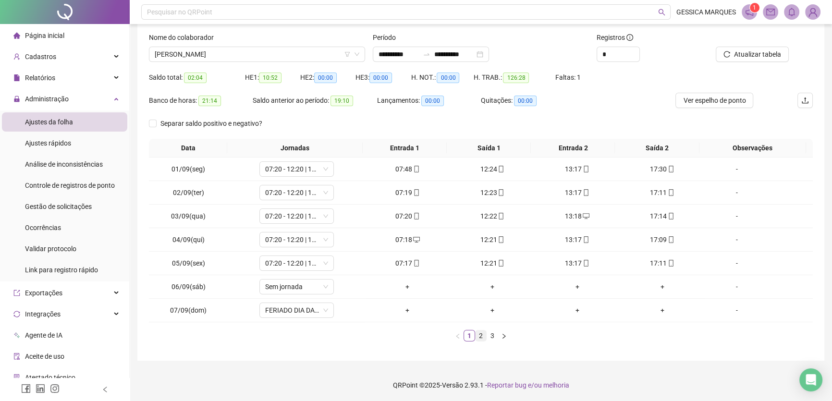
click at [483, 336] on link "2" at bounding box center [481, 335] width 11 height 11
click at [496, 337] on link "3" at bounding box center [492, 335] width 11 height 11
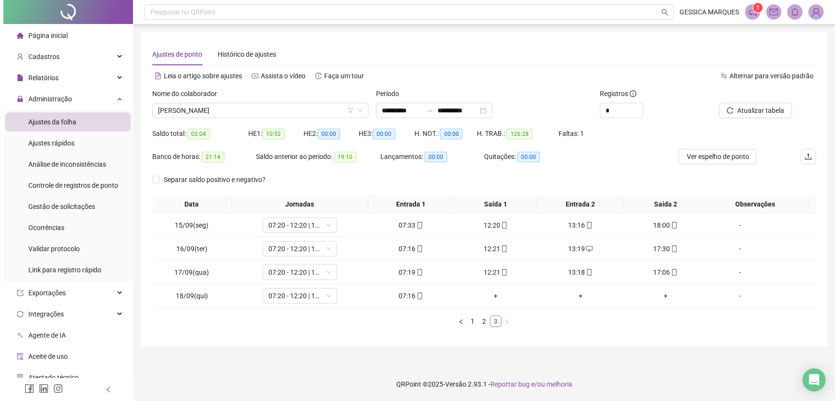
scroll to position [0, 0]
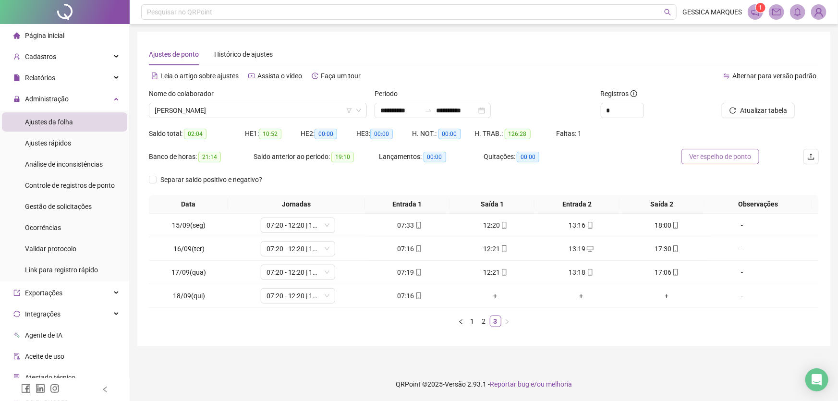
click at [713, 157] on span "Ver espelho de ponto" at bounding box center [720, 156] width 62 height 11
click at [71, 189] on span "Controle de registros de ponto" at bounding box center [70, 186] width 90 height 8
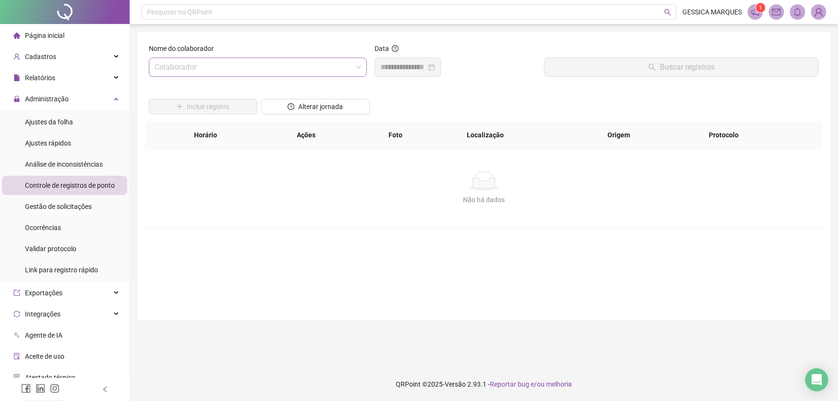
click at [212, 70] on input "search" at bounding box center [254, 67] width 198 height 18
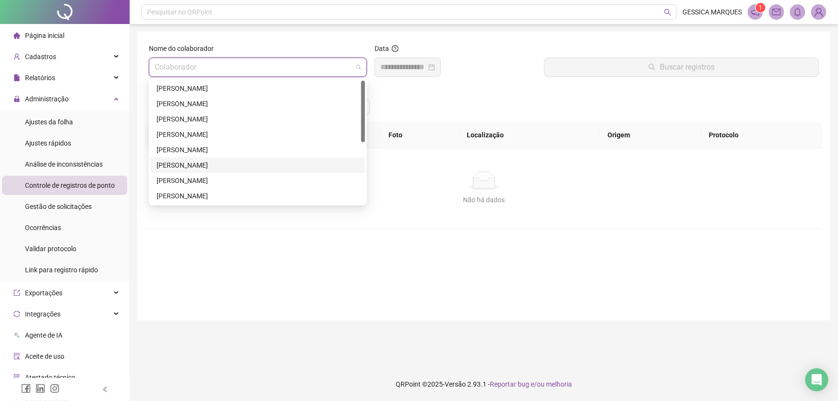
scroll to position [122, 0]
click at [198, 191] on div "[PERSON_NAME]" at bounding box center [258, 196] width 203 height 11
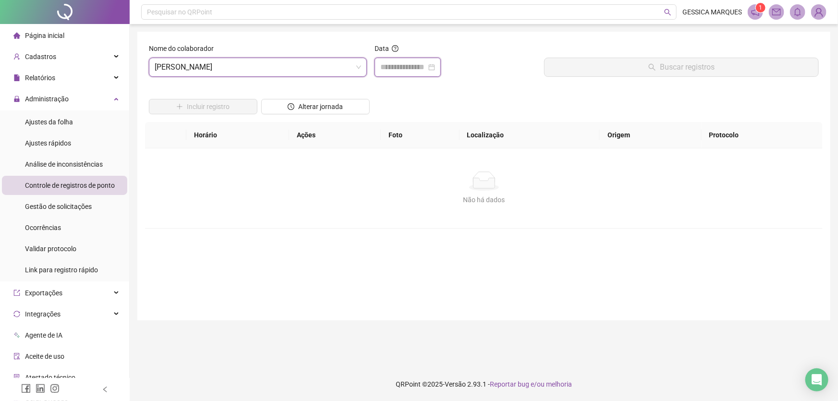
click at [414, 66] on input at bounding box center [403, 67] width 46 height 12
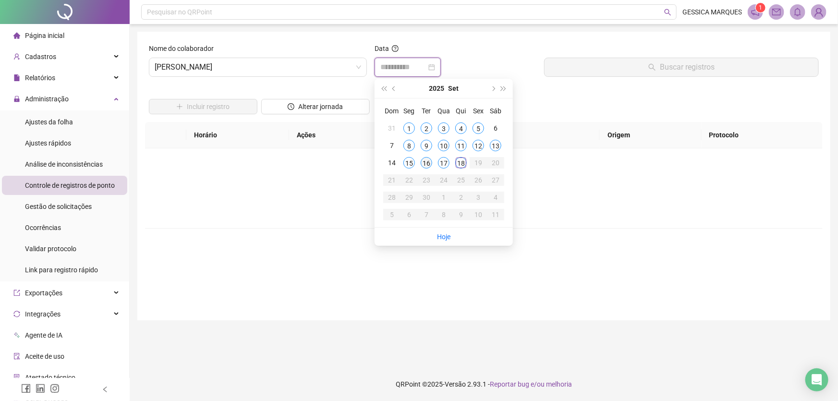
type input "**********"
drag, startPoint x: 427, startPoint y: 163, endPoint x: 514, endPoint y: 127, distance: 93.7
click at [427, 163] on div "16" at bounding box center [427, 163] width 12 height 12
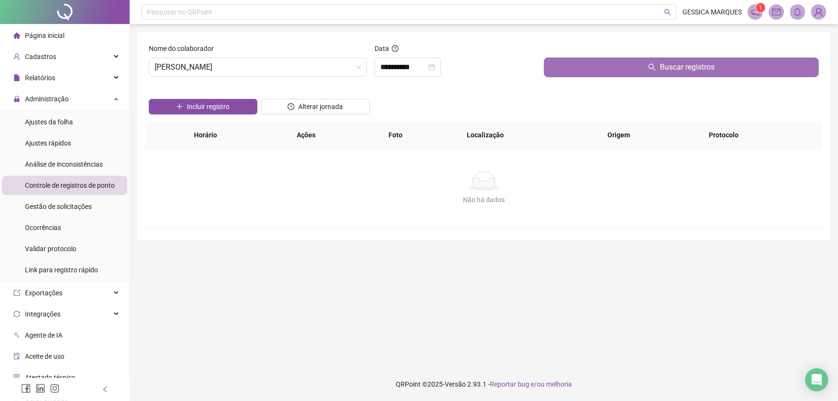
click at [558, 68] on button "Buscar registros" at bounding box center [681, 67] width 275 height 19
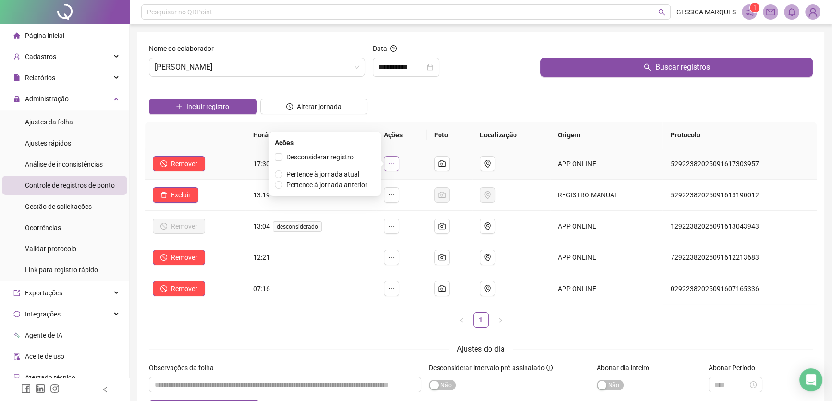
click at [389, 163] on button "button" at bounding box center [391, 163] width 15 height 15
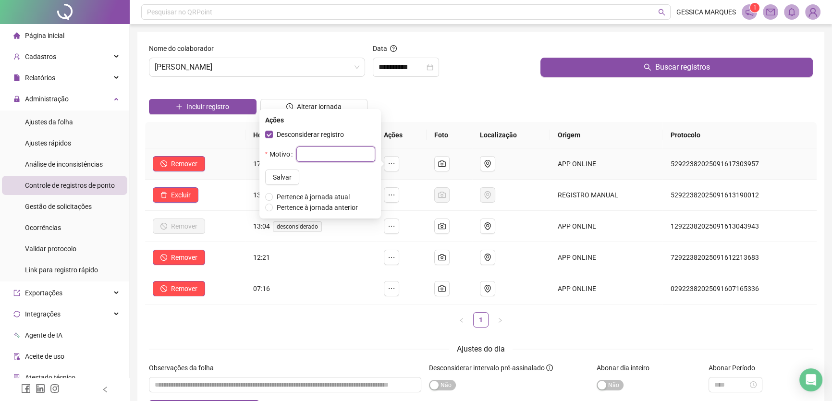
click at [301, 156] on input "text" at bounding box center [335, 154] width 79 height 15
type input "**********"
click at [274, 169] on p "**********" at bounding box center [320, 166] width 110 height 38
click at [274, 172] on span "Salvar" at bounding box center [282, 177] width 19 height 11
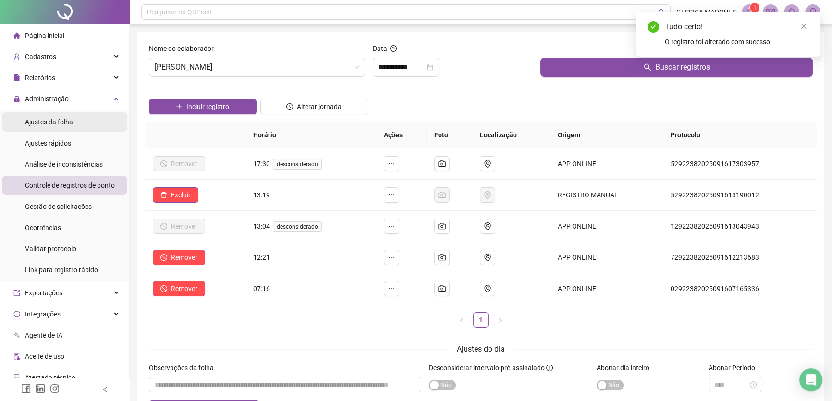
click at [41, 122] on span "Ajustes da folha" at bounding box center [49, 122] width 48 height 8
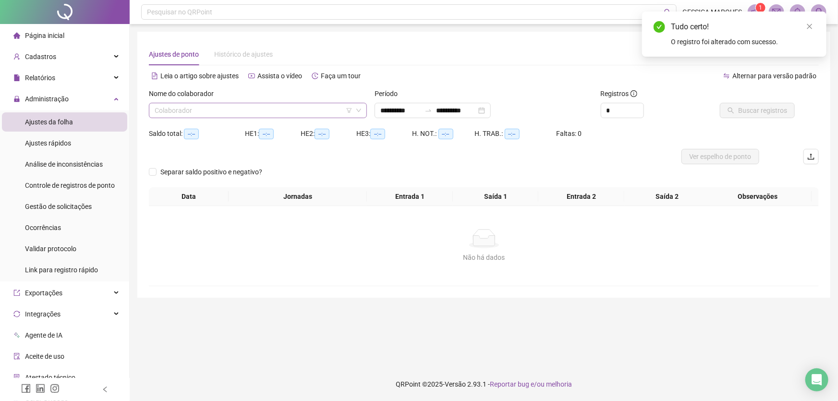
click at [293, 111] on input "search" at bounding box center [254, 110] width 198 height 14
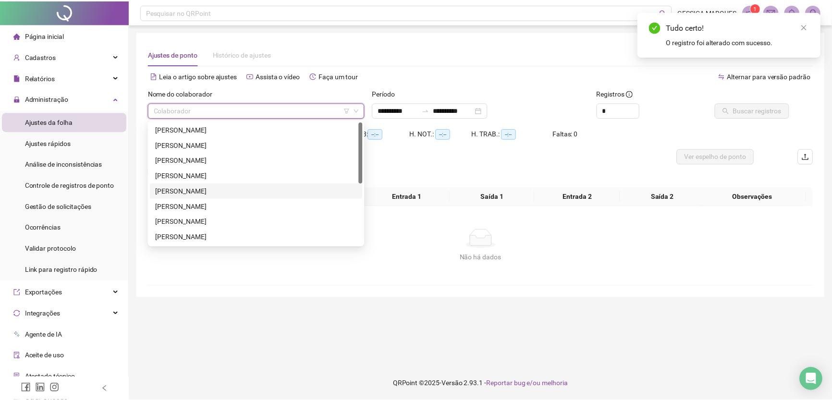
scroll to position [122, 0]
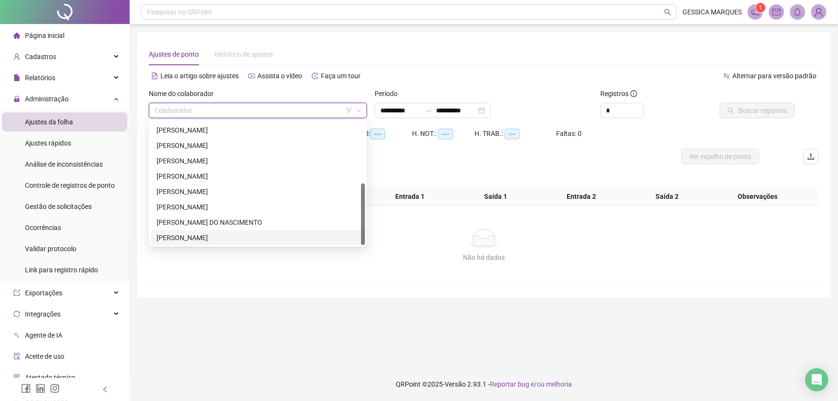
click at [249, 235] on div "[PERSON_NAME]" at bounding box center [258, 237] width 203 height 11
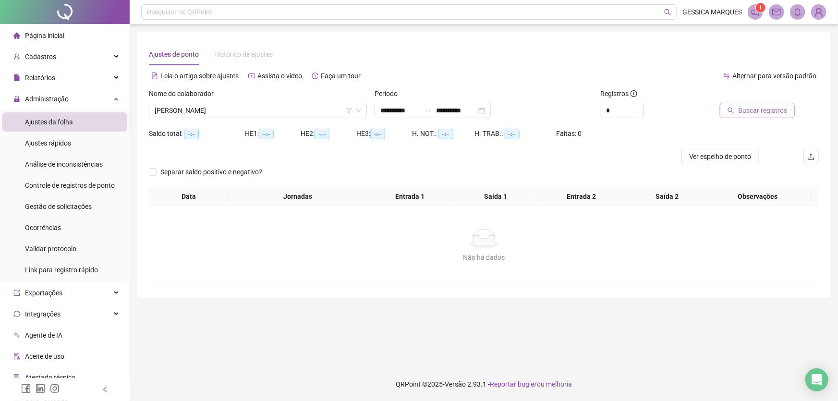
click at [746, 113] on span "Buscar registros" at bounding box center [762, 110] width 49 height 11
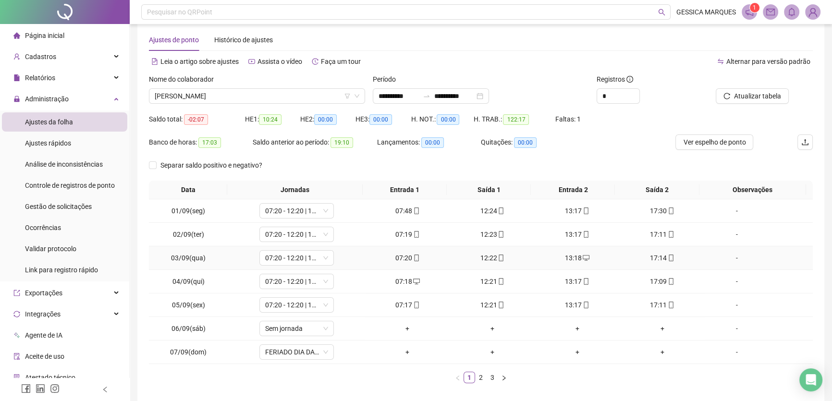
scroll to position [56, 0]
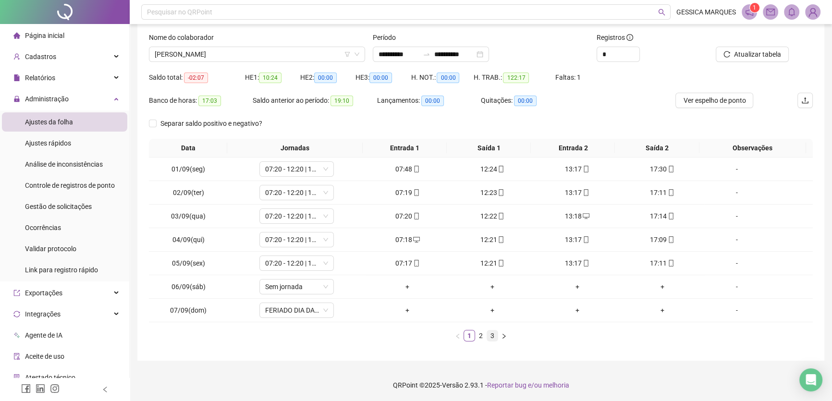
click at [494, 338] on link "3" at bounding box center [492, 335] width 11 height 11
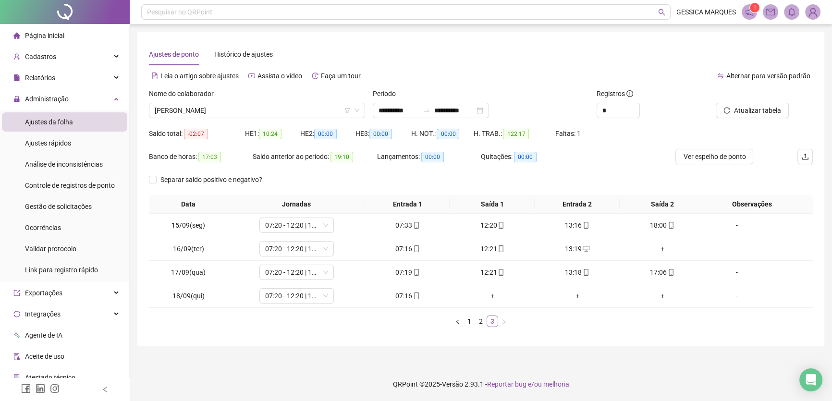
scroll to position [0, 0]
click at [661, 249] on div "+" at bounding box center [667, 249] width 78 height 11
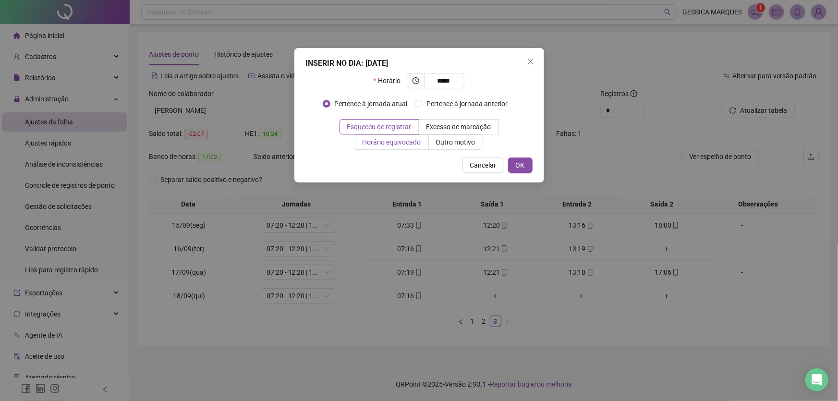
type input "*****"
click at [417, 142] on span "Horário equivocado" at bounding box center [392, 142] width 59 height 8
click at [523, 165] on span "OK" at bounding box center [520, 165] width 9 height 11
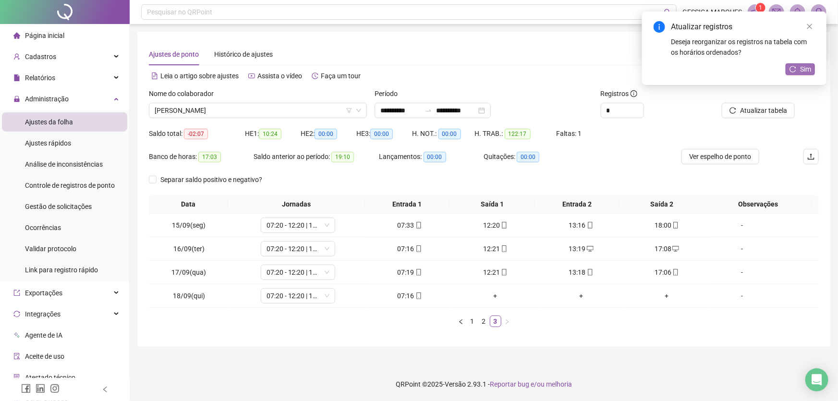
click at [793, 72] on icon "reload" at bounding box center [793, 69] width 6 height 6
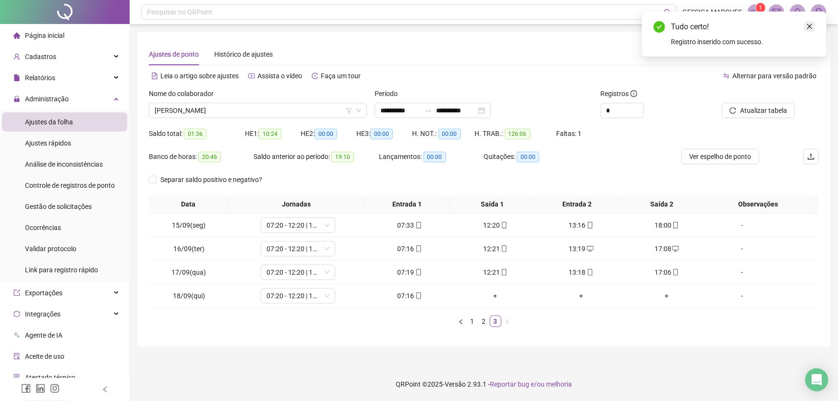
click at [811, 28] on icon "close" at bounding box center [810, 26] width 7 height 7
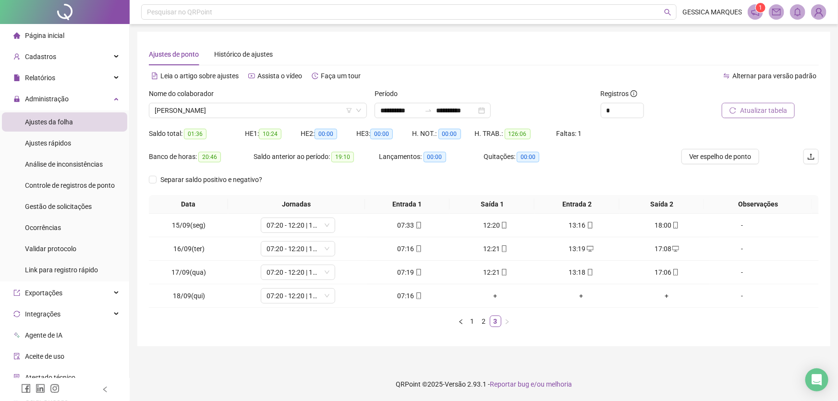
click at [774, 110] on span "Atualizar tabela" at bounding box center [763, 110] width 47 height 11
click at [62, 35] on span "Página inicial" at bounding box center [44, 36] width 39 height 8
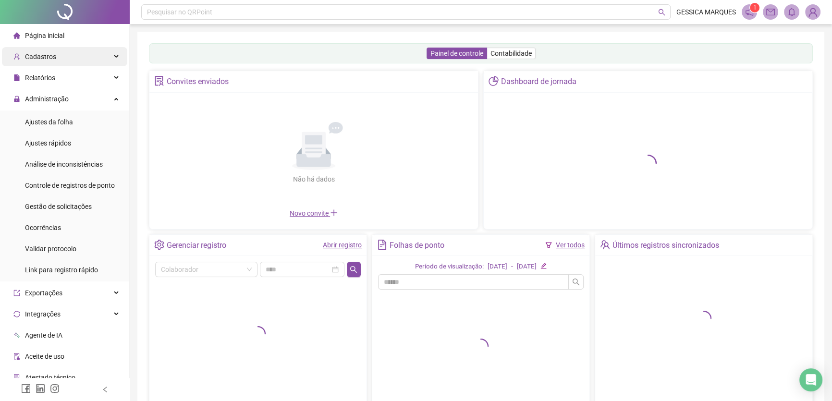
click at [49, 56] on span "Cadastros" at bounding box center [40, 57] width 31 height 8
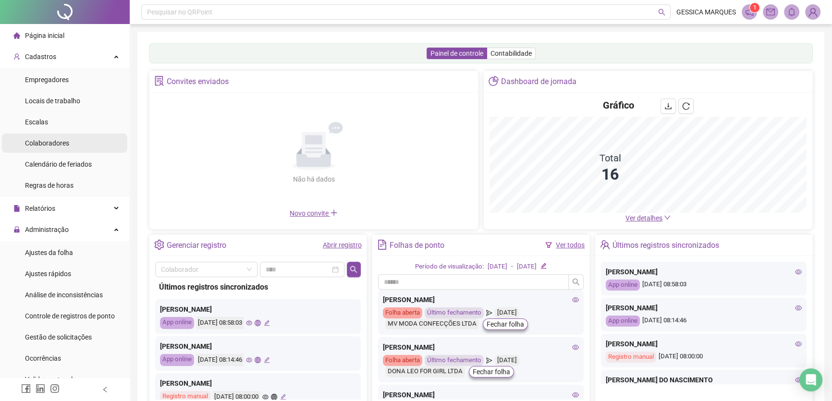
click at [48, 146] on span "Colaboradores" at bounding box center [47, 143] width 44 height 8
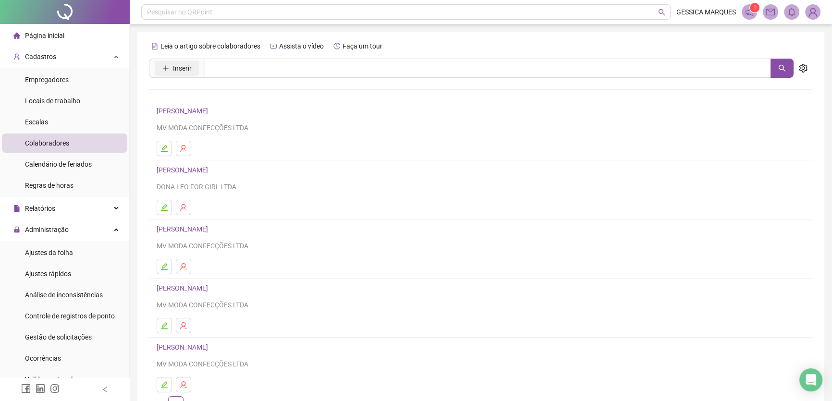
click at [180, 67] on span "Inserir" at bounding box center [182, 68] width 19 height 11
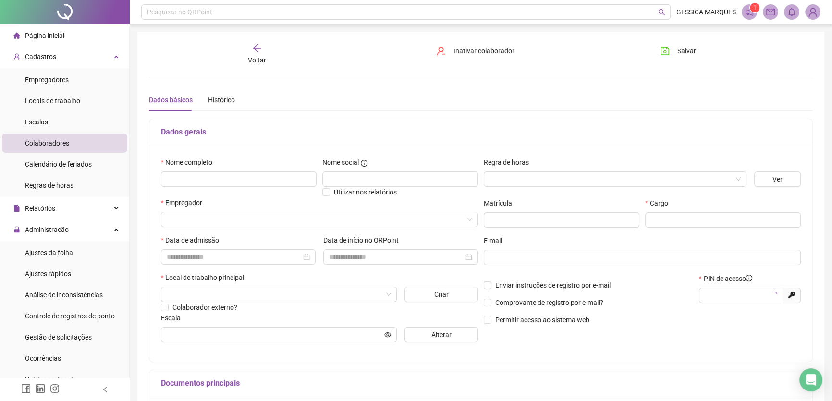
type input "*****"
click at [201, 174] on input "text" at bounding box center [239, 178] width 156 height 15
